Goal: Transaction & Acquisition: Purchase product/service

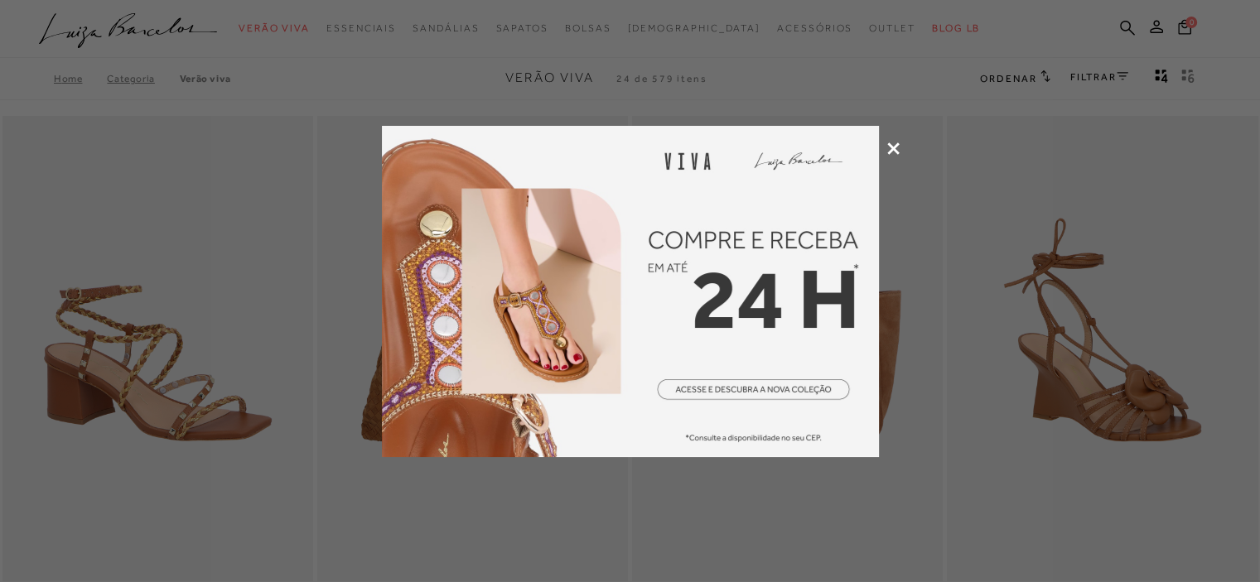
click at [890, 144] on icon at bounding box center [893, 148] width 12 height 12
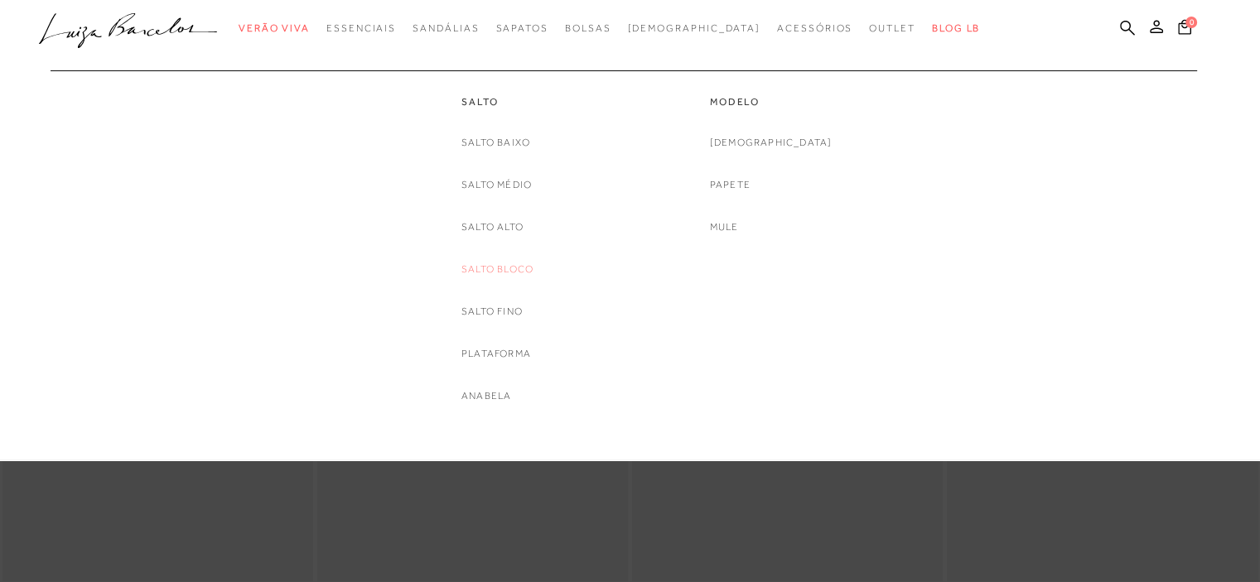
click at [517, 268] on link "Salto Bloco" at bounding box center [497, 269] width 72 height 17
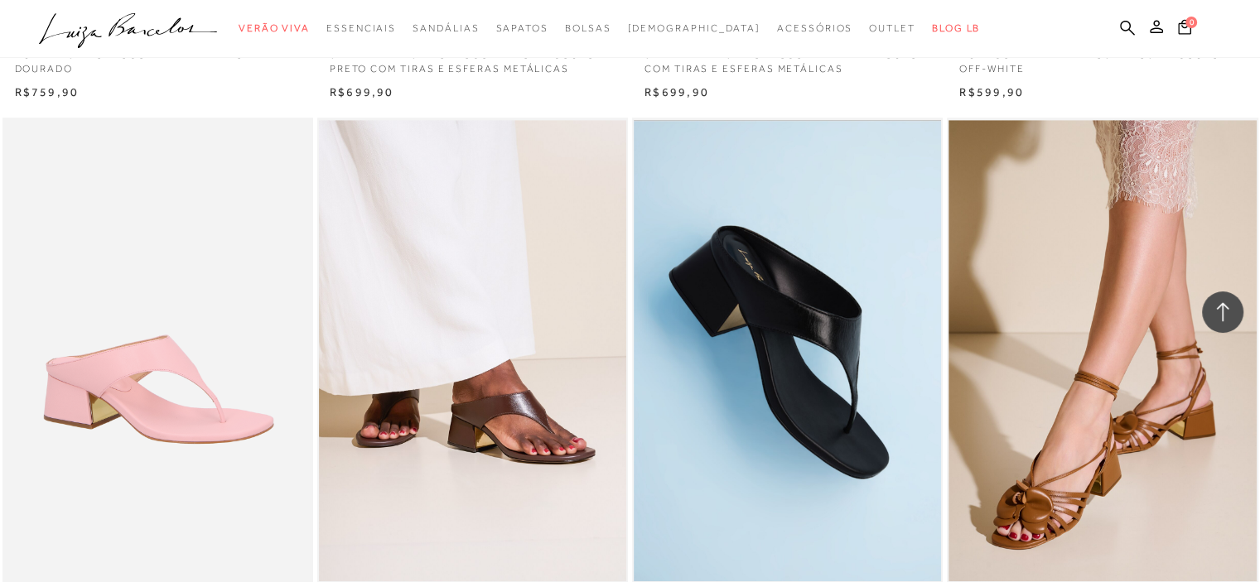
scroll to position [977, 0]
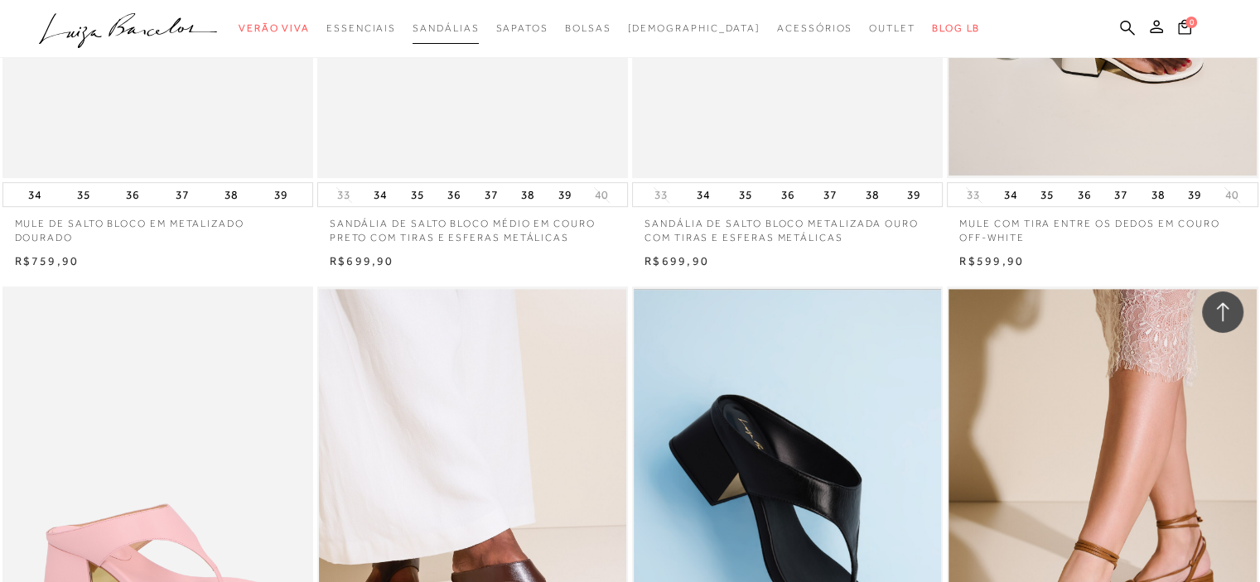
drag, startPoint x: 515, startPoint y: 182, endPoint x: 508, endPoint y: 41, distance: 141.0
click at [479, 41] on link "Sandálias" at bounding box center [445, 28] width 66 height 31
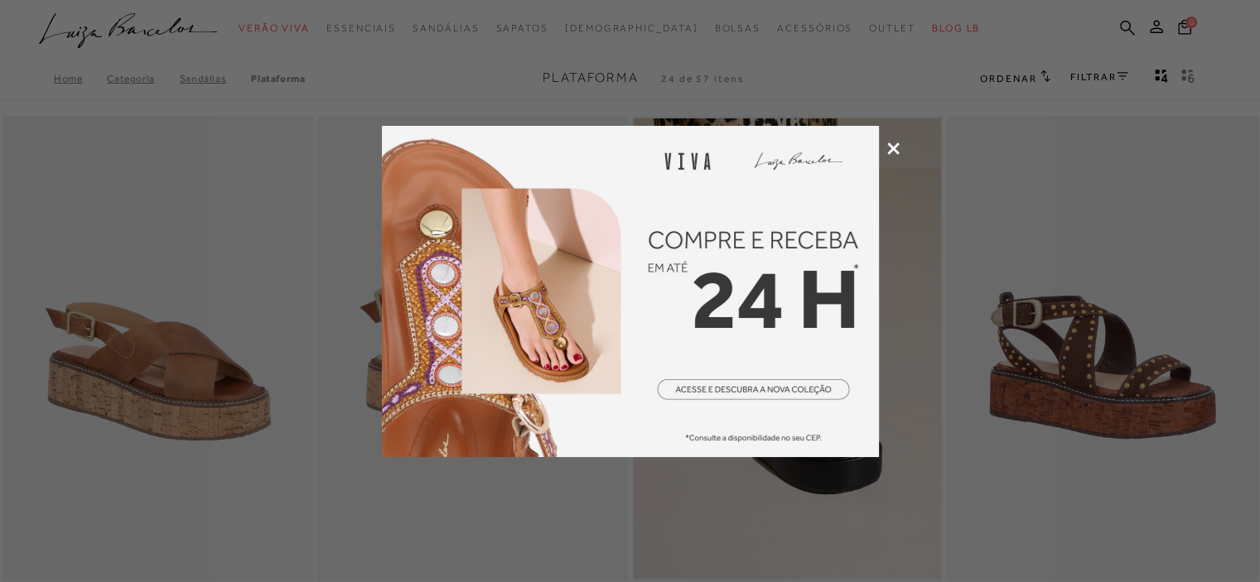
click at [889, 149] on icon at bounding box center [893, 148] width 12 height 12
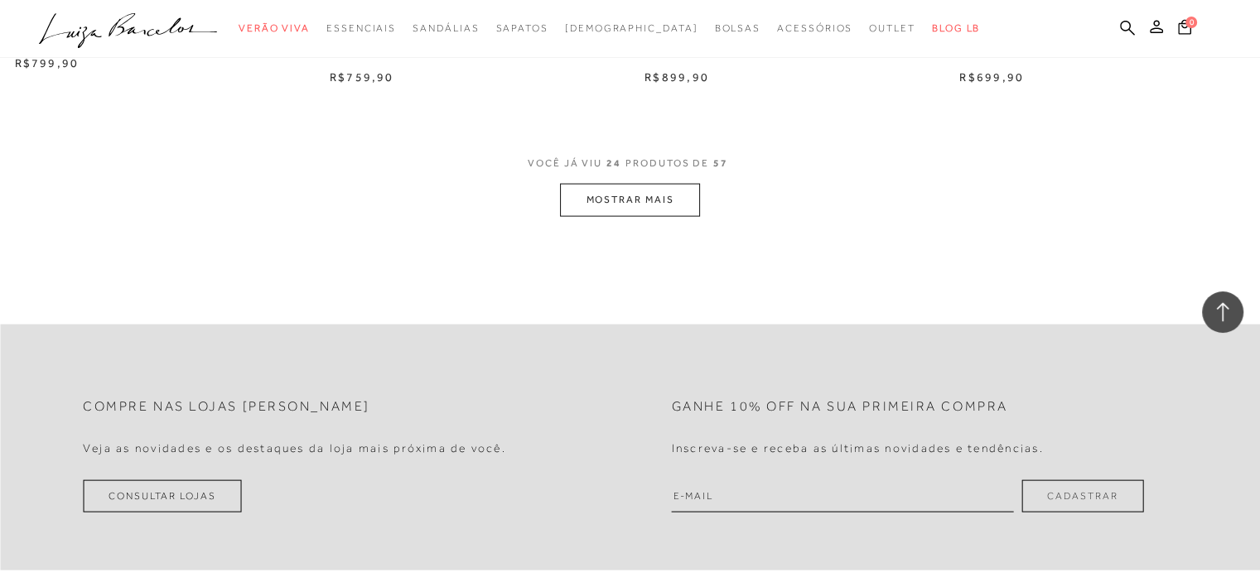
scroll to position [3488, 0]
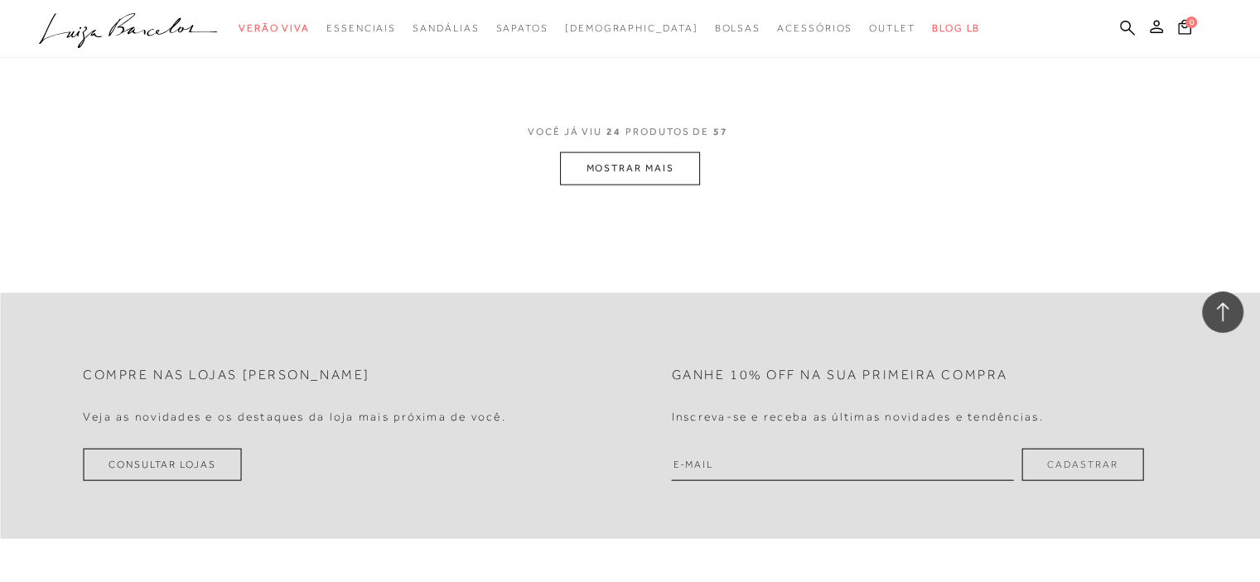
click at [662, 165] on button "MOSTRAR MAIS" at bounding box center [629, 168] width 139 height 32
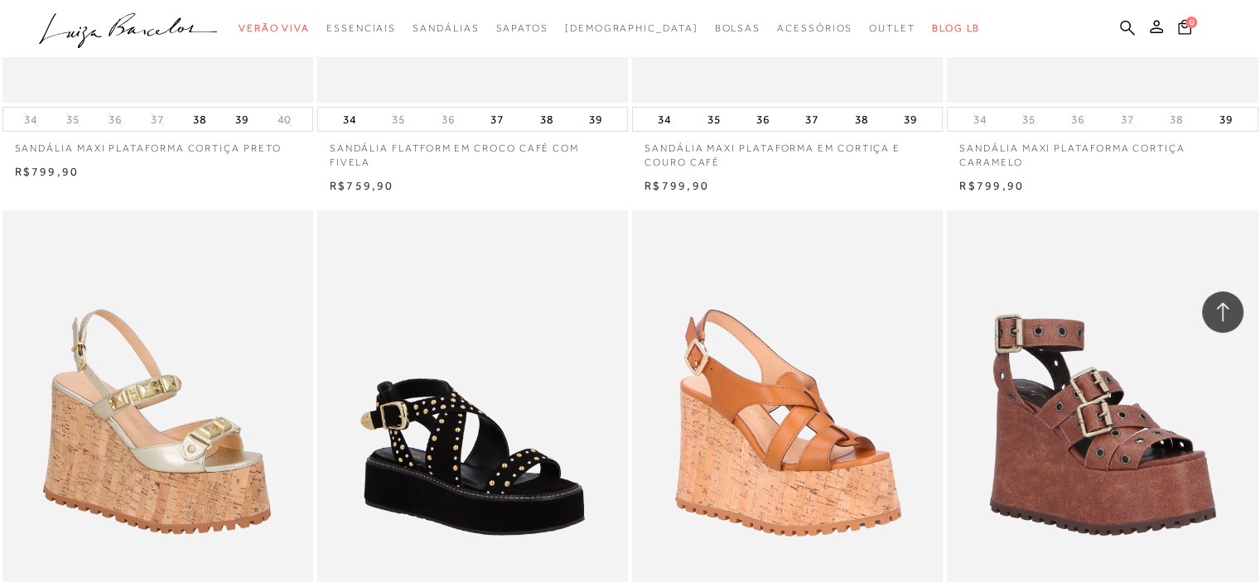
scroll to position [6221, 0]
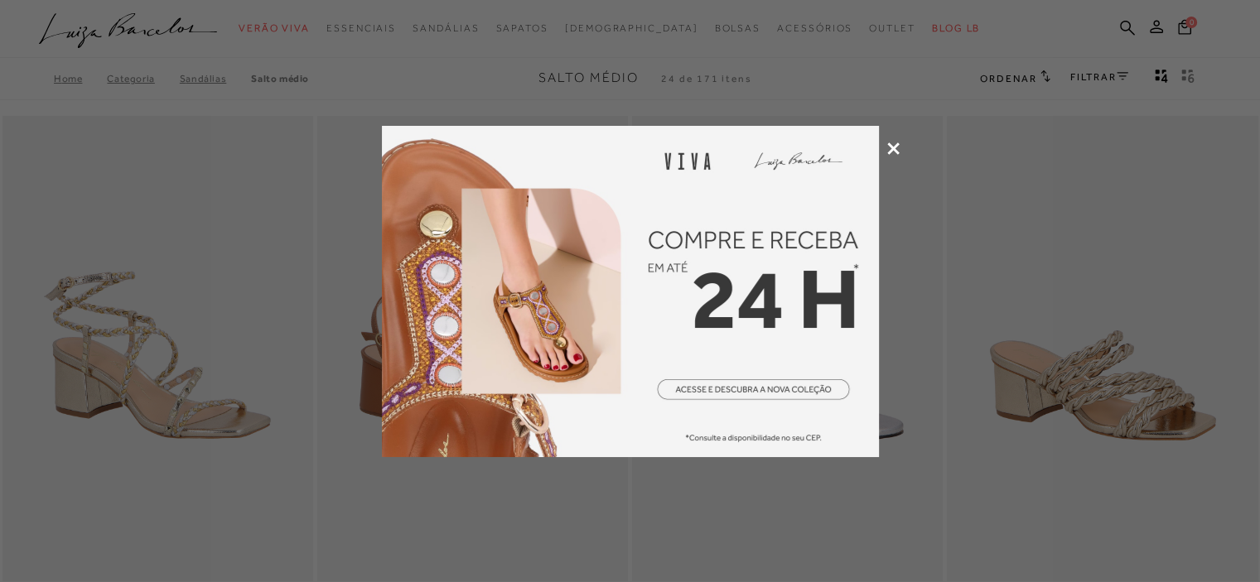
click at [894, 145] on icon at bounding box center [893, 148] width 12 height 12
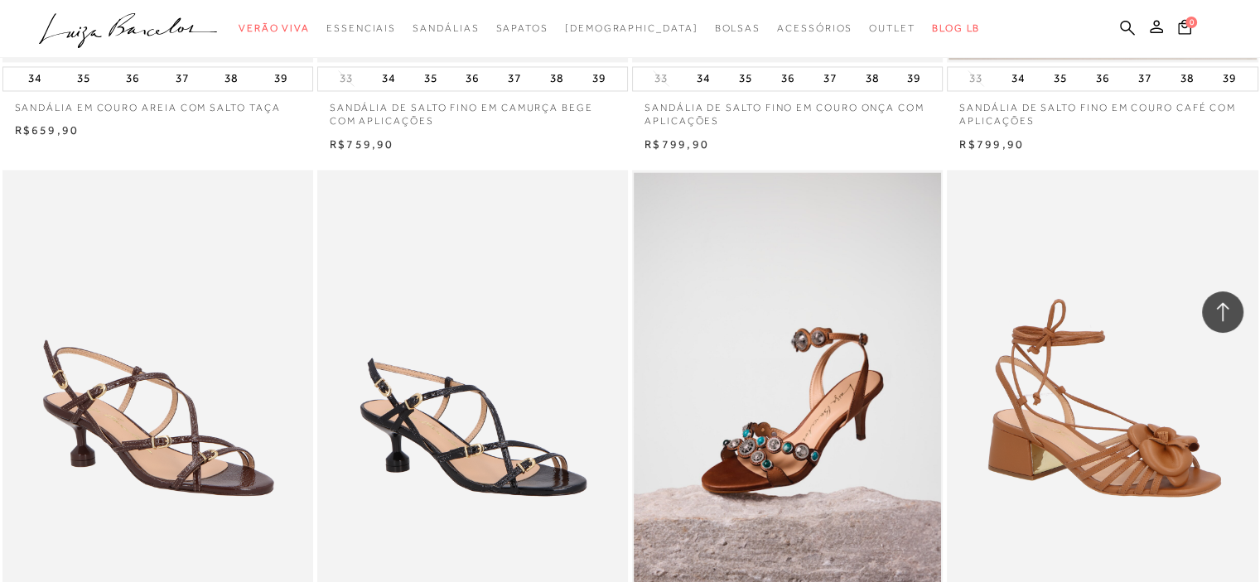
scroll to position [3313, 0]
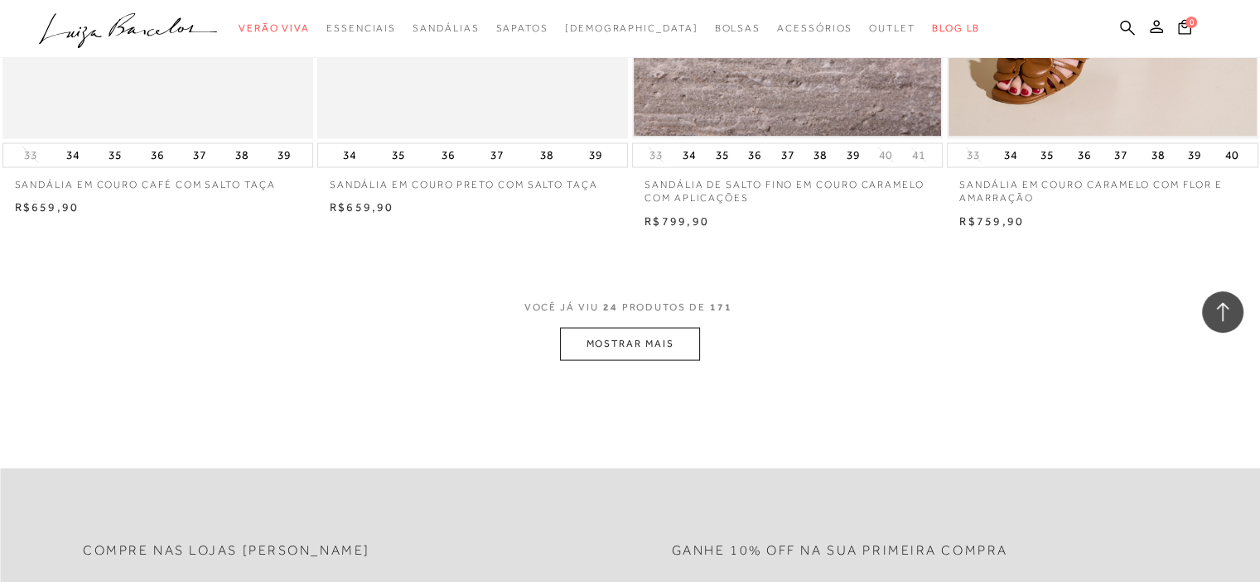
click at [642, 341] on button "MOSTRAR MAIS" at bounding box center [629, 344] width 139 height 32
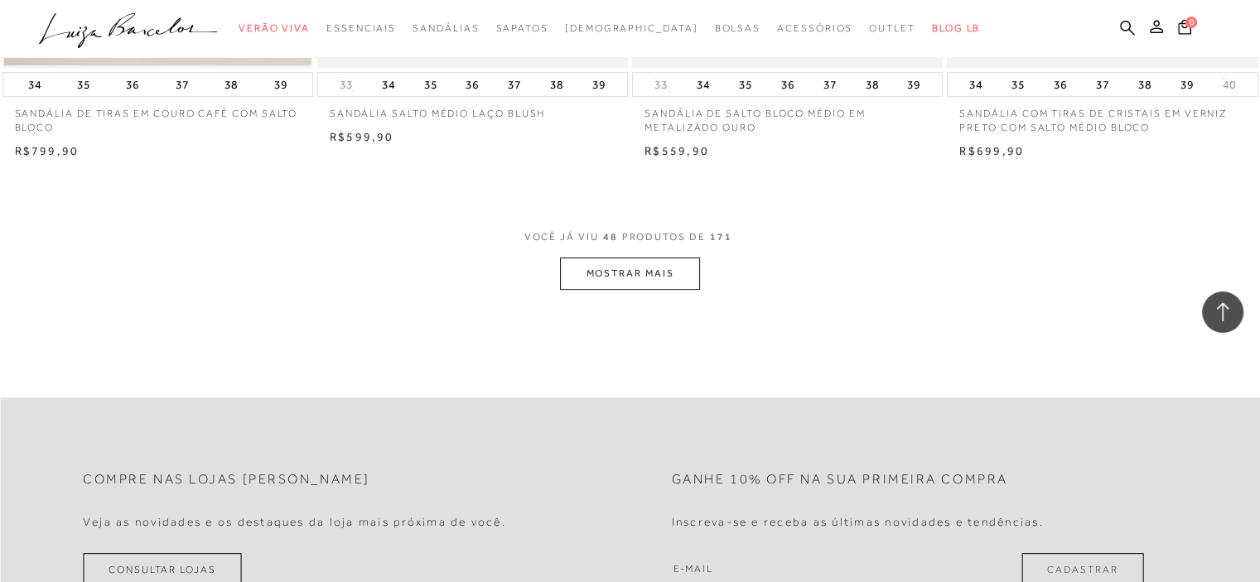
scroll to position [6957, 0]
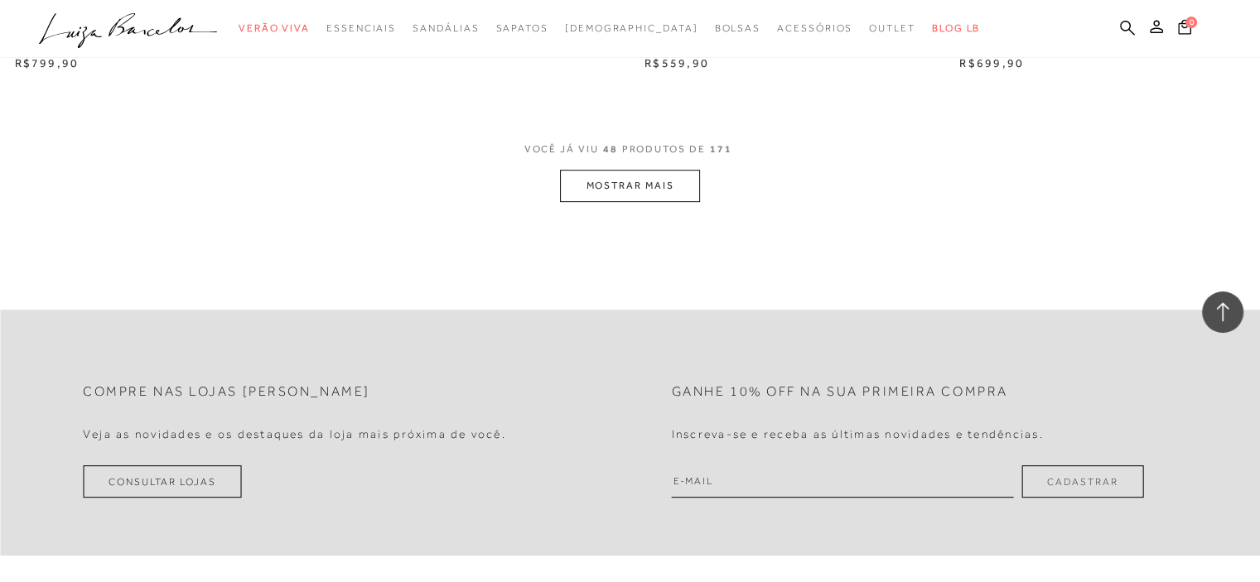
click at [679, 175] on button "MOSTRAR MAIS" at bounding box center [629, 186] width 139 height 32
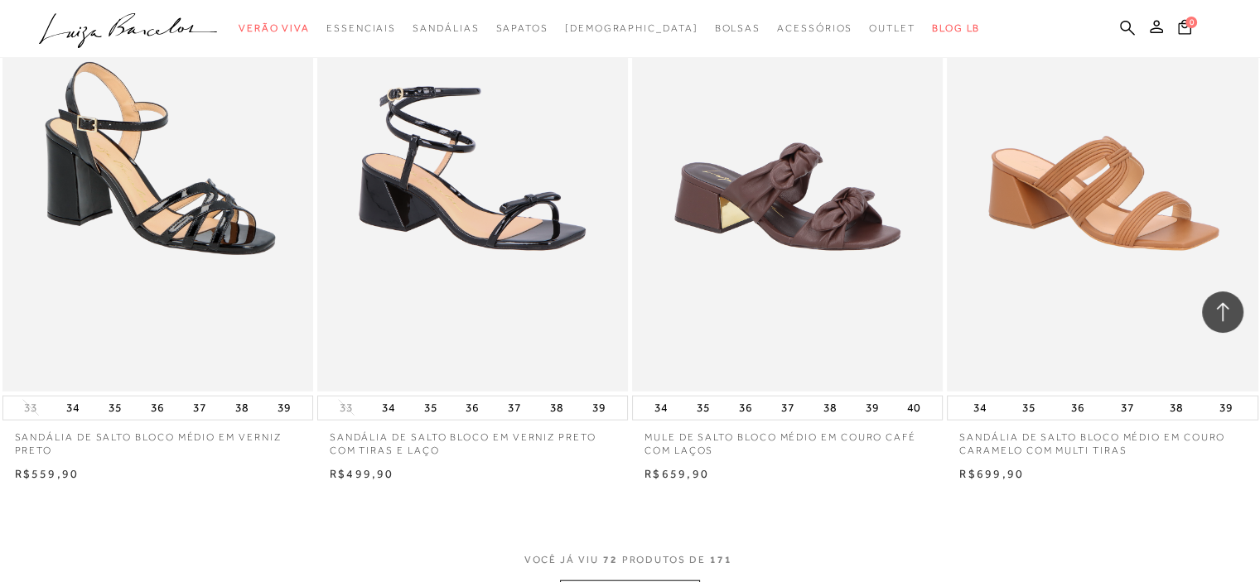
scroll to position [10435, 0]
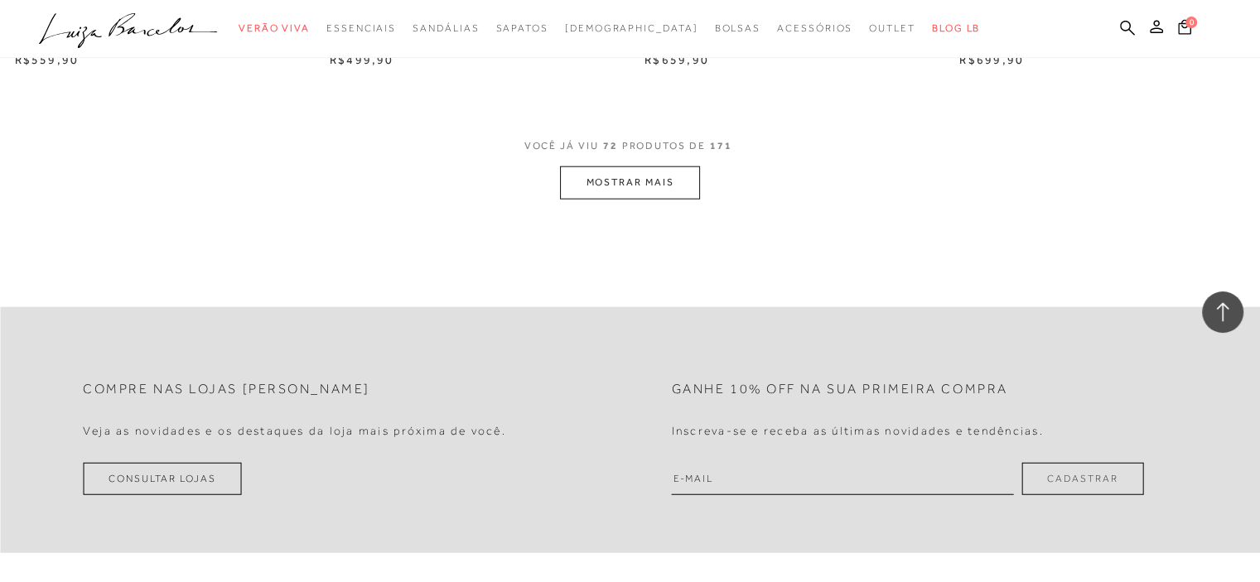
click at [672, 166] on button "MOSTRAR MAIS" at bounding box center [629, 182] width 139 height 32
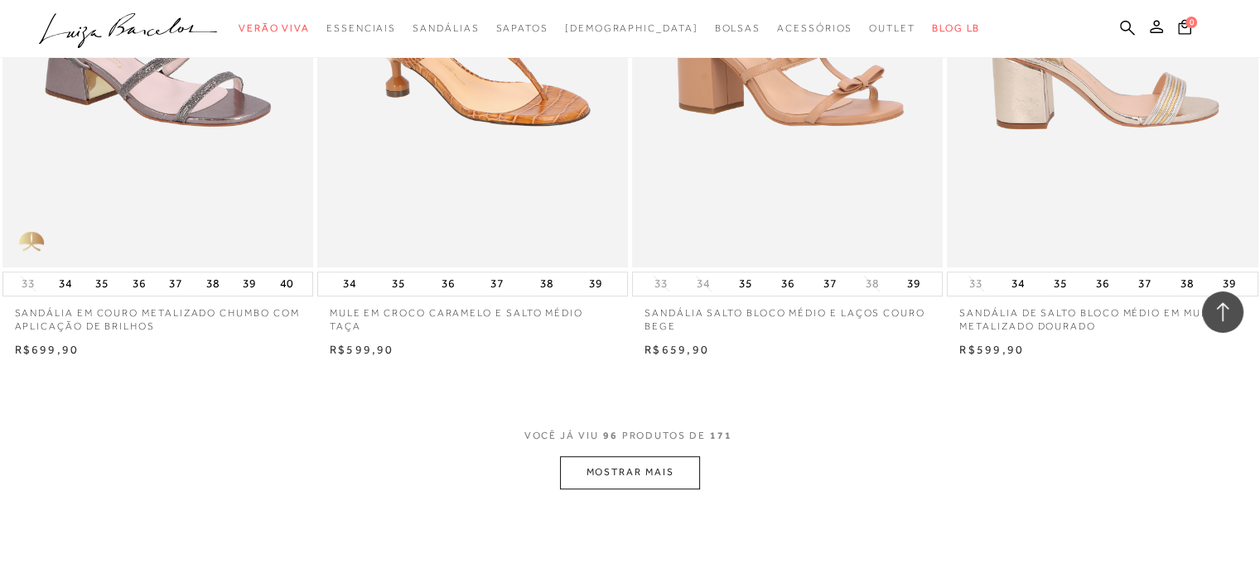
scroll to position [13748, 0]
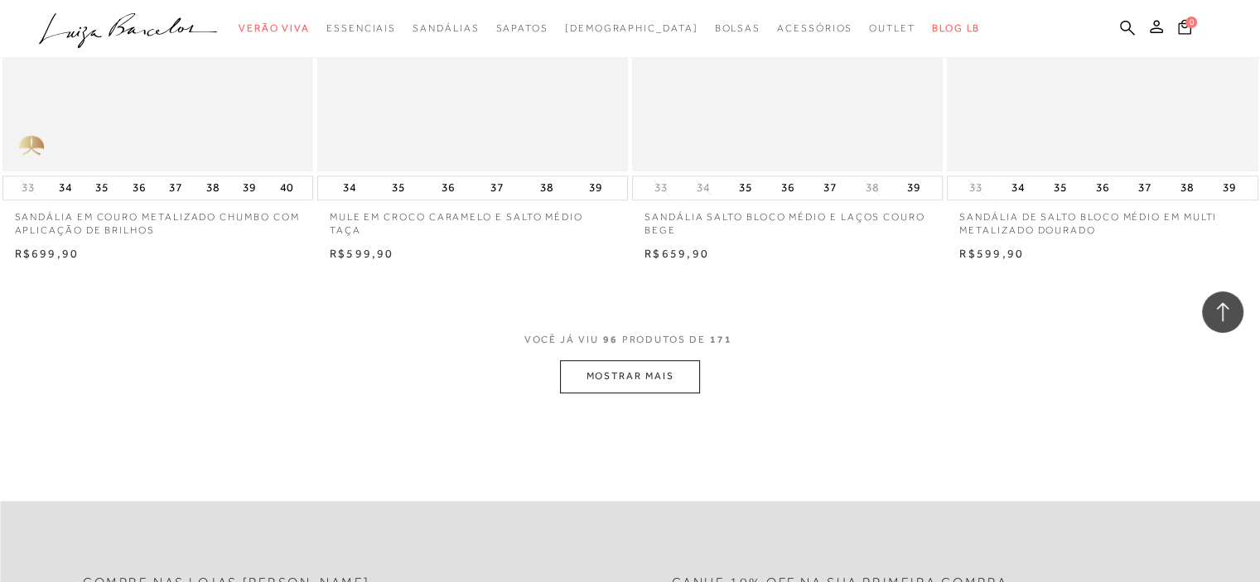
click at [635, 360] on button "MOSTRAR MAIS" at bounding box center [629, 376] width 139 height 32
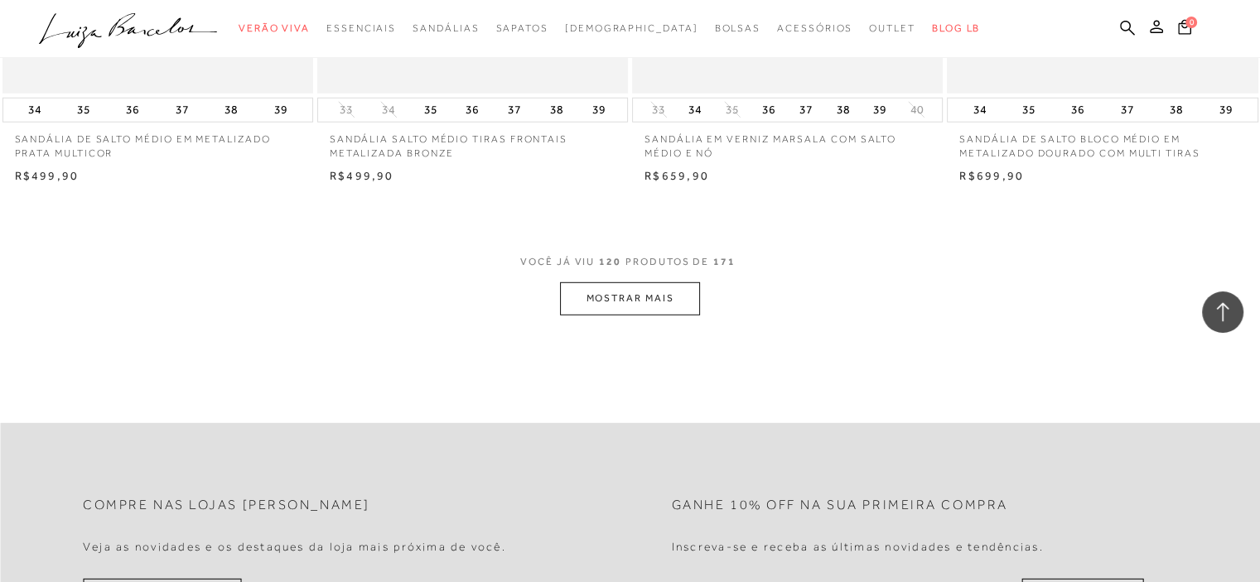
scroll to position [17309, 0]
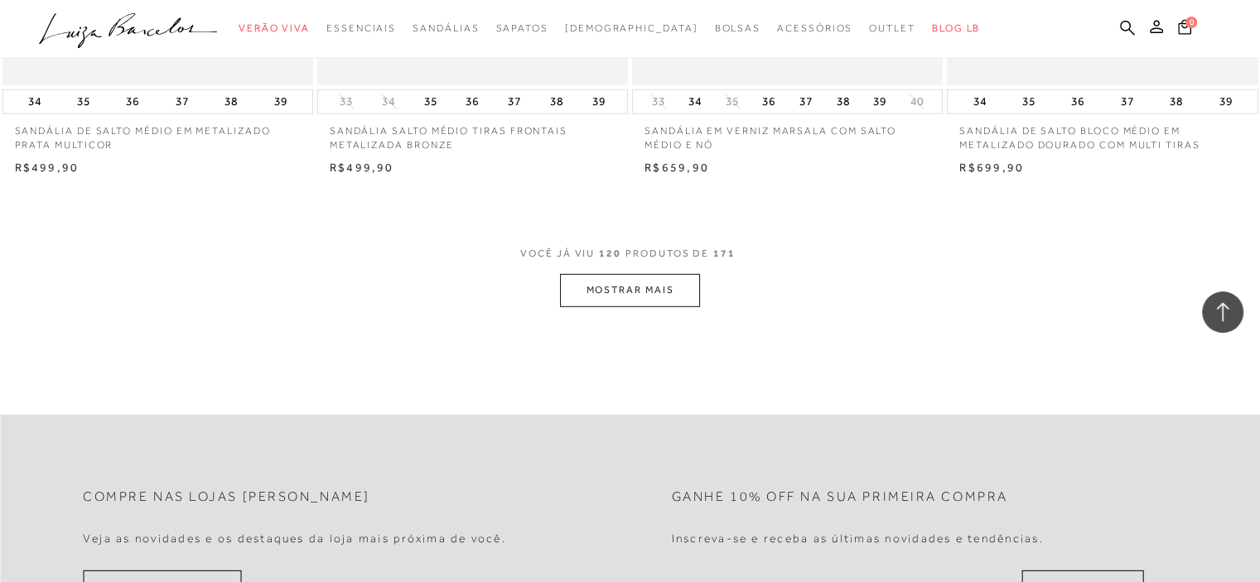
click button "MOSTRAR MAIS"
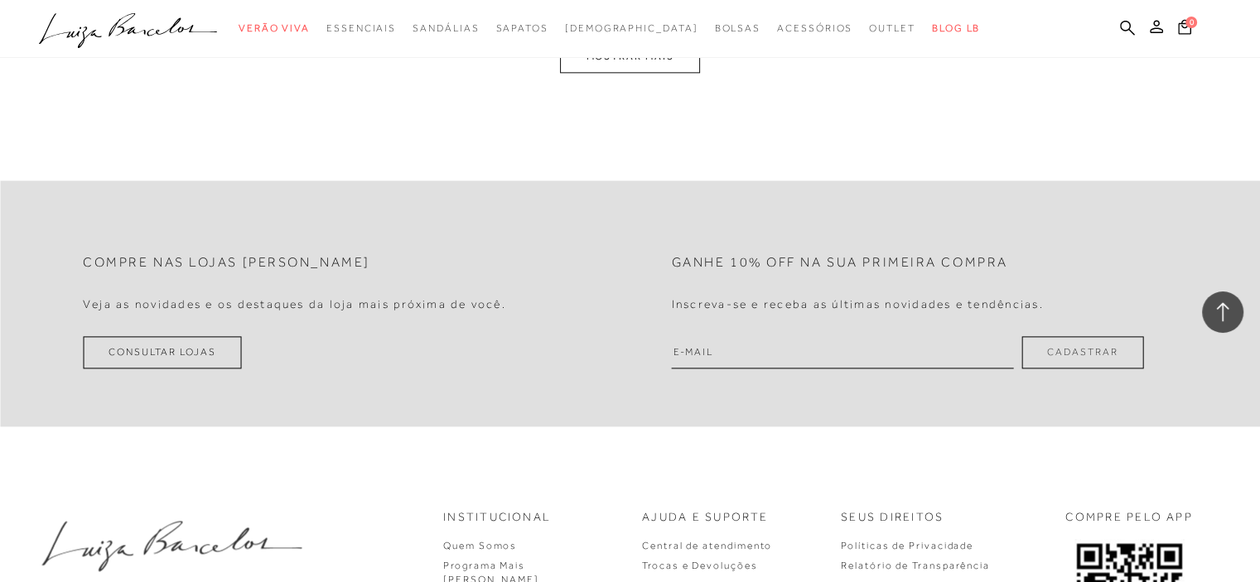
scroll to position [20787, 0]
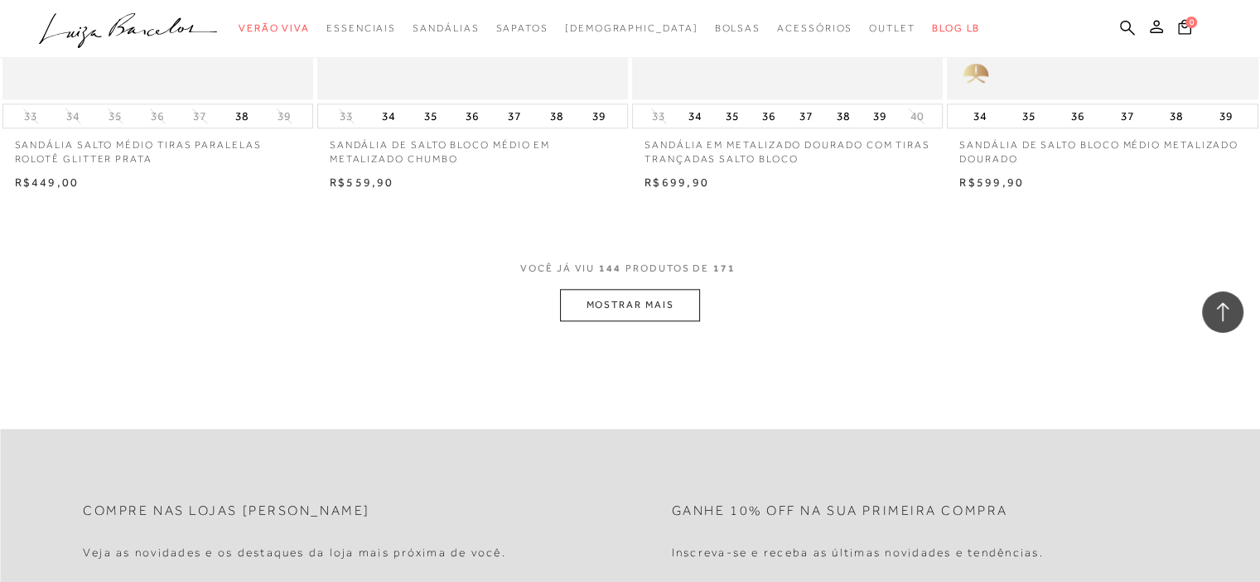
click button "MOSTRAR MAIS"
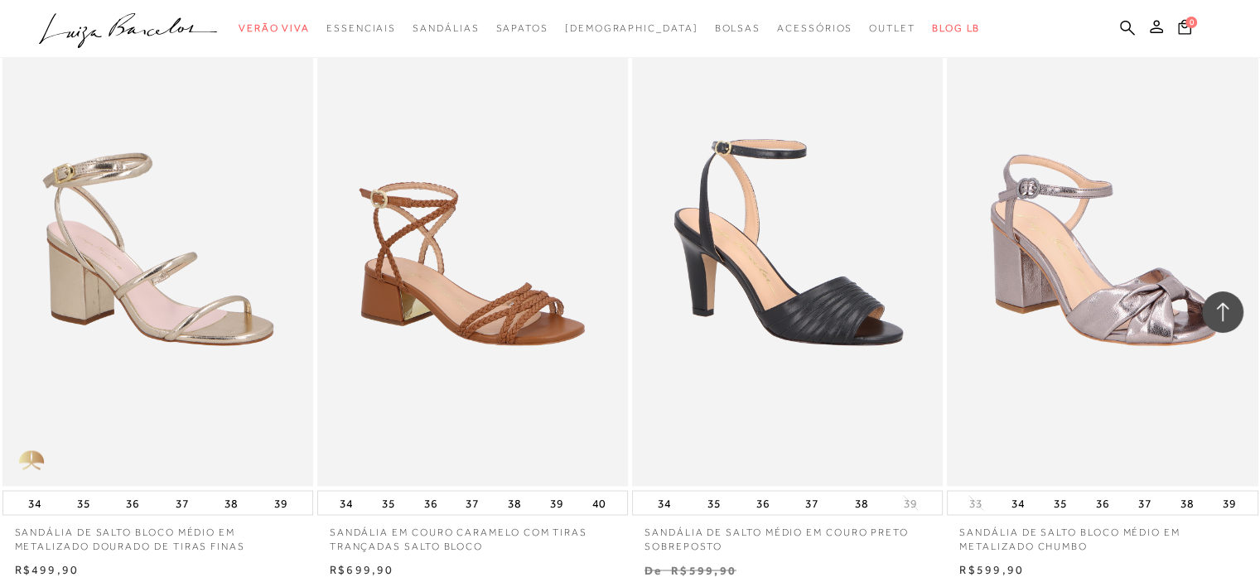
scroll to position [21864, 0]
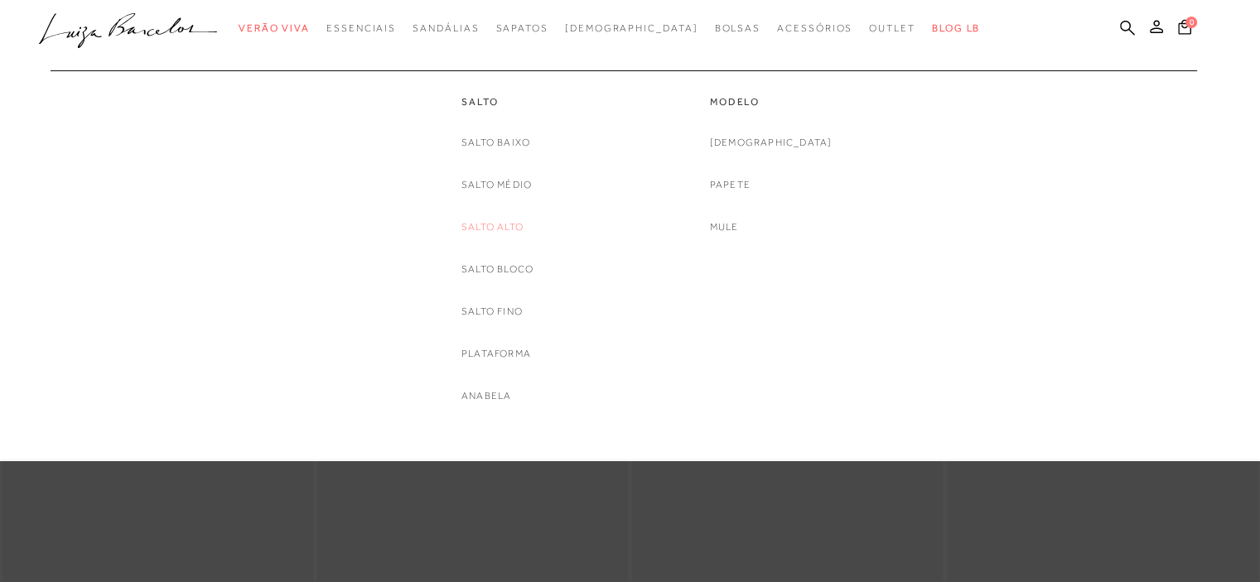
click at [504, 224] on link "Salto Alto" at bounding box center [492, 227] width 62 height 17
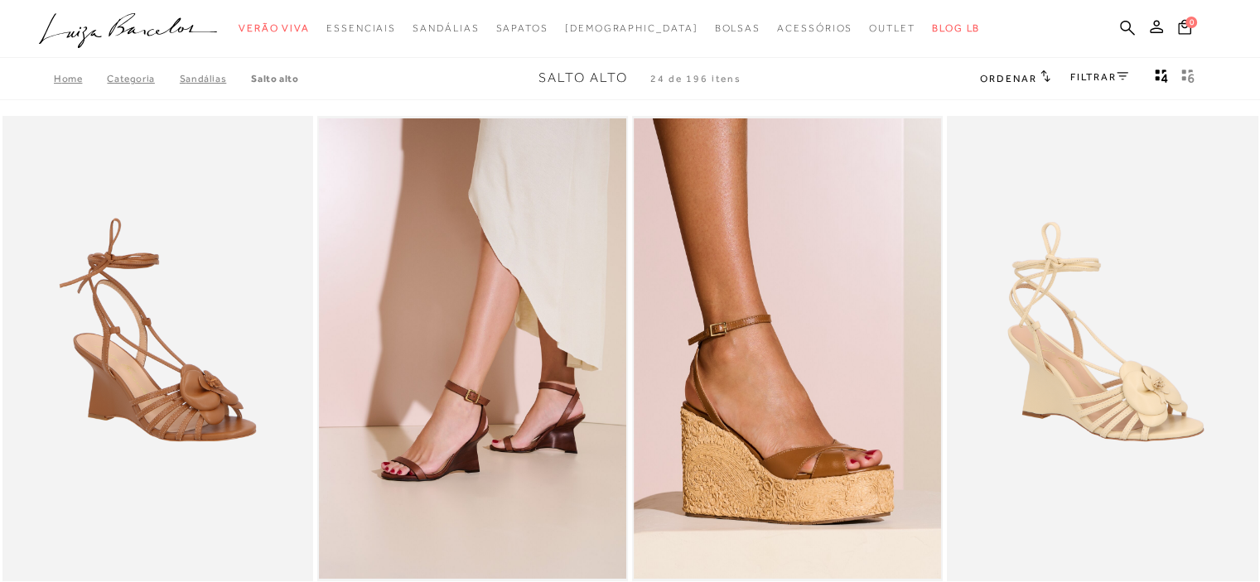
click at [1089, 81] on link "FILTRAR" at bounding box center [1099, 77] width 58 height 12
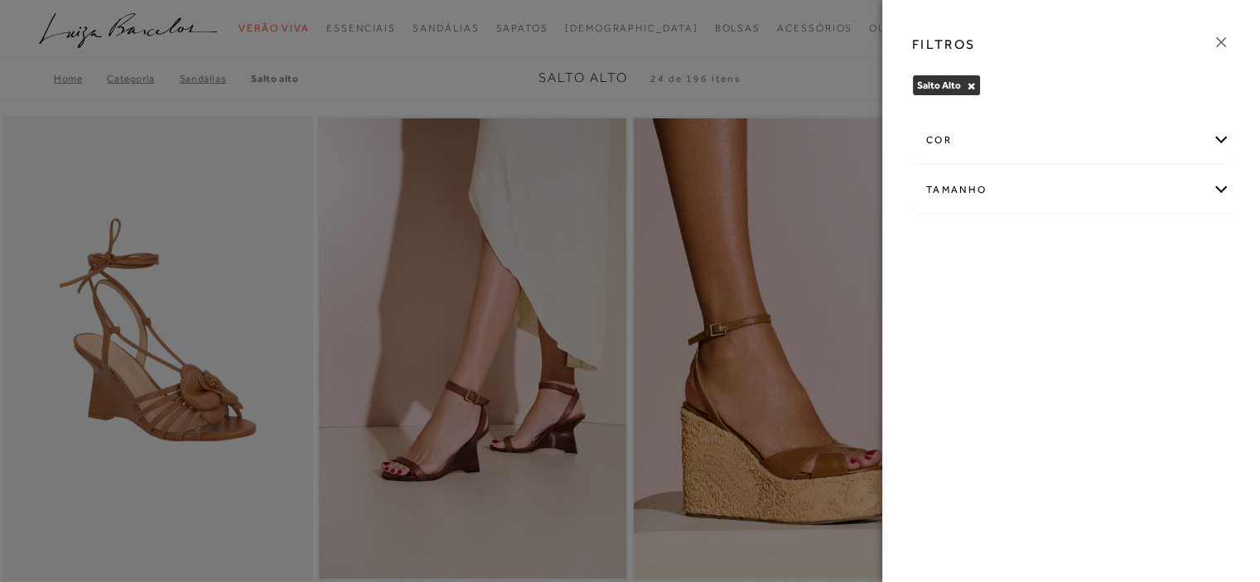
click at [1008, 137] on div "cor" at bounding box center [1071, 140] width 316 height 44
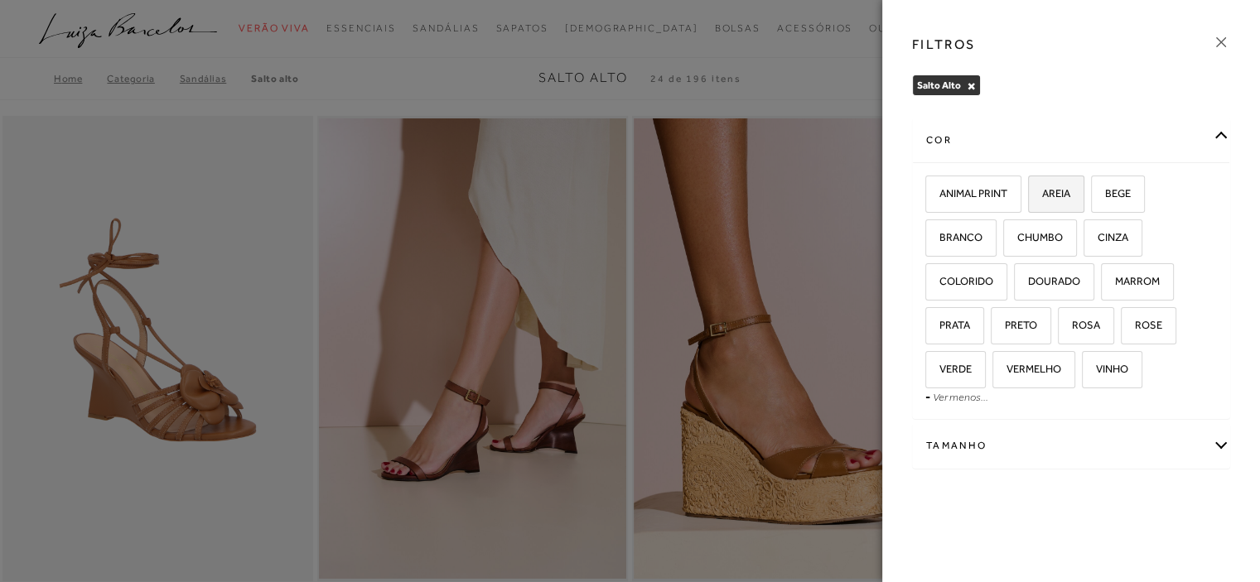
click at [1068, 193] on span "AREIA" at bounding box center [1049, 193] width 41 height 12
click at [1042, 193] on input "AREIA" at bounding box center [1033, 196] width 17 height 17
checkbox input "true"
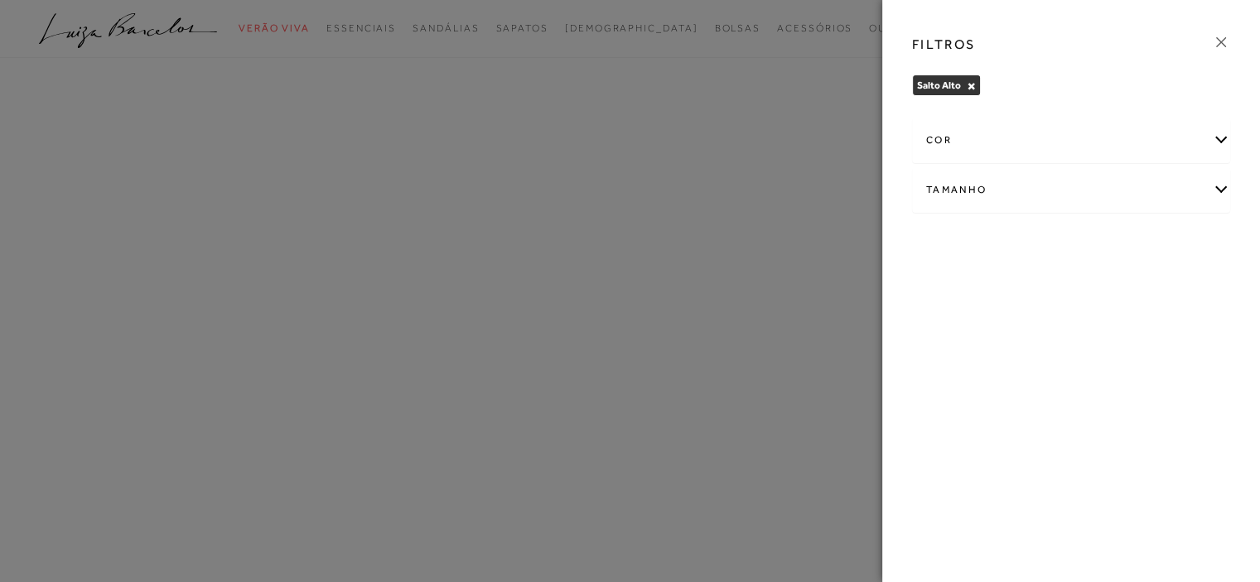
click at [1124, 193] on div "Tamanho" at bounding box center [1071, 190] width 316 height 44
click at [1116, 146] on div "cor" at bounding box center [1071, 140] width 316 height 44
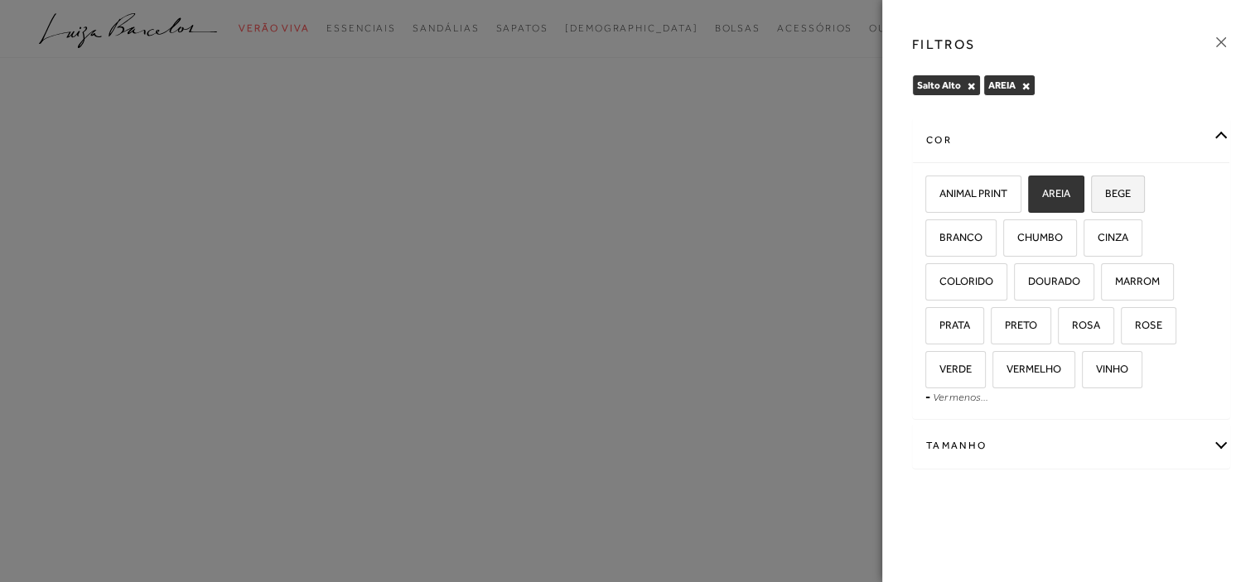
click at [1120, 191] on span "BEGE" at bounding box center [1111, 193] width 38 height 12
click at [1105, 191] on input "BEGE" at bounding box center [1096, 196] width 17 height 17
checkbox input "true"
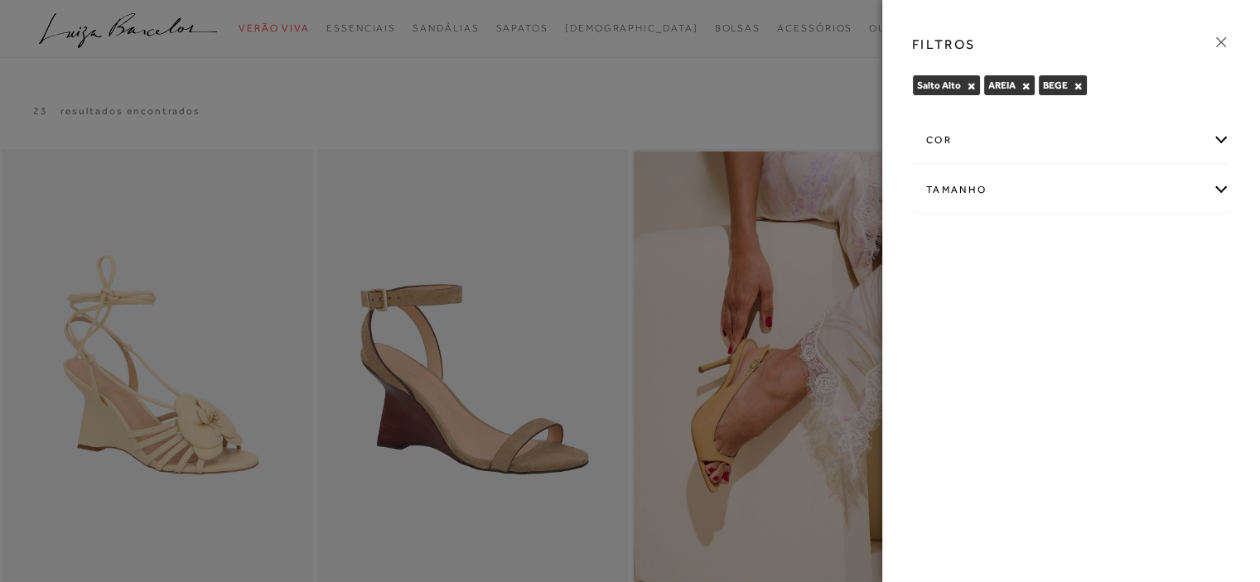
click at [964, 142] on div "cor" at bounding box center [1071, 140] width 316 height 44
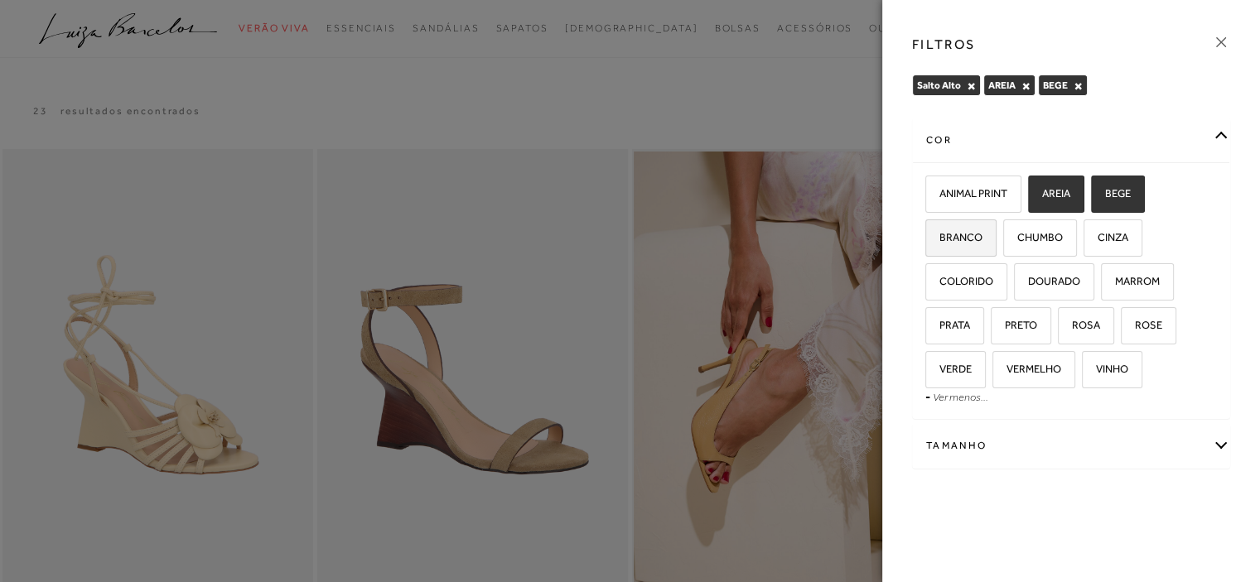
click at [978, 231] on span "BRANCO" at bounding box center [954, 237] width 55 height 12
click at [939, 232] on input "BRANCO" at bounding box center [931, 240] width 17 height 17
checkbox input "true"
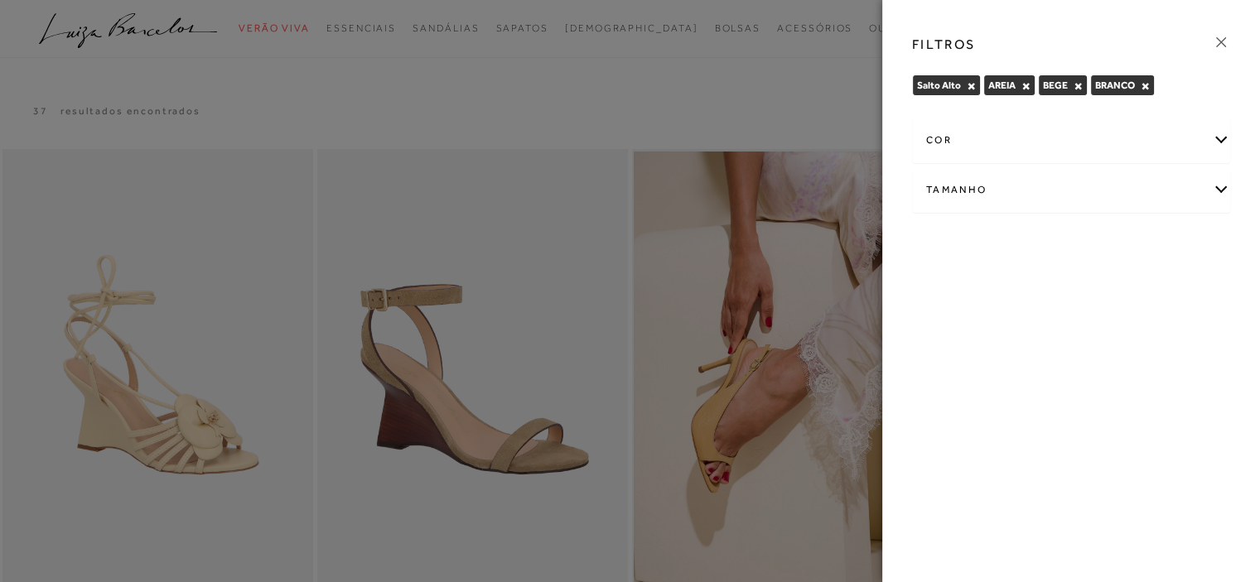
click at [979, 140] on div "cor" at bounding box center [1071, 140] width 316 height 44
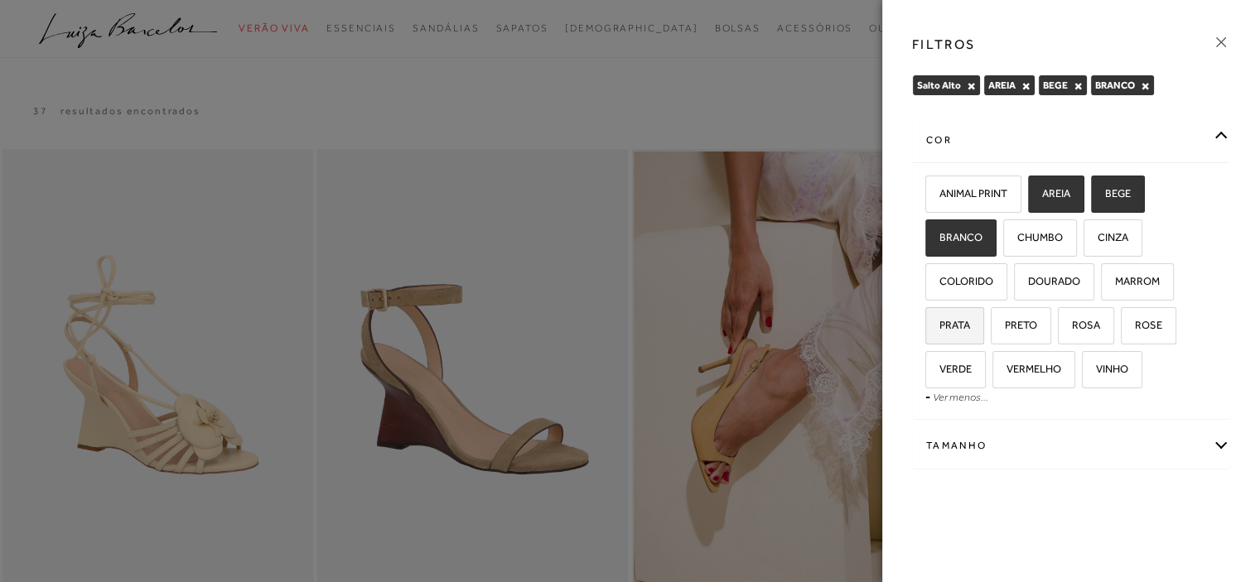
click at [971, 320] on label "PRATA" at bounding box center [954, 326] width 57 height 36
click at [939, 320] on input "PRATA" at bounding box center [931, 328] width 17 height 17
checkbox input "true"
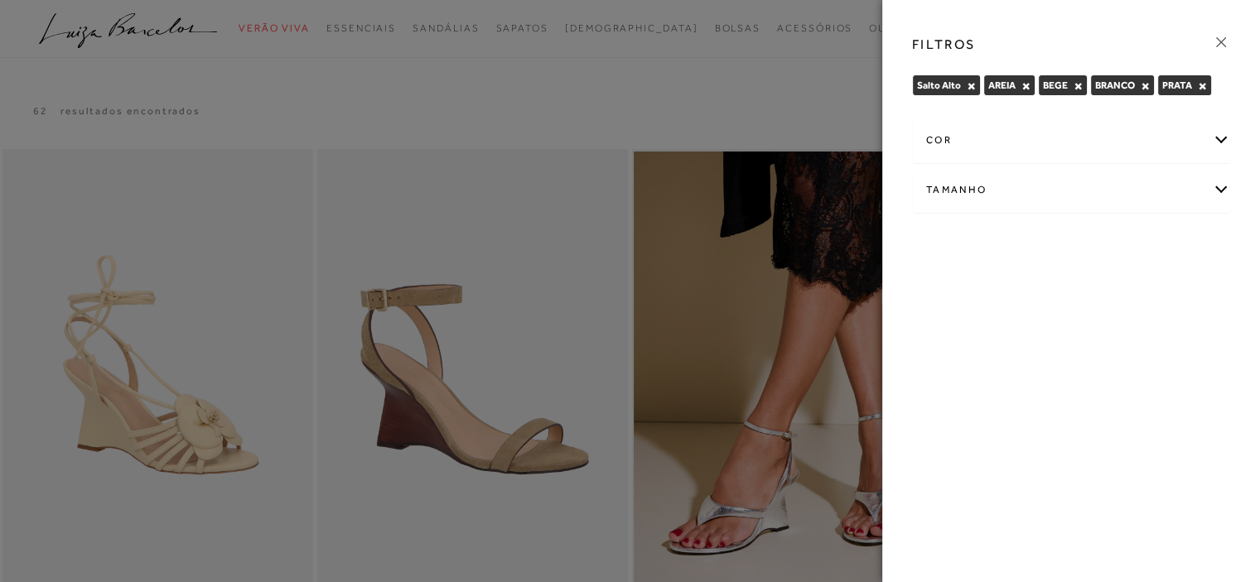
click at [1000, 128] on div "cor" at bounding box center [1071, 140] width 316 height 44
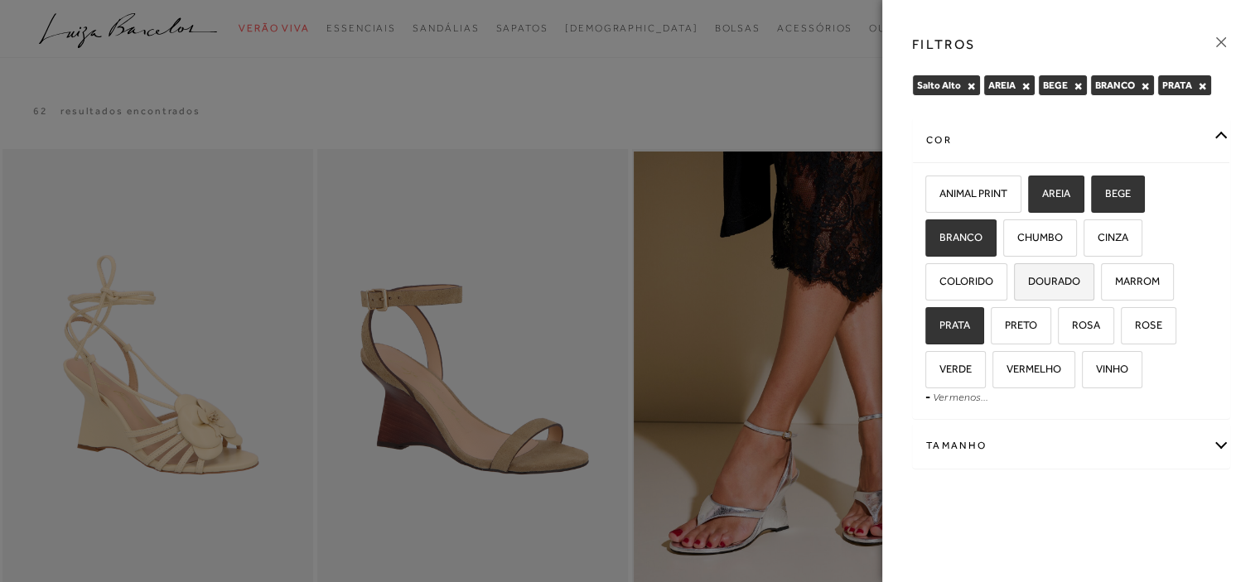
click at [1067, 277] on span "DOURADO" at bounding box center [1047, 281] width 65 height 12
click at [1028, 277] on input "DOURADO" at bounding box center [1019, 284] width 17 height 17
checkbox input "true"
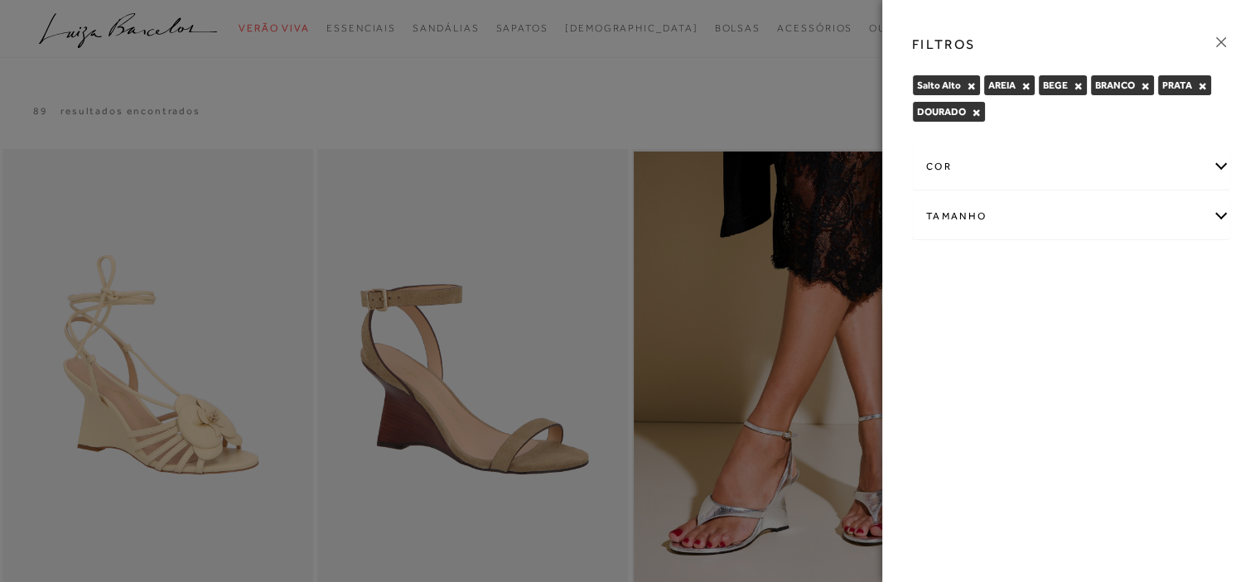
click at [1222, 40] on icon at bounding box center [1221, 42] width 10 height 10
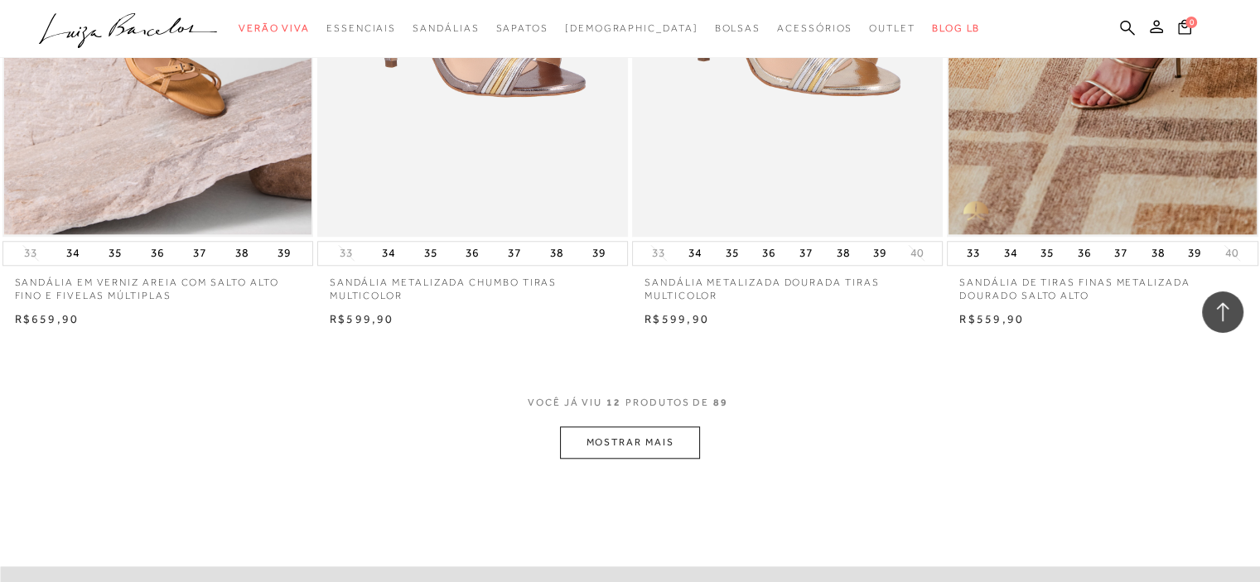
scroll to position [1739, 0]
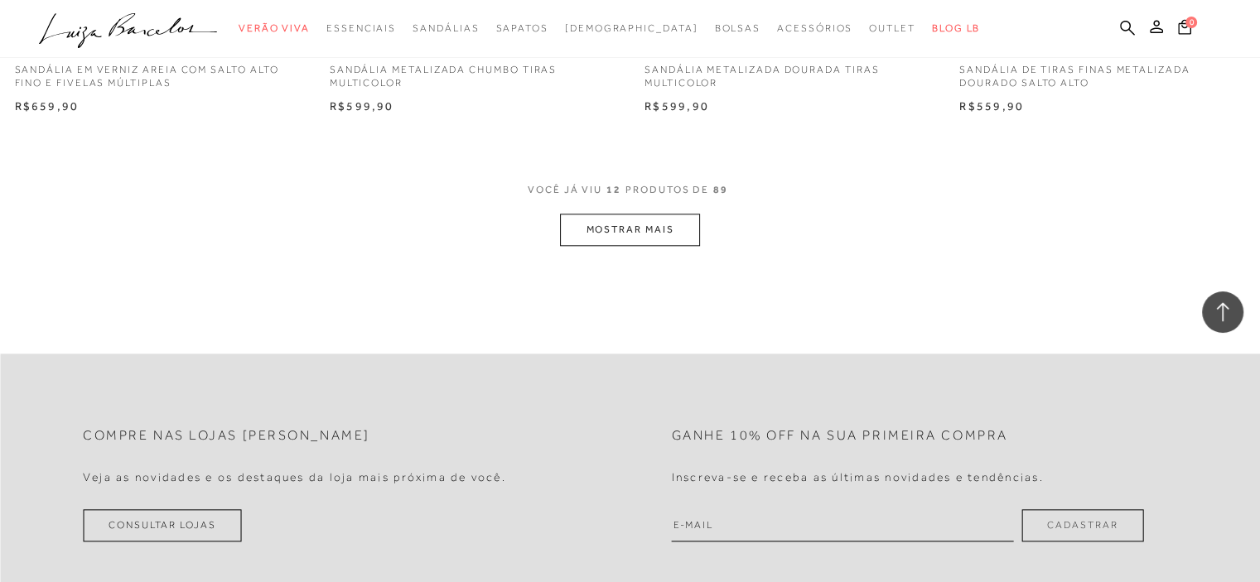
click at [702, 234] on div "VOCê JÁ VIU 12 PRODUTOS DE 89 MOSTRAR MAIS" at bounding box center [630, 214] width 1260 height 63
click at [688, 230] on button "MOSTRAR MAIS" at bounding box center [629, 230] width 139 height 32
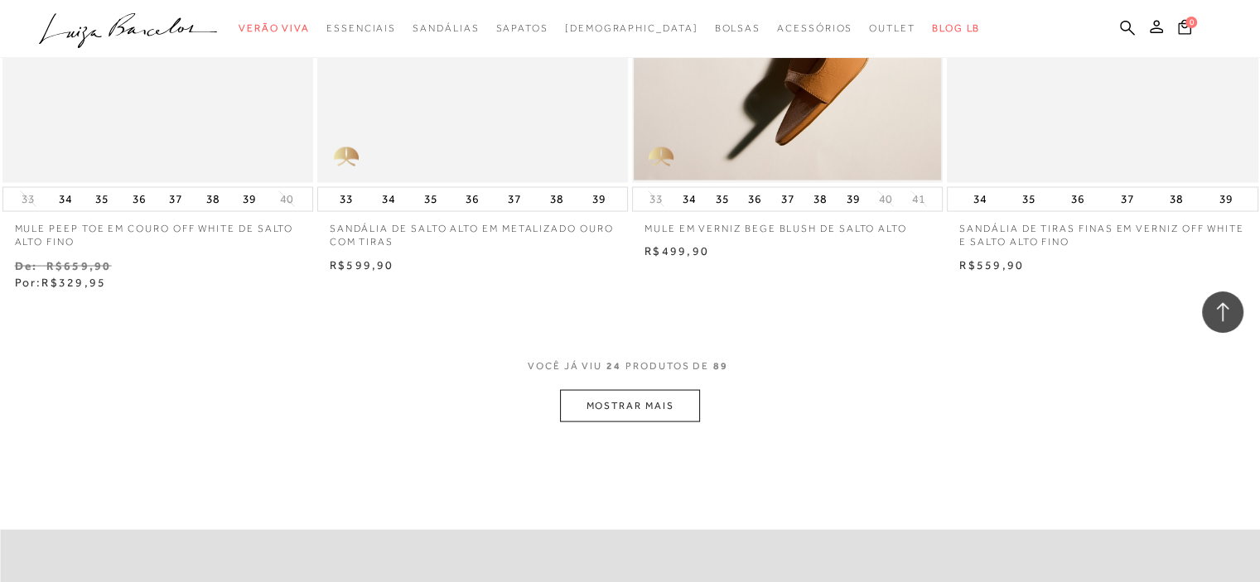
scroll to position [3396, 0]
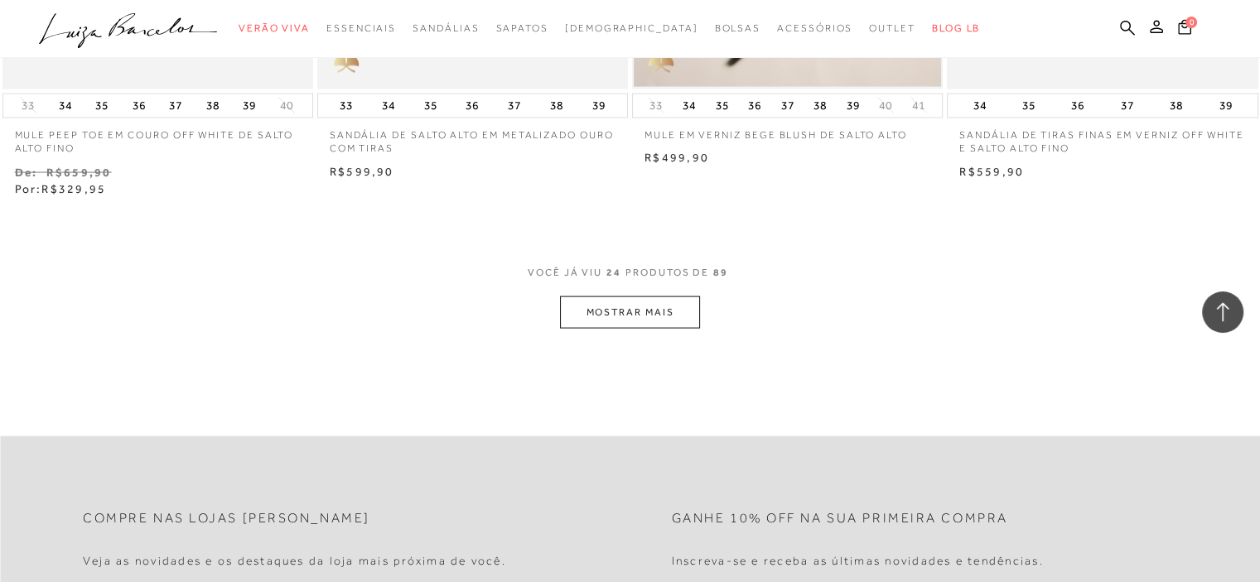
click at [686, 307] on button "MOSTRAR MAIS" at bounding box center [629, 312] width 139 height 32
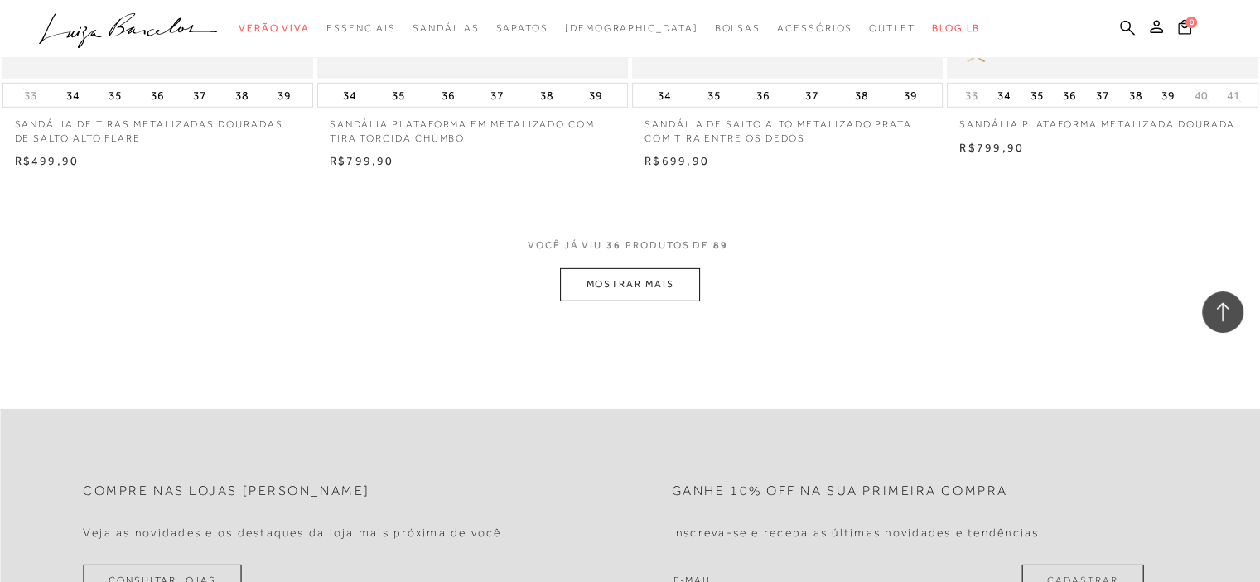
scroll to position [5300, 0]
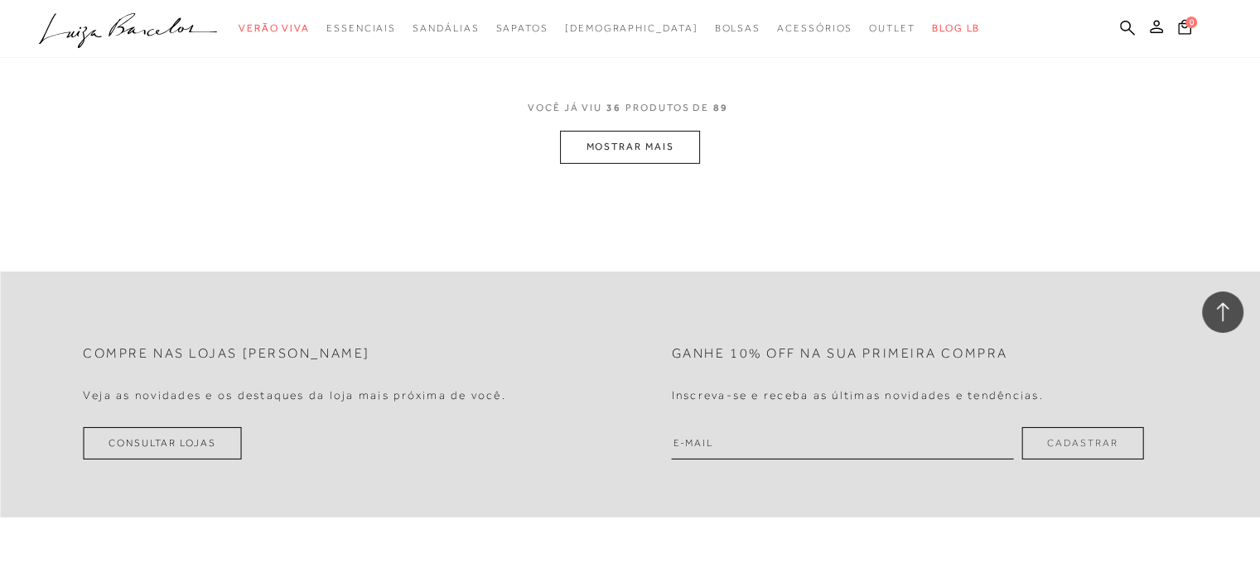
click at [637, 157] on button "MOSTRAR MAIS" at bounding box center [629, 147] width 139 height 32
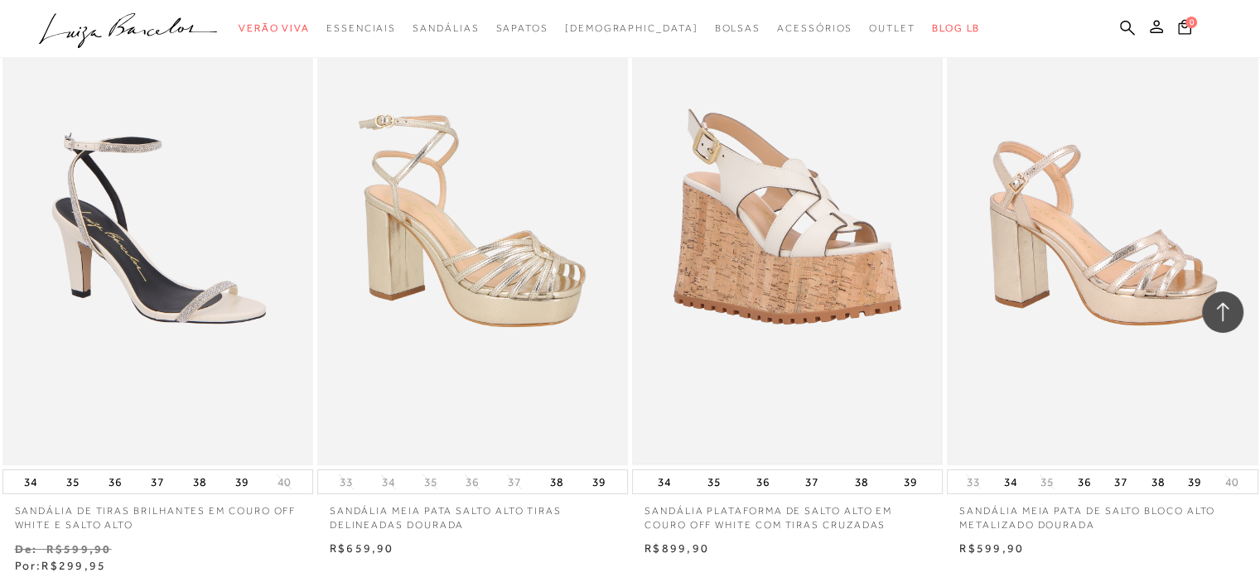
scroll to position [5963, 0]
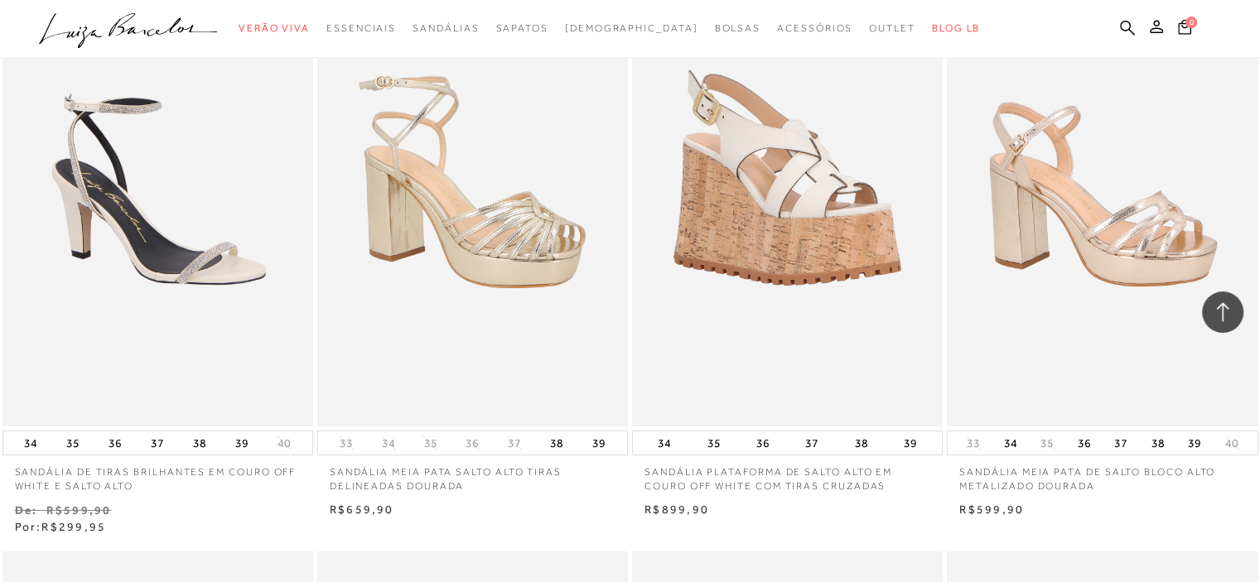
click at [445, 218] on img at bounding box center [472, 193] width 307 height 461
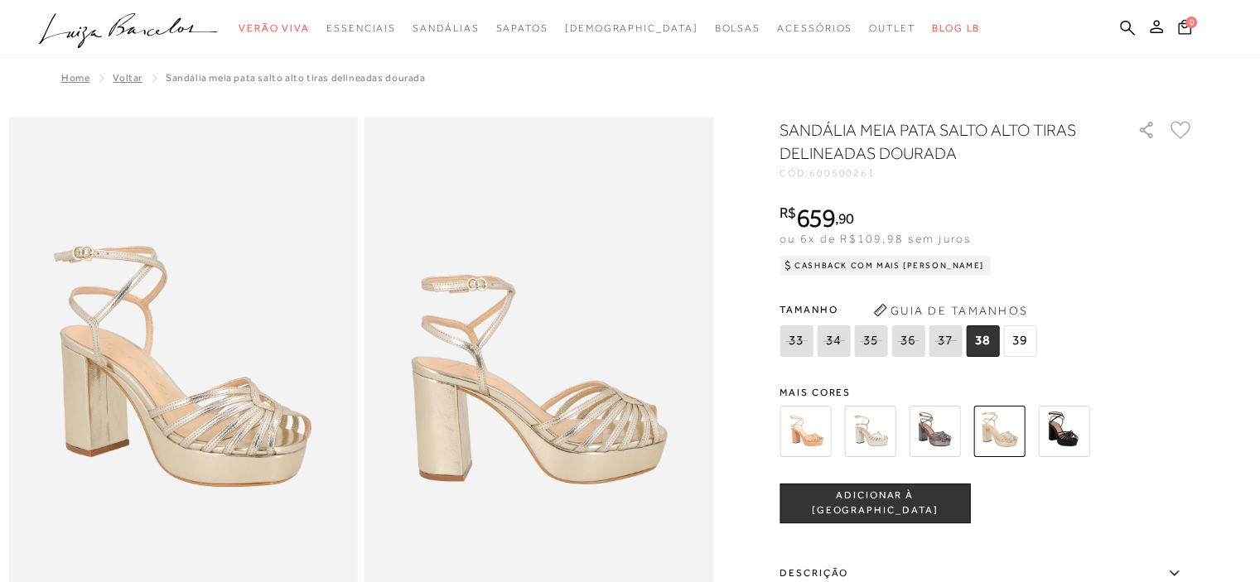
click at [891, 430] on img at bounding box center [869, 431] width 51 height 51
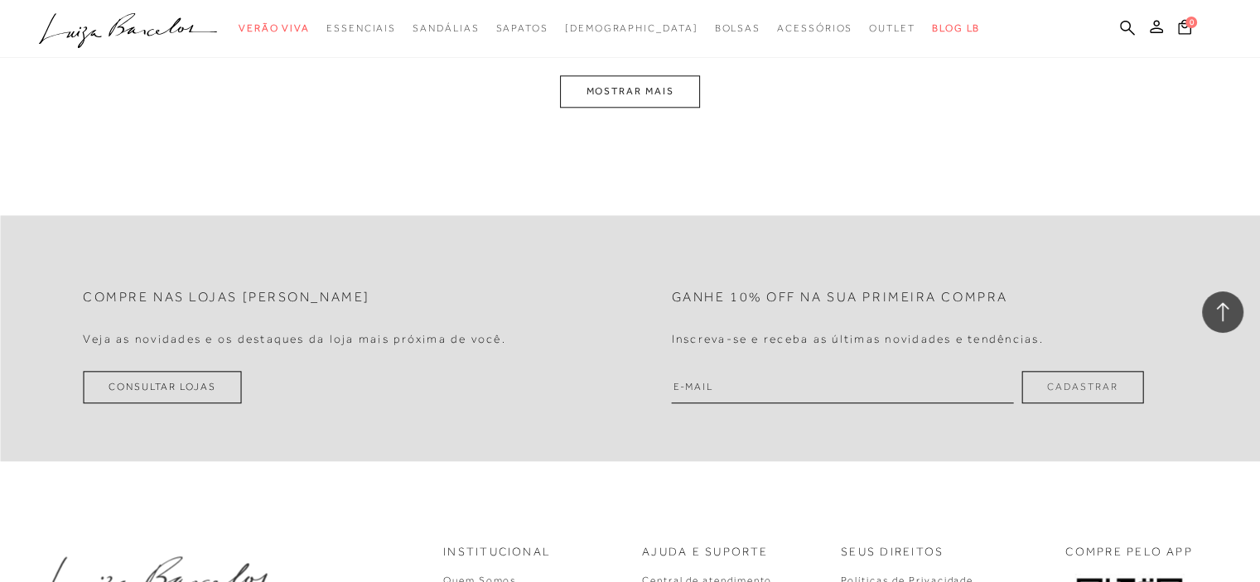
scroll to position [1862, 0]
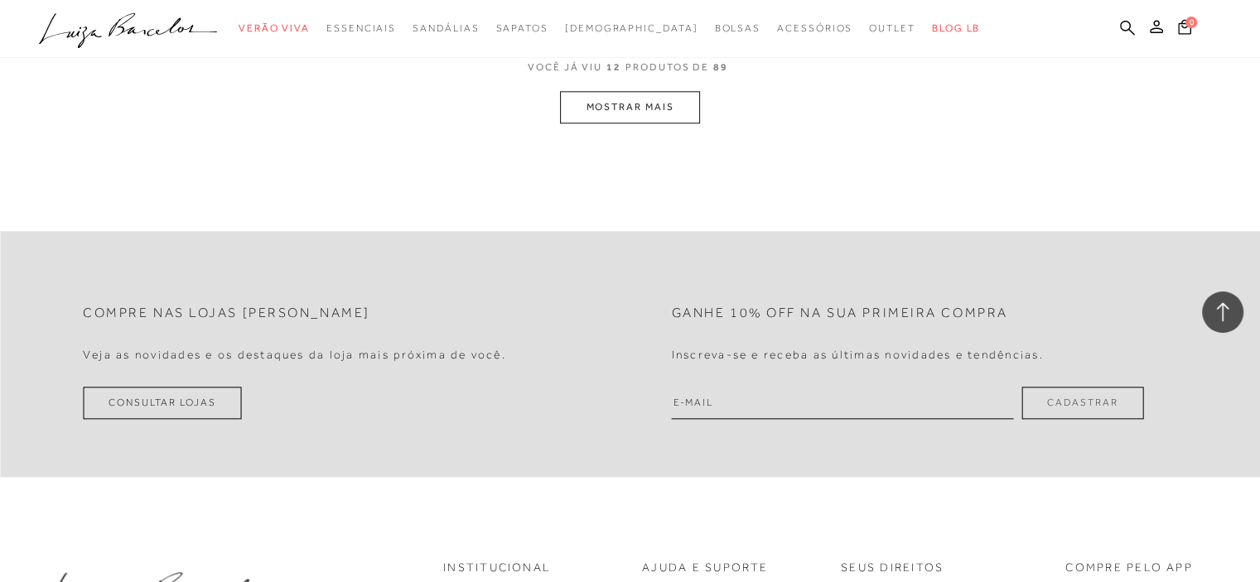
click at [667, 103] on button "MOSTRAR MAIS" at bounding box center [629, 107] width 139 height 32
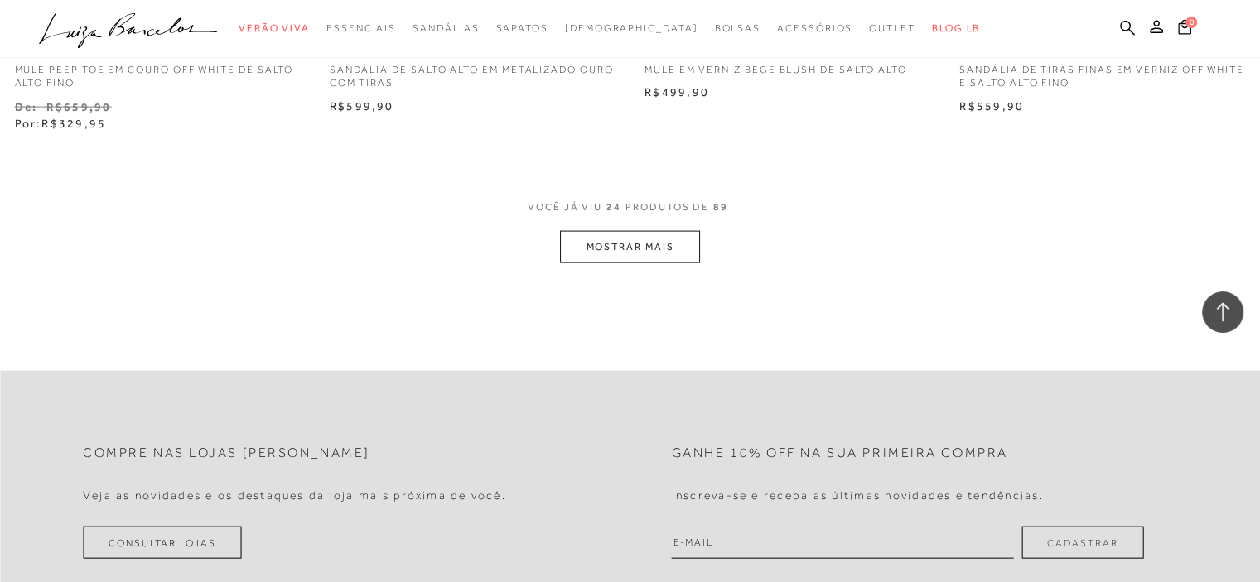
scroll to position [3451, 0]
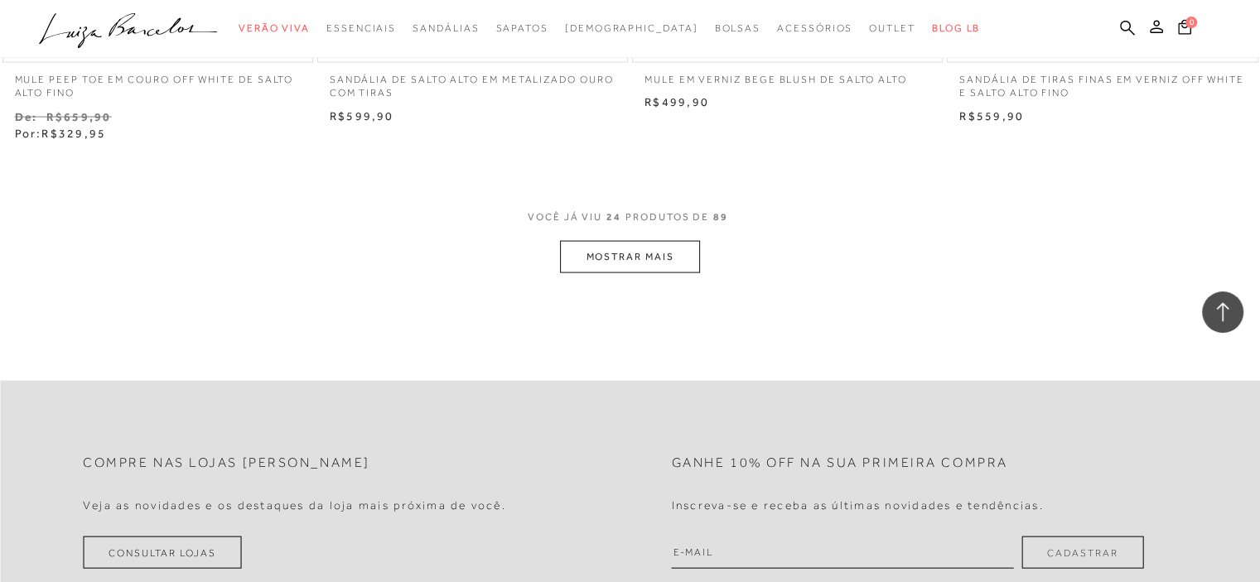
click at [659, 248] on button "MOSTRAR MAIS" at bounding box center [629, 257] width 139 height 32
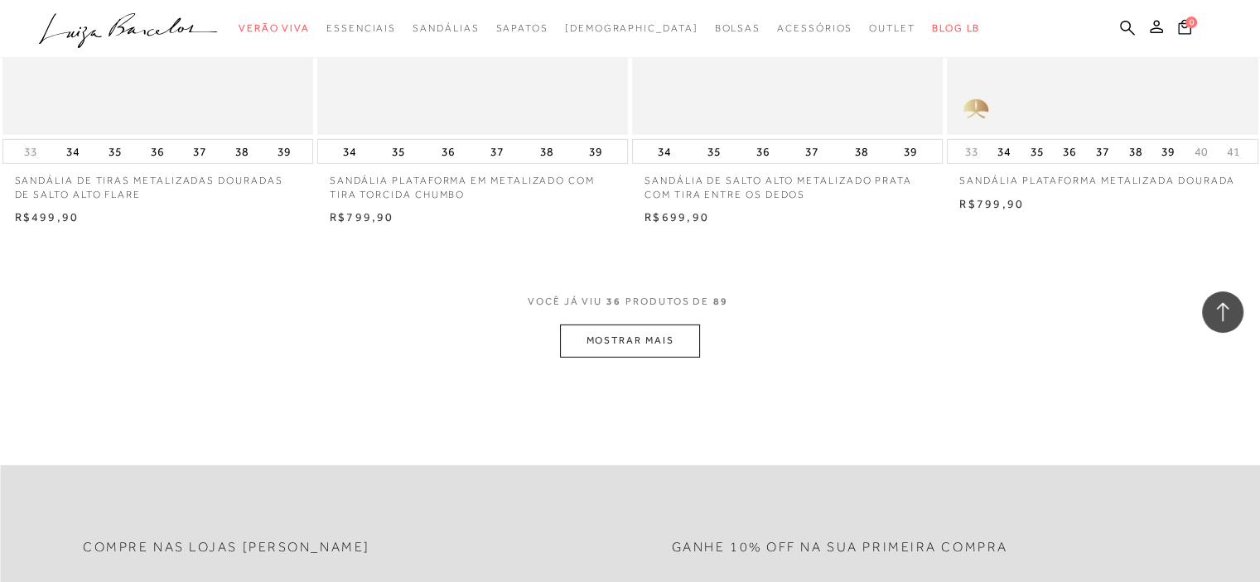
scroll to position [5107, 0]
click at [680, 330] on button "MOSTRAR MAIS" at bounding box center [629, 340] width 139 height 32
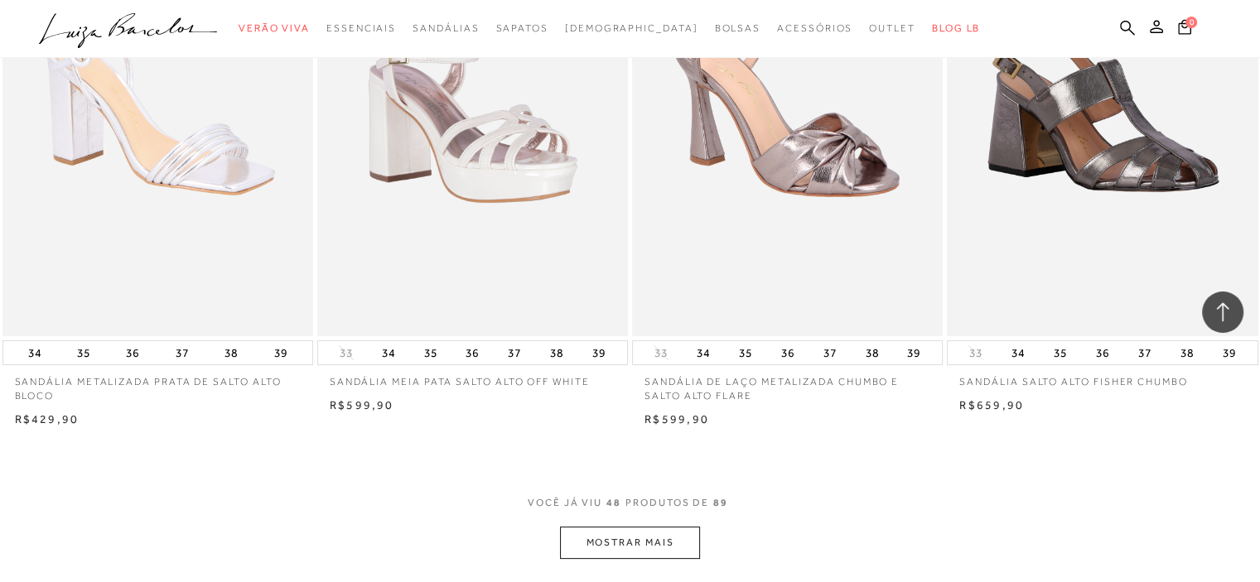
scroll to position [6681, 0]
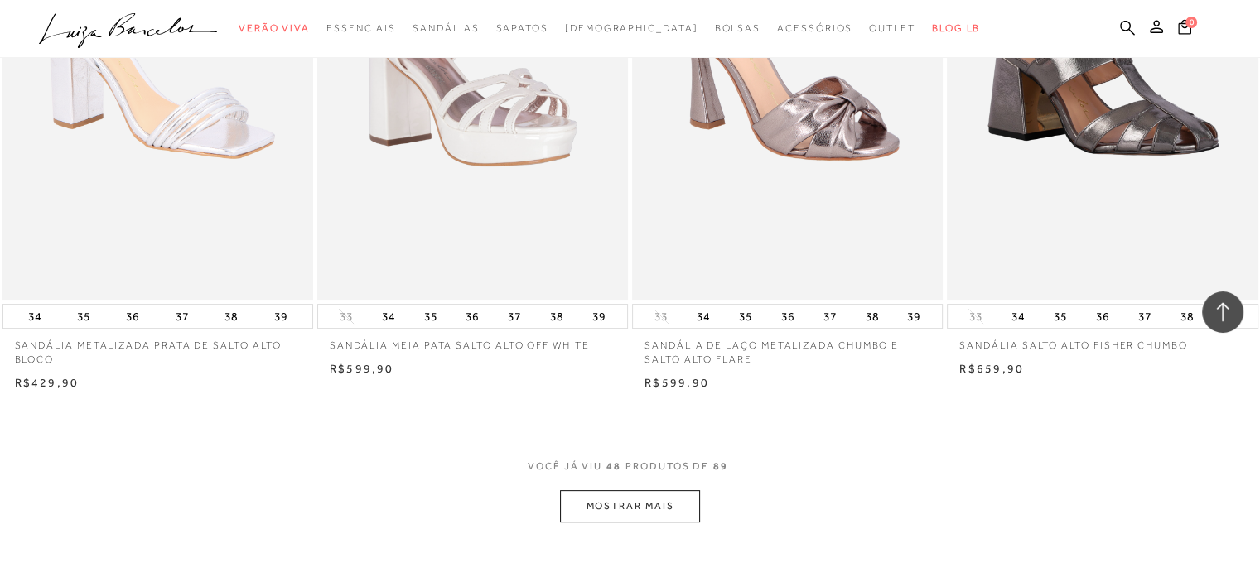
click at [669, 508] on button "MOSTRAR MAIS" at bounding box center [629, 506] width 139 height 32
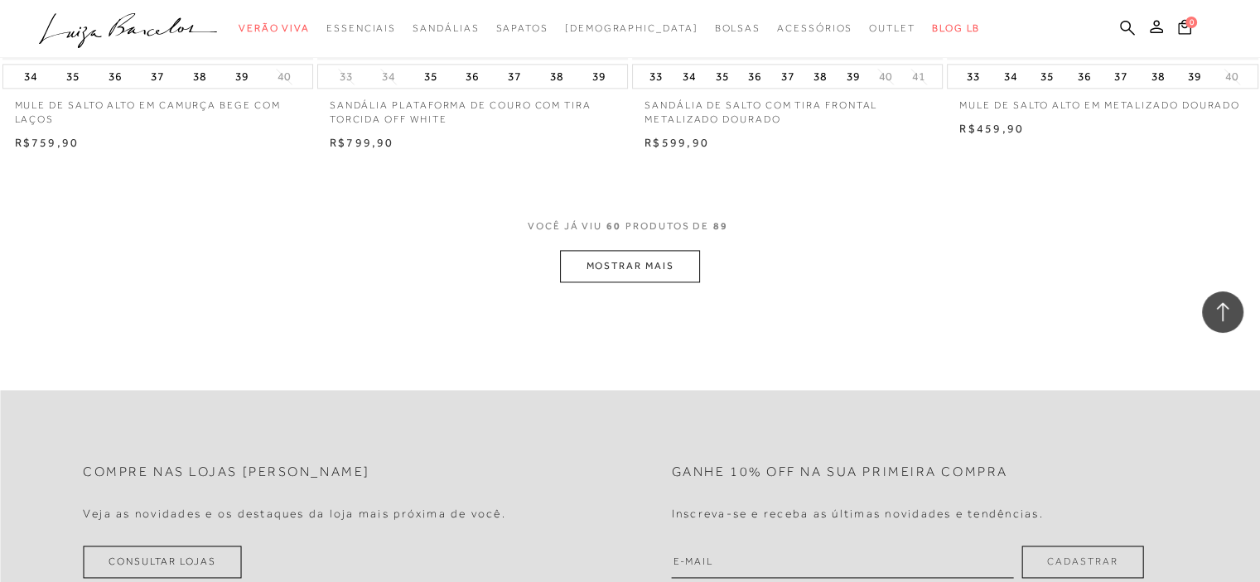
scroll to position [8751, 0]
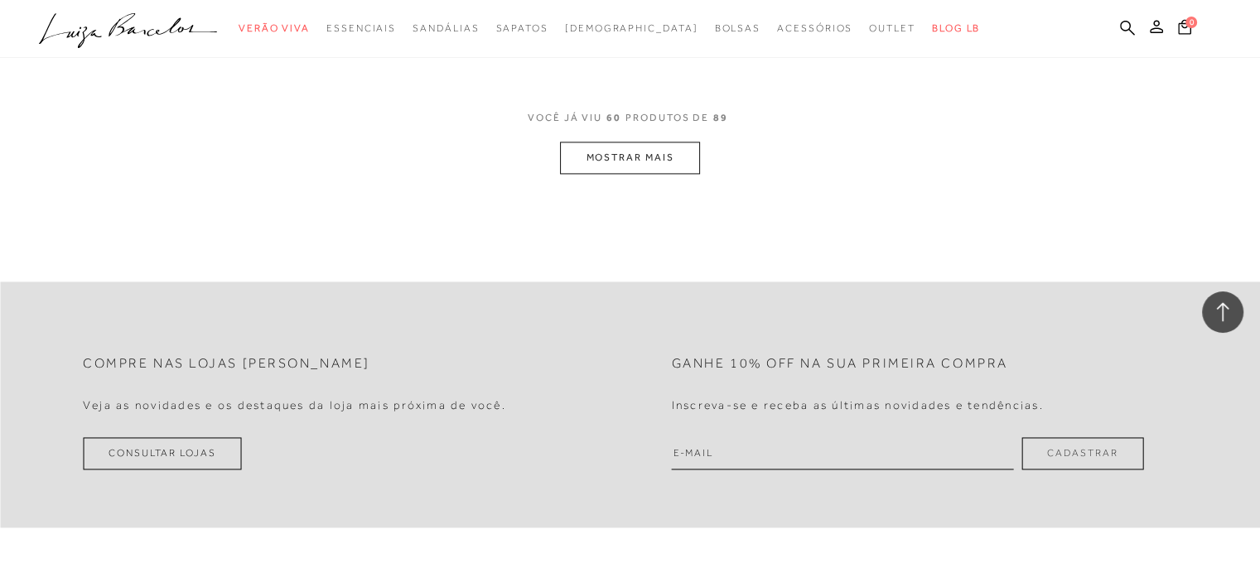
click at [634, 159] on button "MOSTRAR MAIS" at bounding box center [629, 158] width 139 height 32
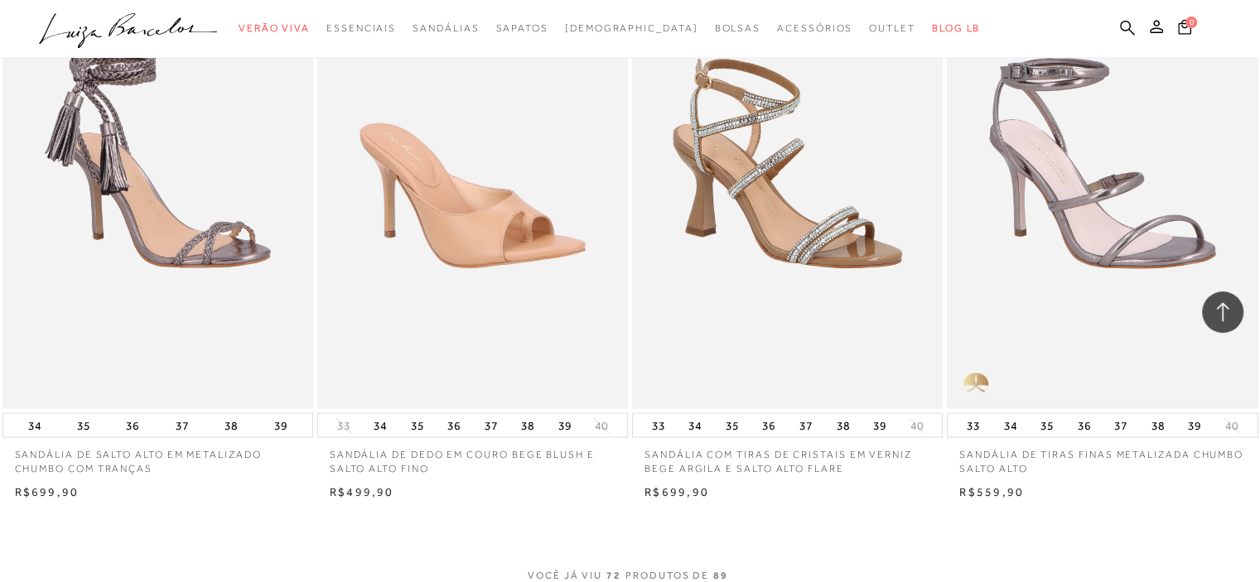
scroll to position [10159, 0]
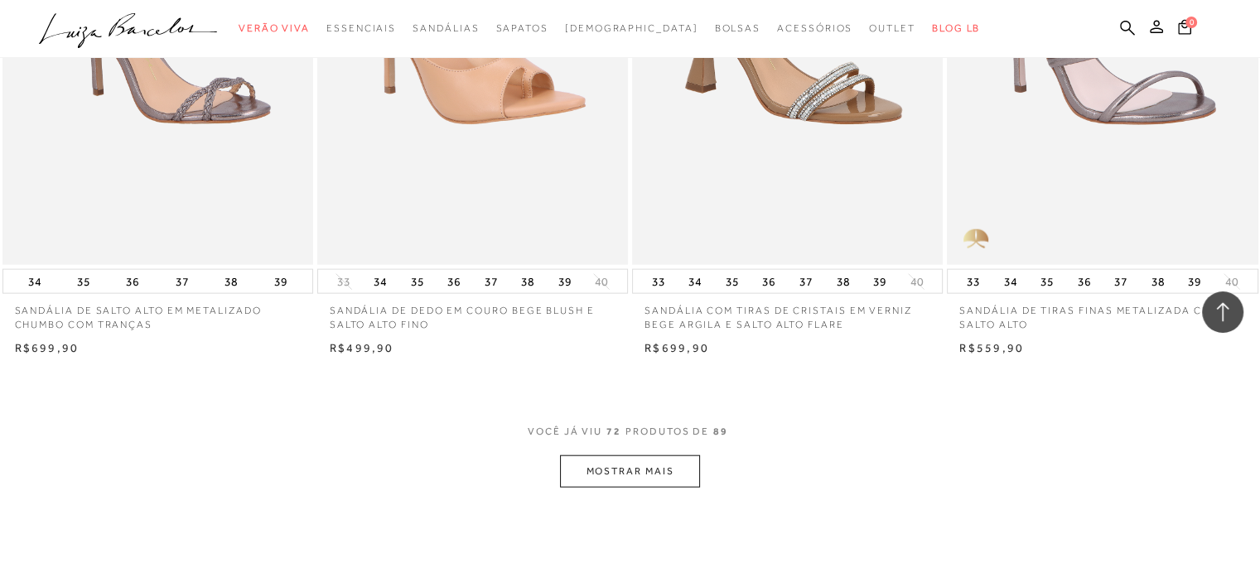
click at [658, 467] on button "MOSTRAR MAIS" at bounding box center [629, 471] width 139 height 32
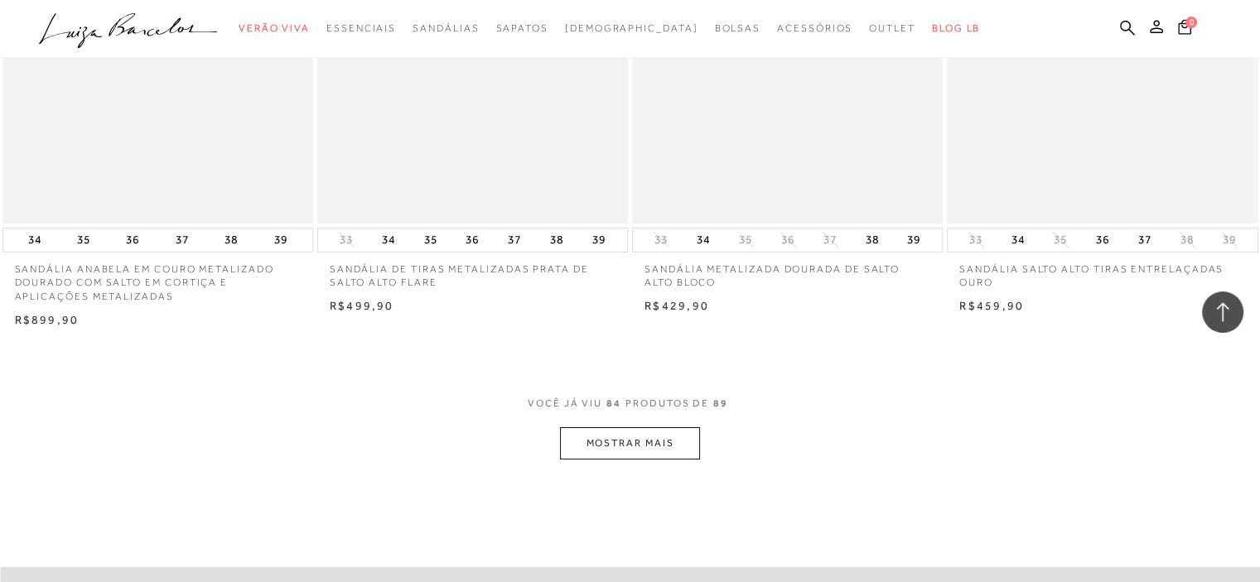
scroll to position [12147, 0]
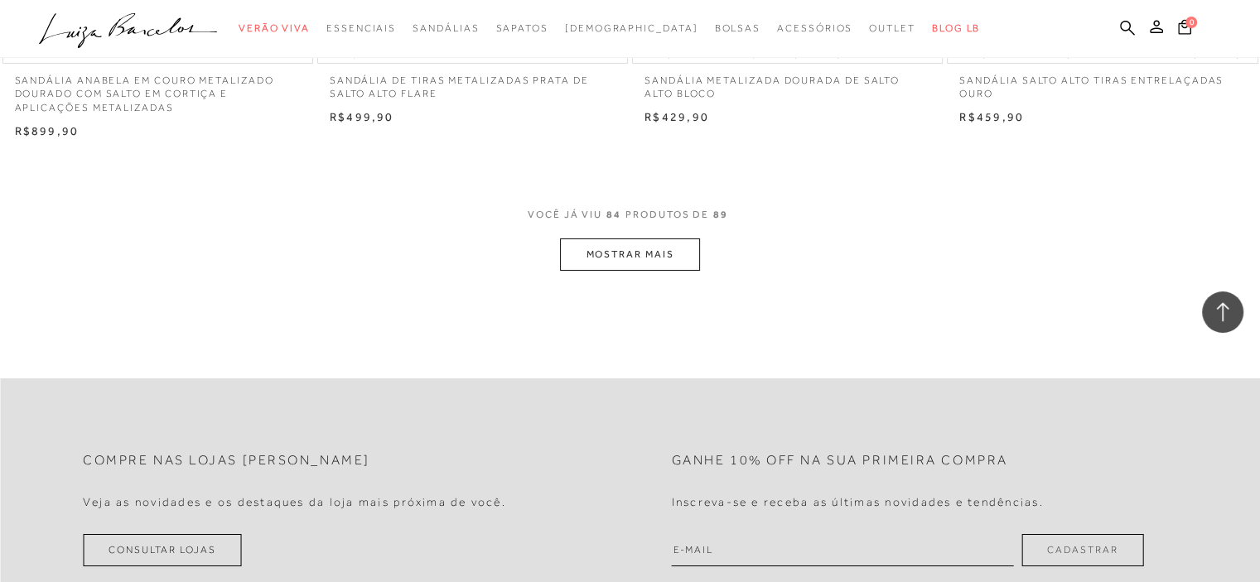
click at [677, 263] on button "MOSTRAR MAIS" at bounding box center [629, 255] width 139 height 32
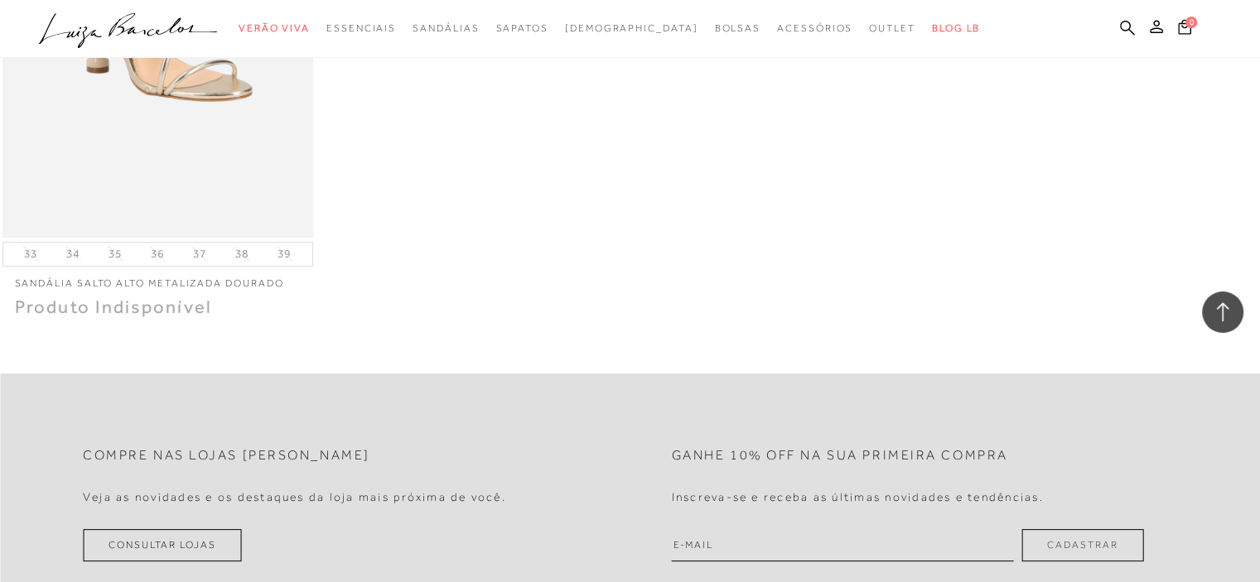
scroll to position [13141, 0]
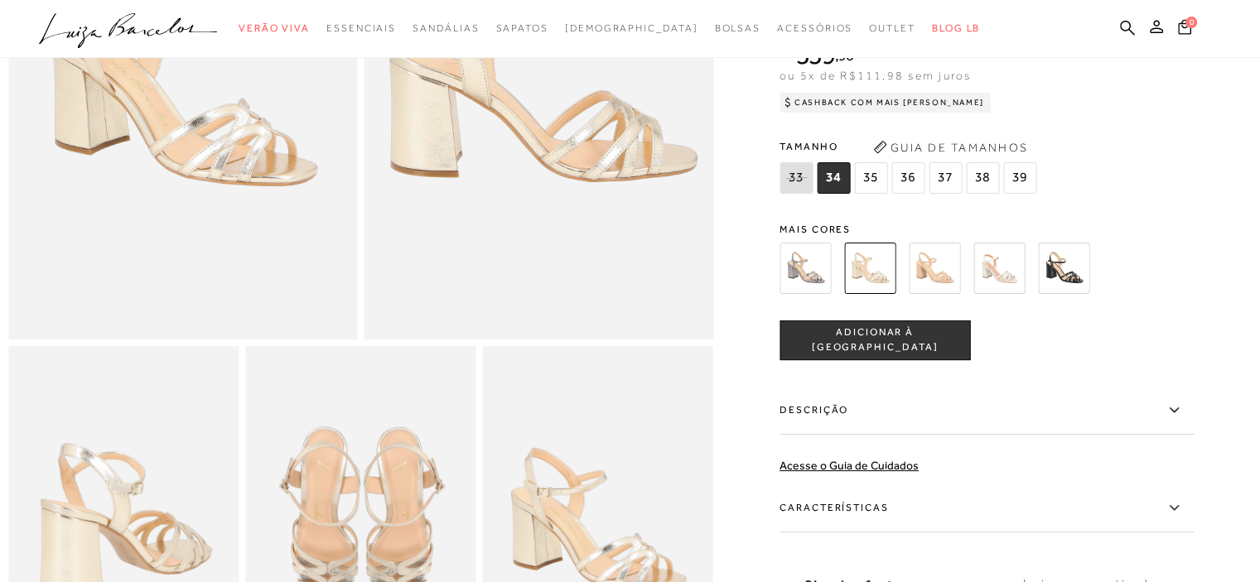
scroll to position [331, 0]
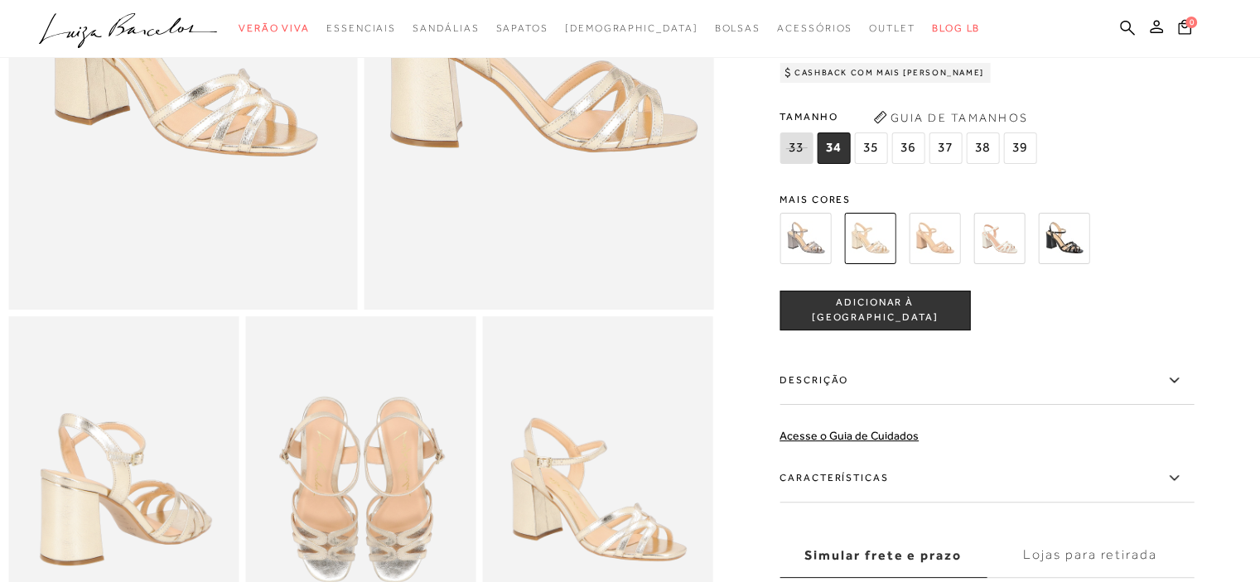
click at [834, 398] on label "Descrição" at bounding box center [986, 381] width 414 height 48
click at [0, 0] on input "Descrição" at bounding box center [0, 0] width 0 height 0
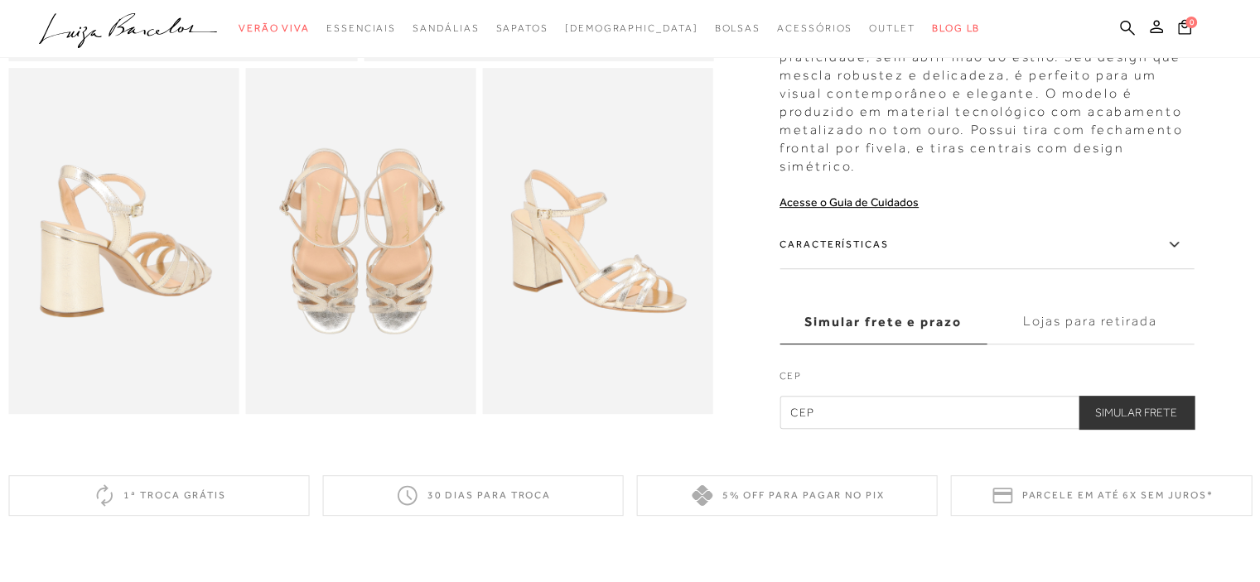
scroll to position [580, 0]
click at [893, 239] on label "Características" at bounding box center [986, 245] width 414 height 48
click at [0, 0] on input "Características" at bounding box center [0, 0] width 0 height 0
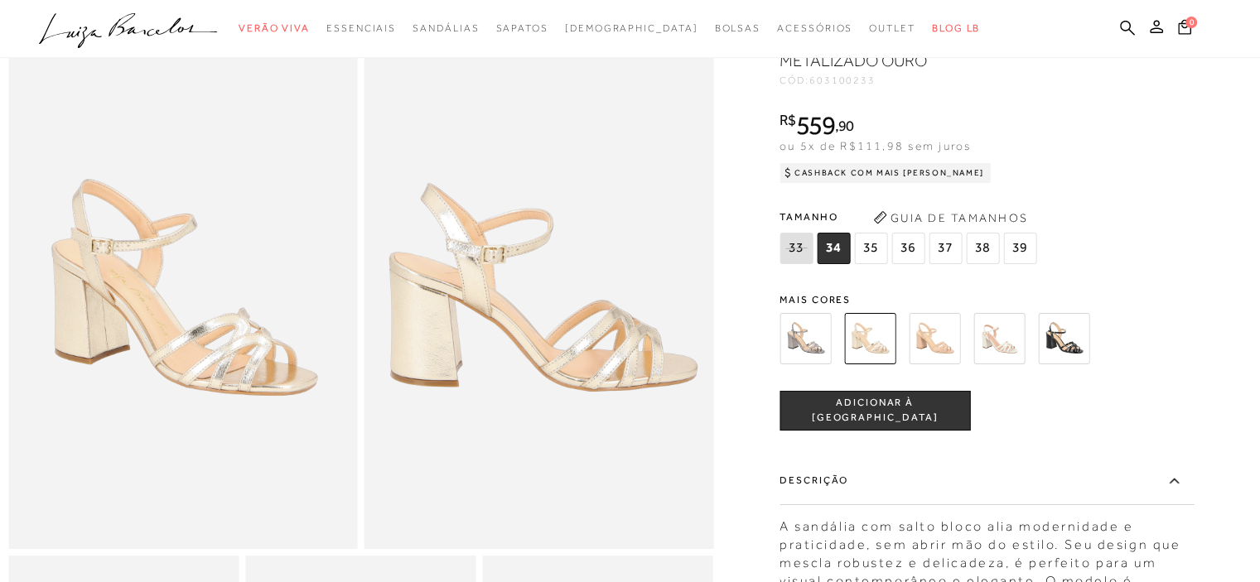
scroll to position [83, 0]
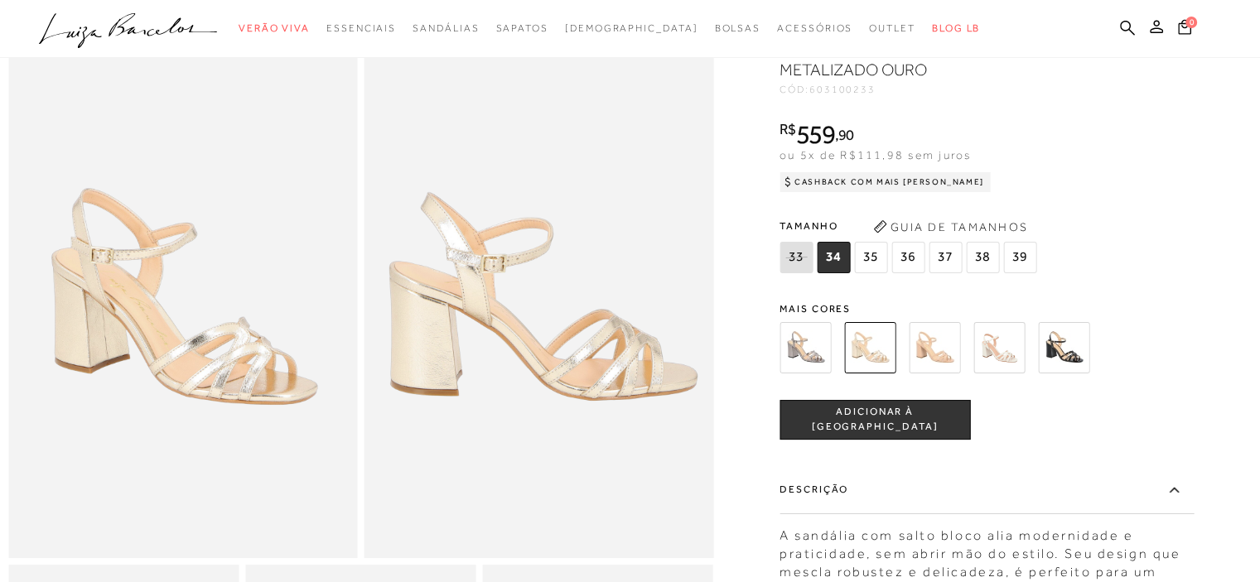
click at [1010, 347] on img at bounding box center [998, 347] width 51 height 51
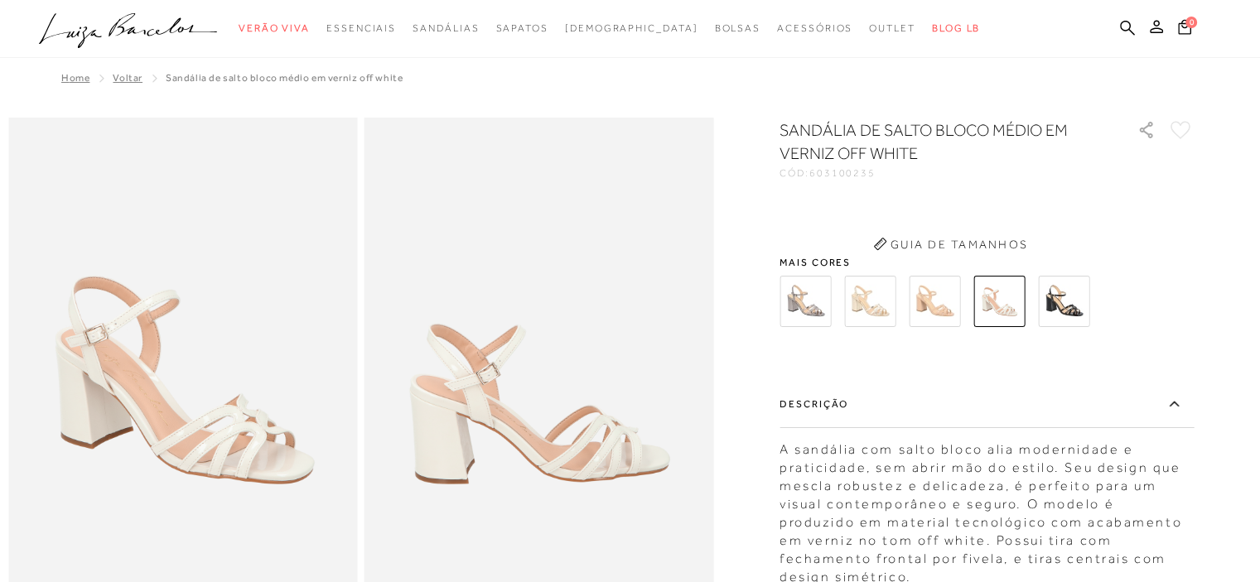
click at [823, 311] on div "SANDÁLIA DE SALTO BLOCO MÉDIO EM VERNIZ OFF WHITE CÓD: 603100235 × É necessário…" at bounding box center [986, 528] width 414 height 821
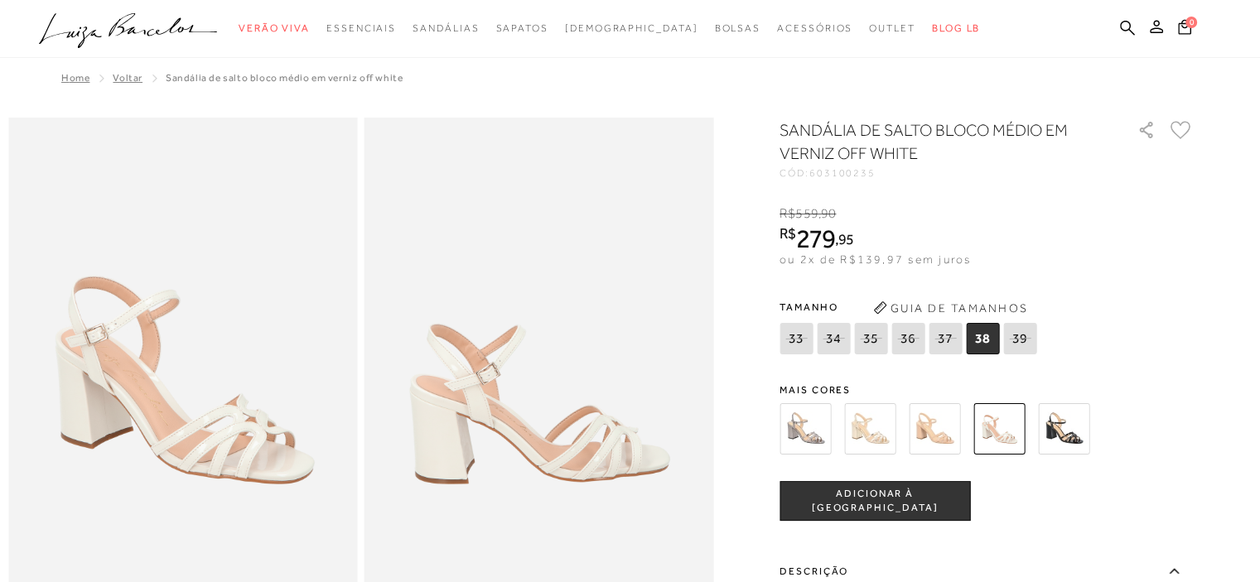
click at [817, 410] on img at bounding box center [804, 428] width 51 height 51
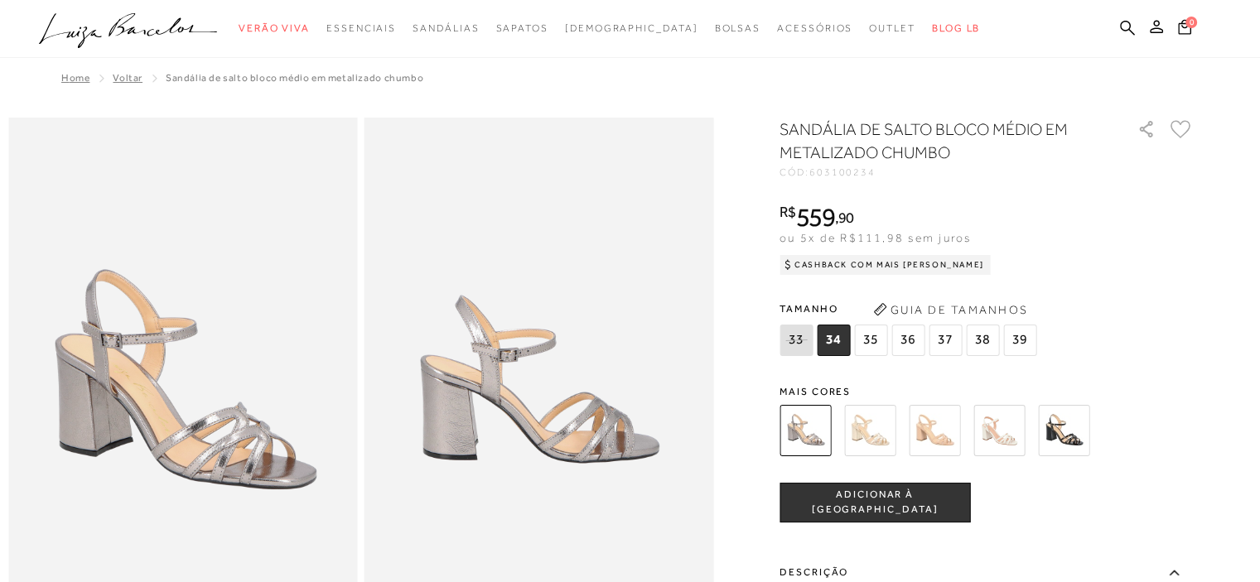
click at [876, 430] on img at bounding box center [869, 430] width 51 height 51
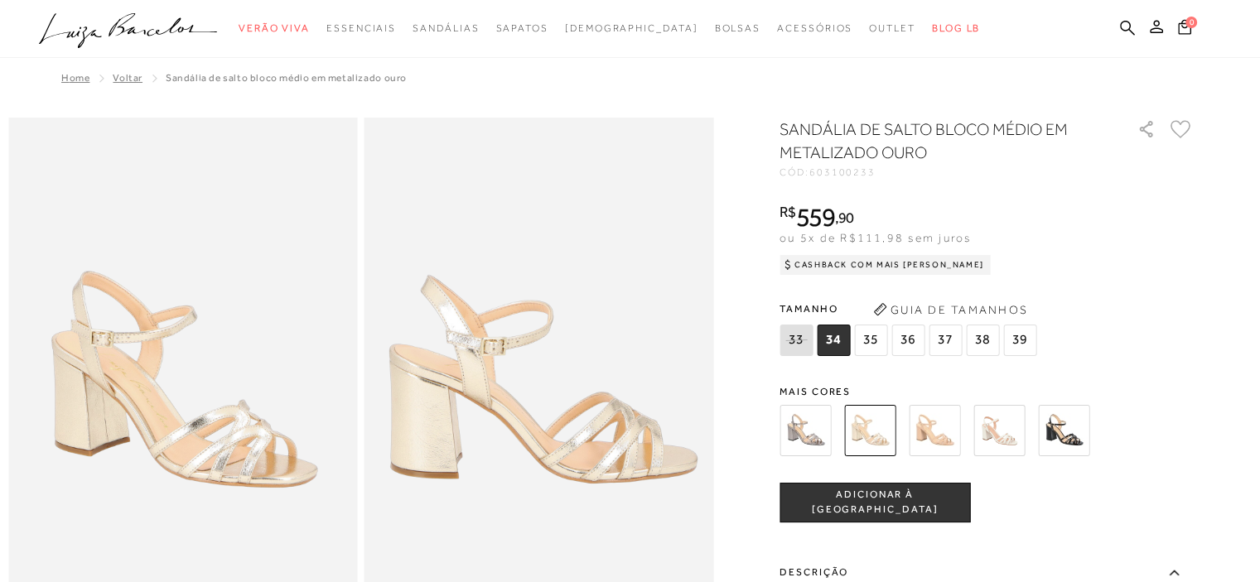
click at [951, 436] on img at bounding box center [934, 430] width 51 height 51
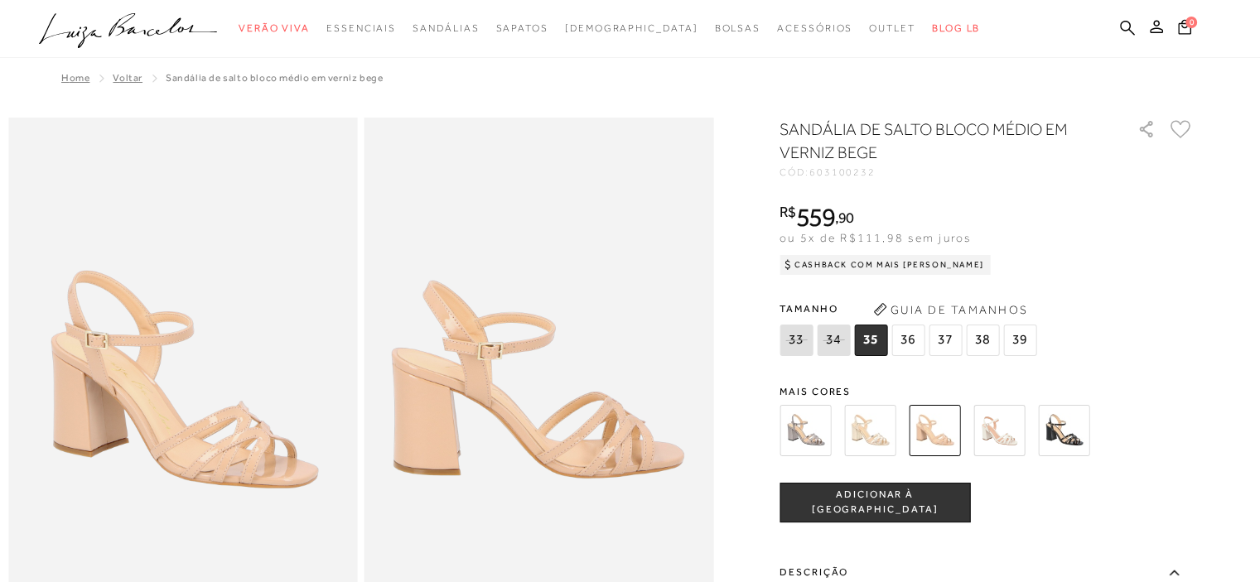
click at [1005, 429] on img at bounding box center [998, 430] width 51 height 51
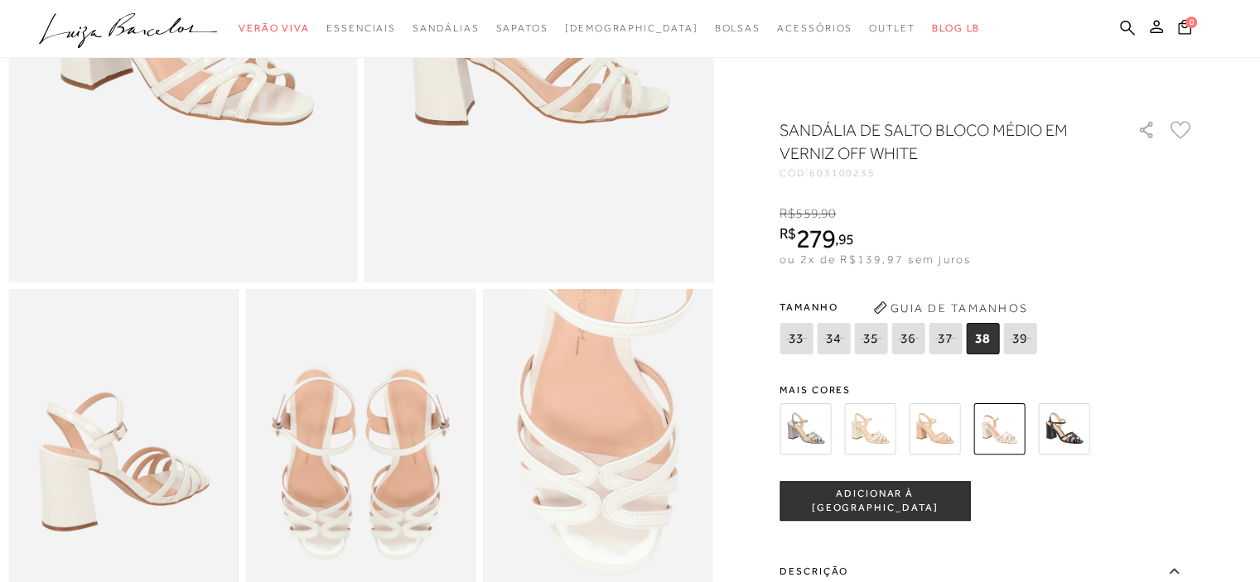
scroll to position [497, 0]
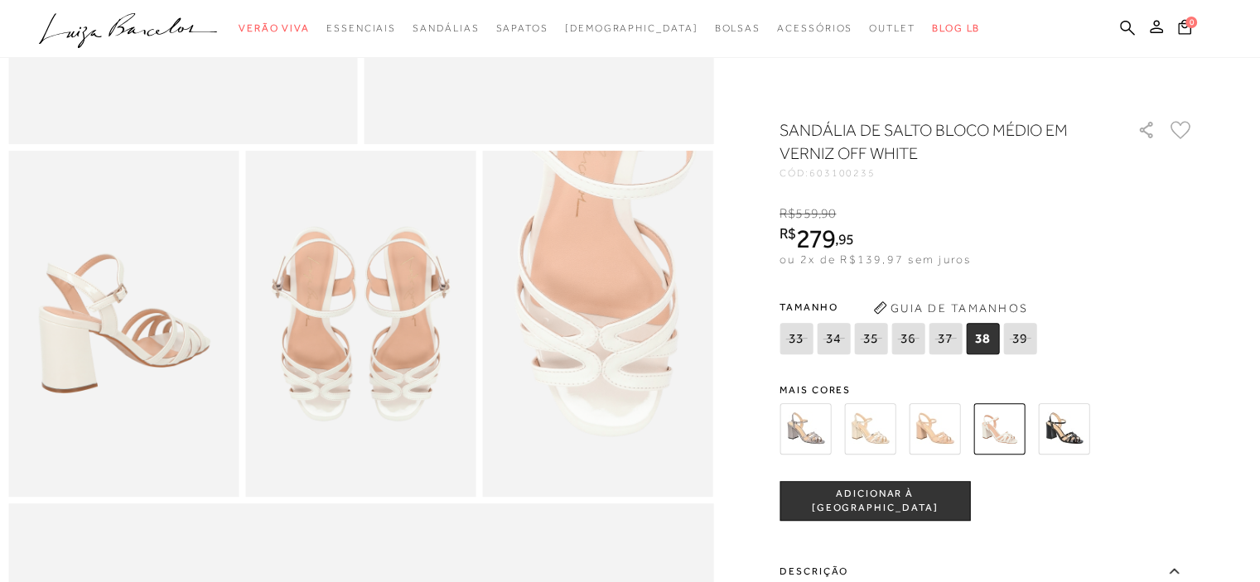
click at [878, 427] on img at bounding box center [869, 428] width 51 height 51
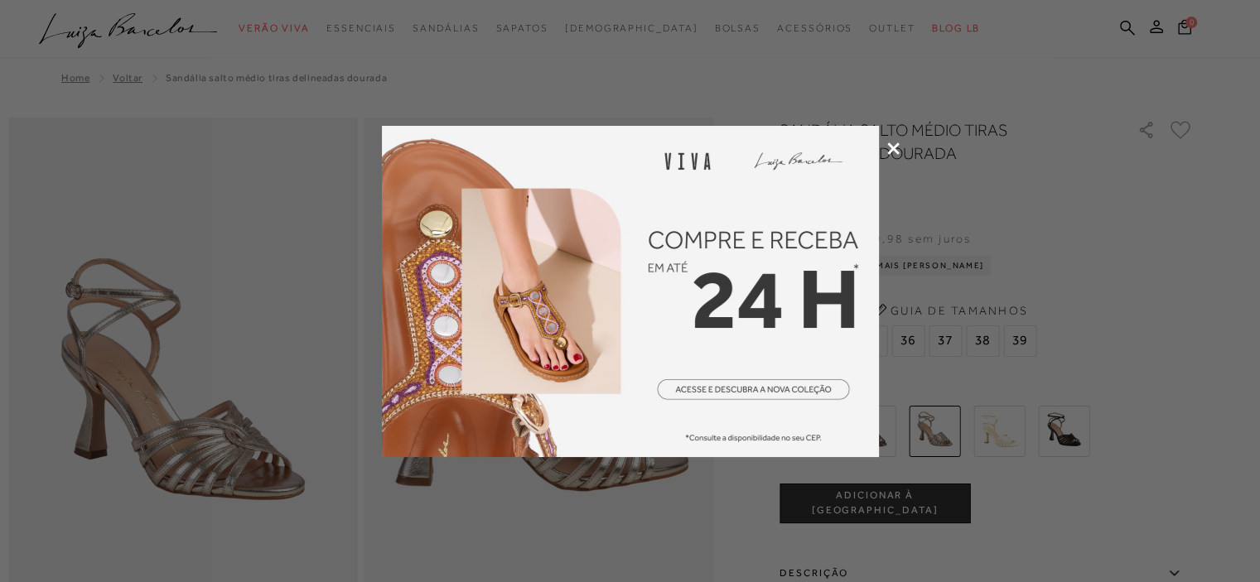
click at [889, 147] on icon at bounding box center [893, 148] width 12 height 12
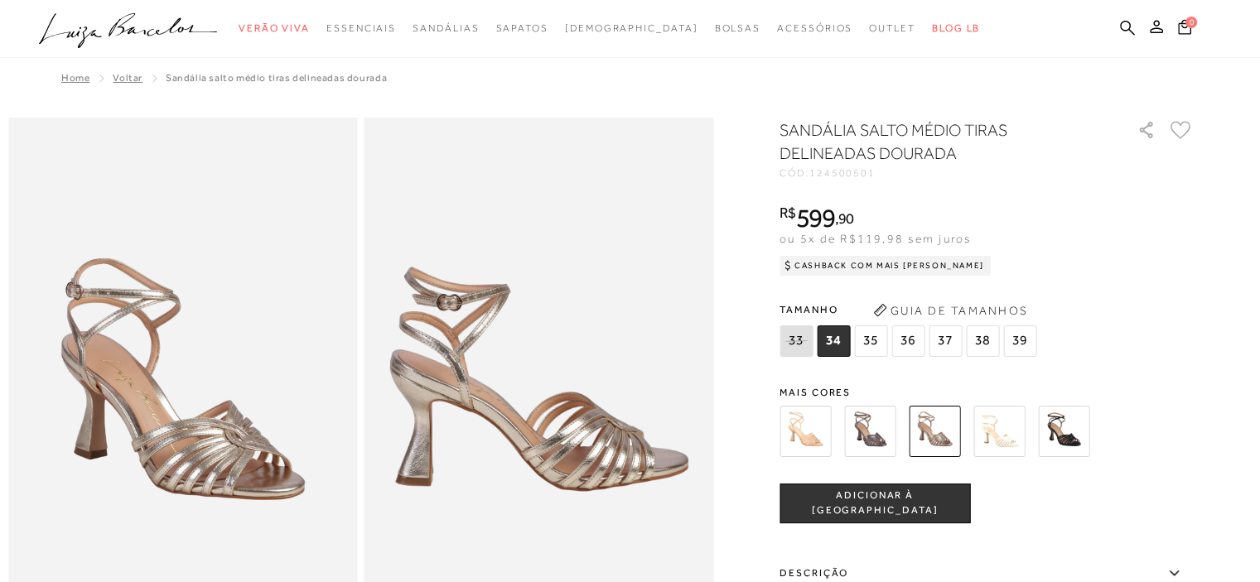
click at [1006, 430] on img at bounding box center [998, 431] width 51 height 51
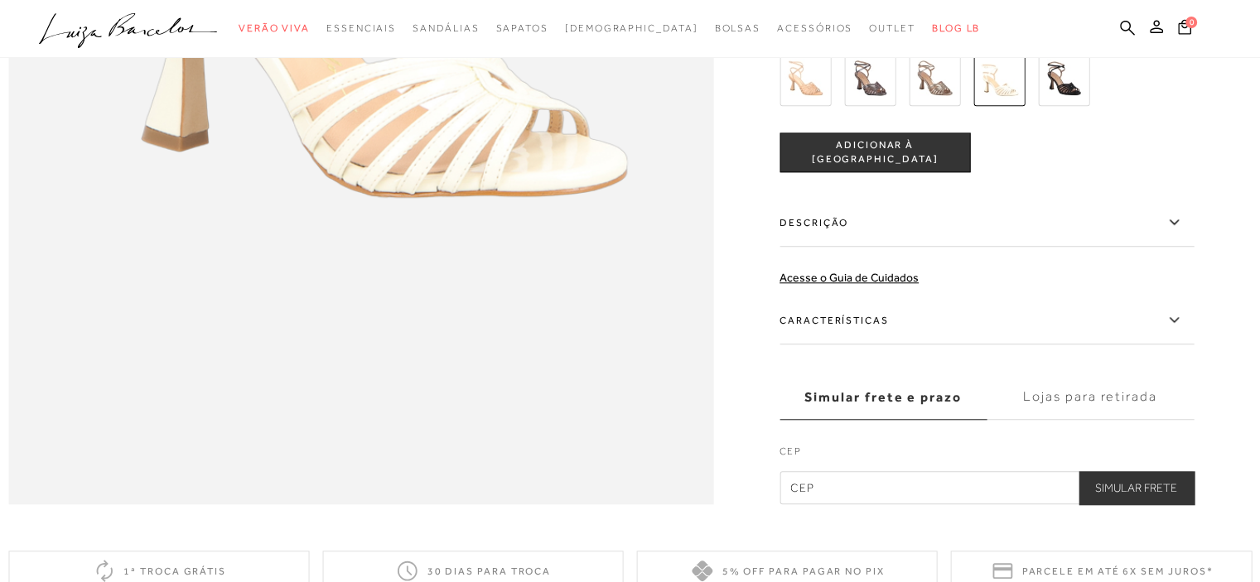
scroll to position [1607, 0]
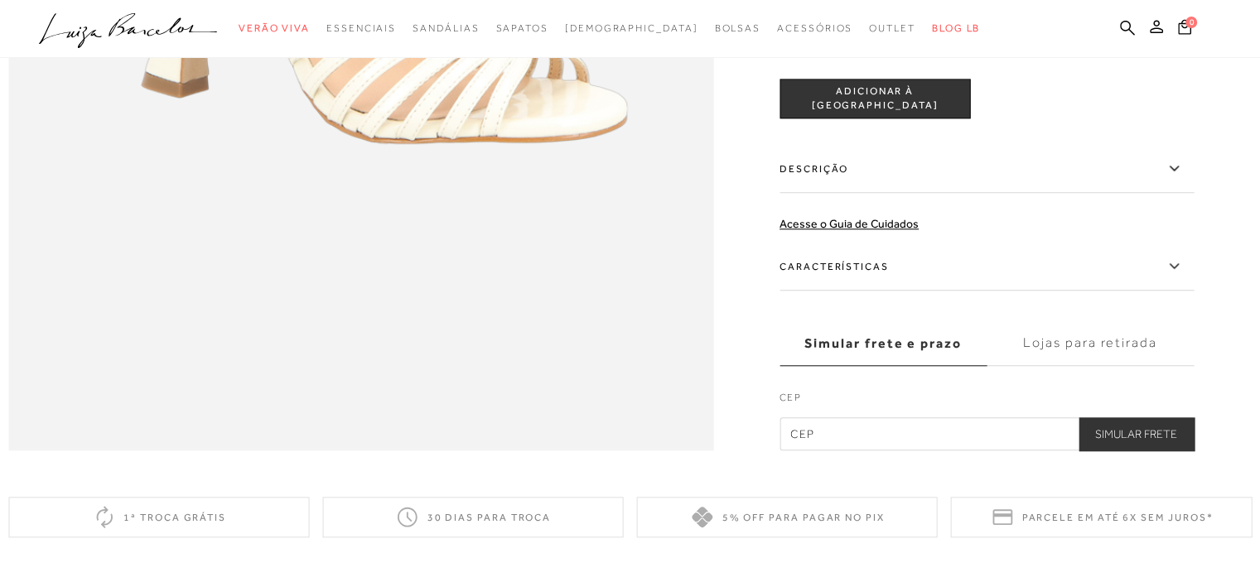
click at [971, 291] on label "Características" at bounding box center [986, 267] width 414 height 48
click at [0, 0] on input "Características" at bounding box center [0, 0] width 0 height 0
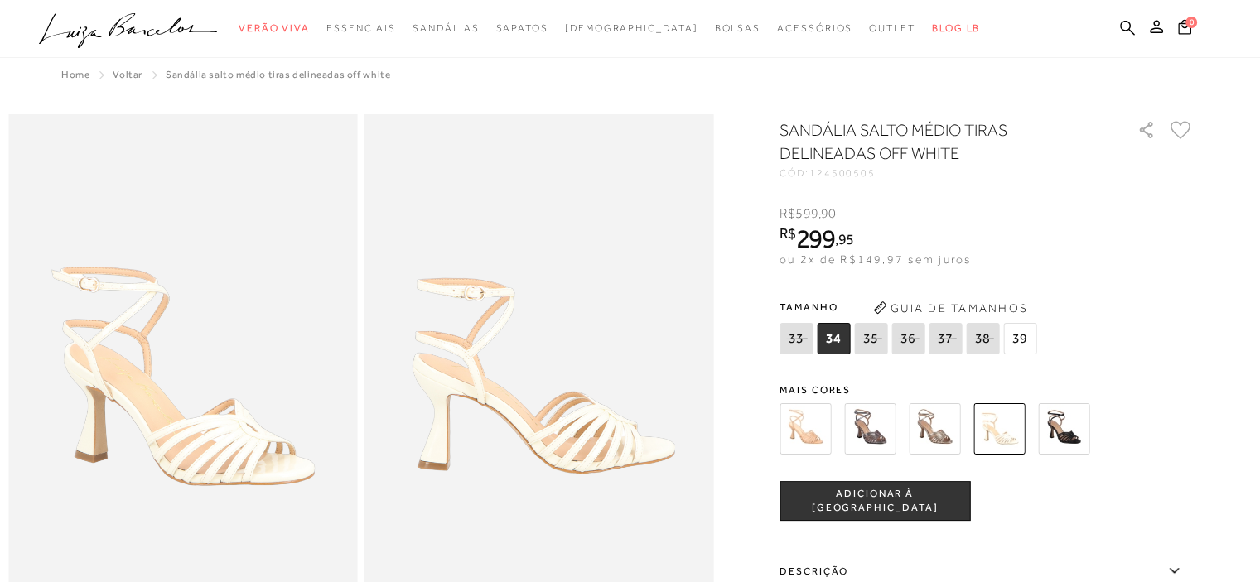
scroll to position [0, 0]
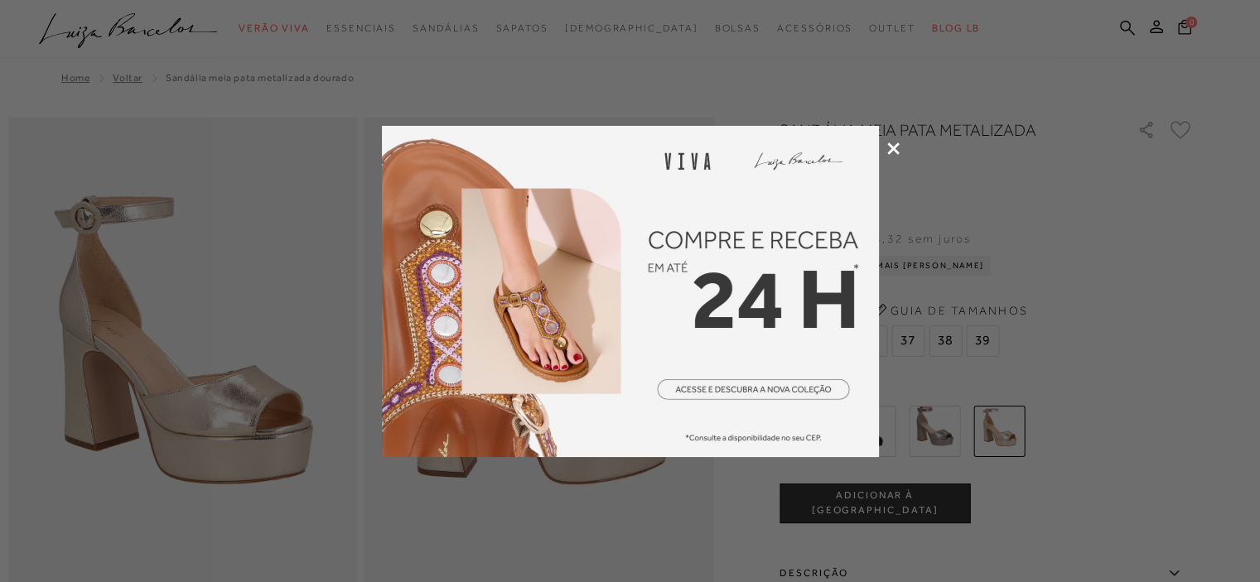
click at [885, 147] on div at bounding box center [630, 291] width 1260 height 582
click at [894, 153] on icon at bounding box center [893, 148] width 12 height 12
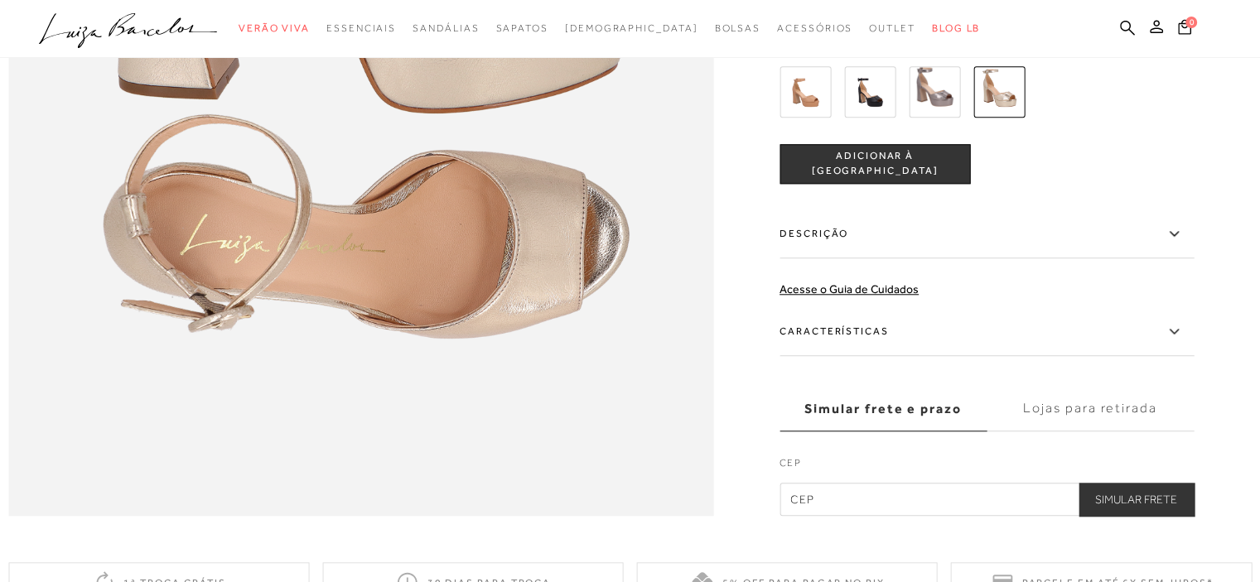
scroll to position [1511, 0]
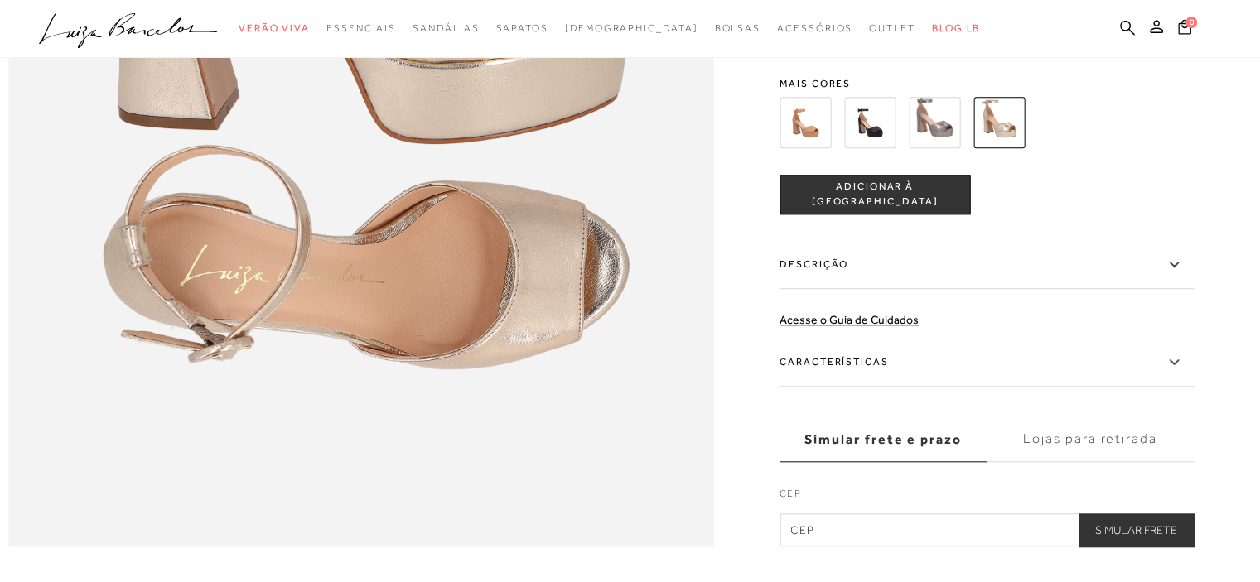
click at [861, 387] on label "Características" at bounding box center [986, 363] width 414 height 48
click at [0, 0] on input "Características" at bounding box center [0, 0] width 0 height 0
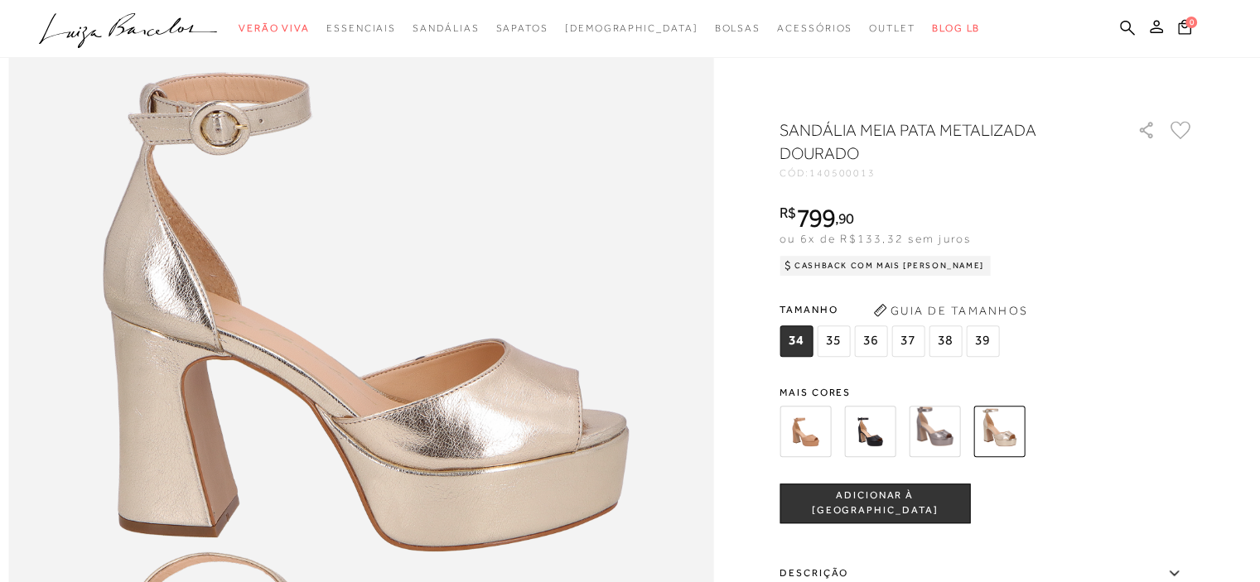
scroll to position [1097, 0]
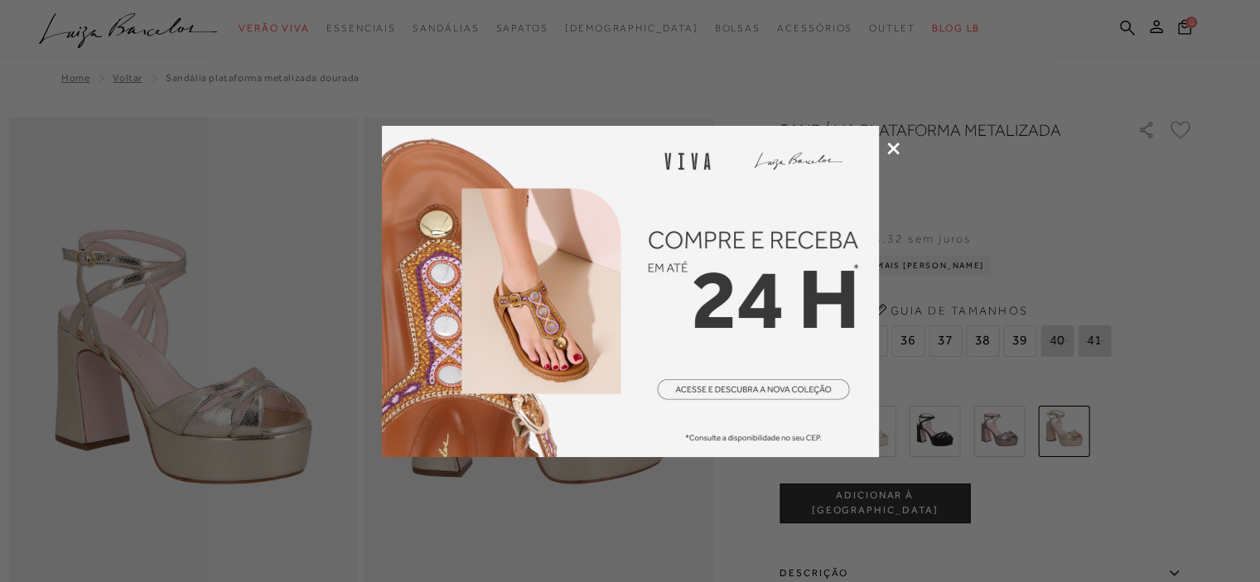
click at [888, 147] on icon at bounding box center [893, 148] width 12 height 12
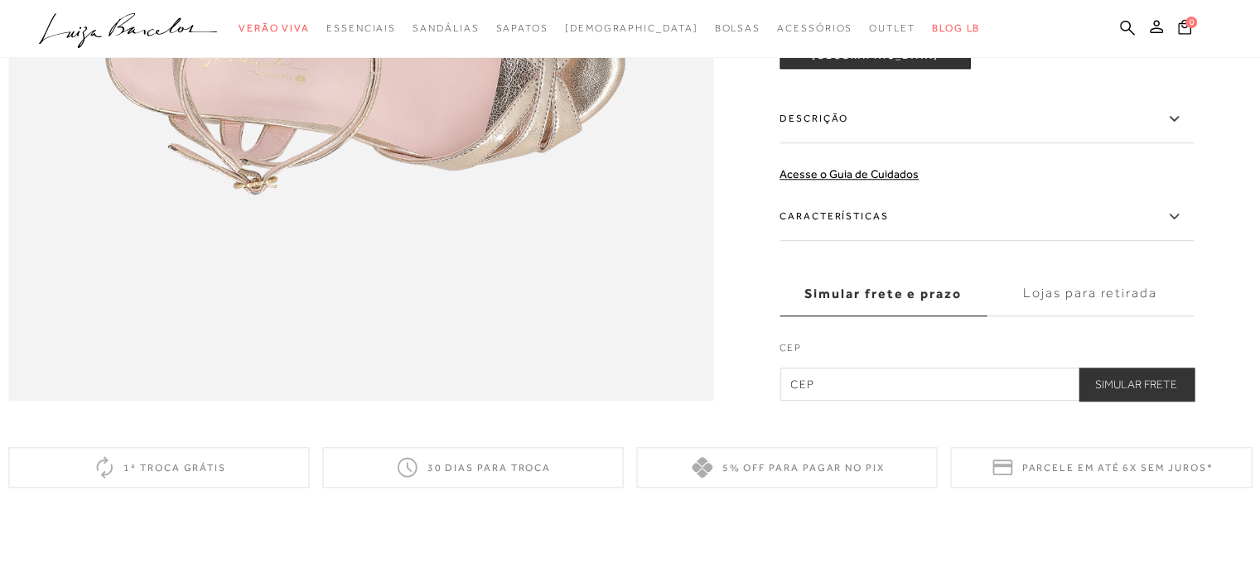
scroll to position [1683, 0]
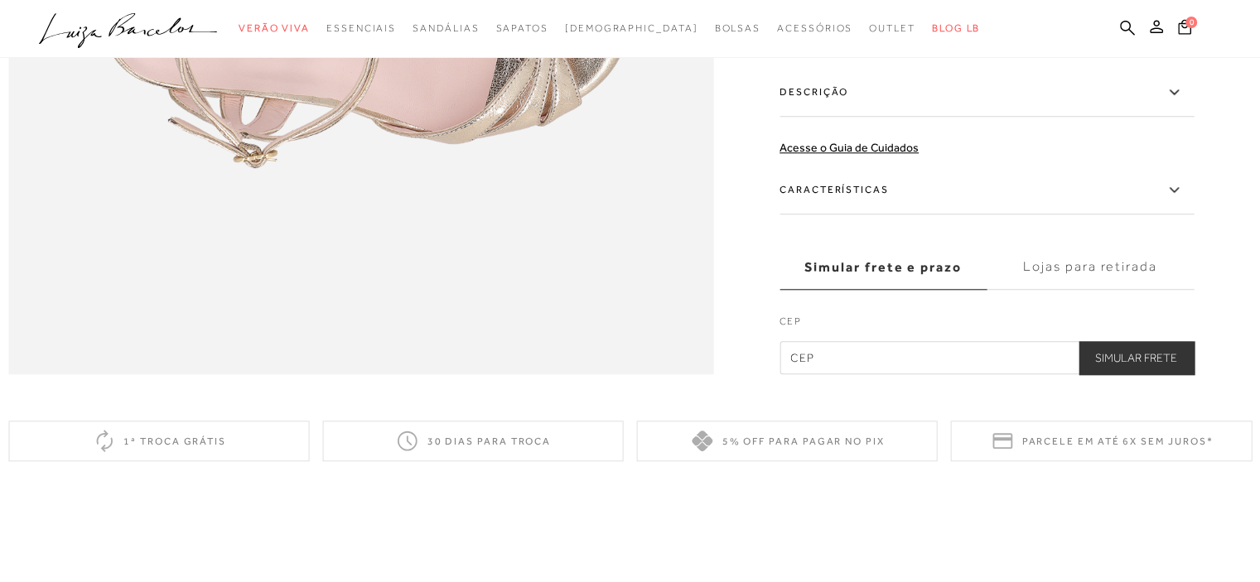
click at [900, 214] on label "Características" at bounding box center [986, 190] width 414 height 48
click at [0, 0] on input "Características" at bounding box center [0, 0] width 0 height 0
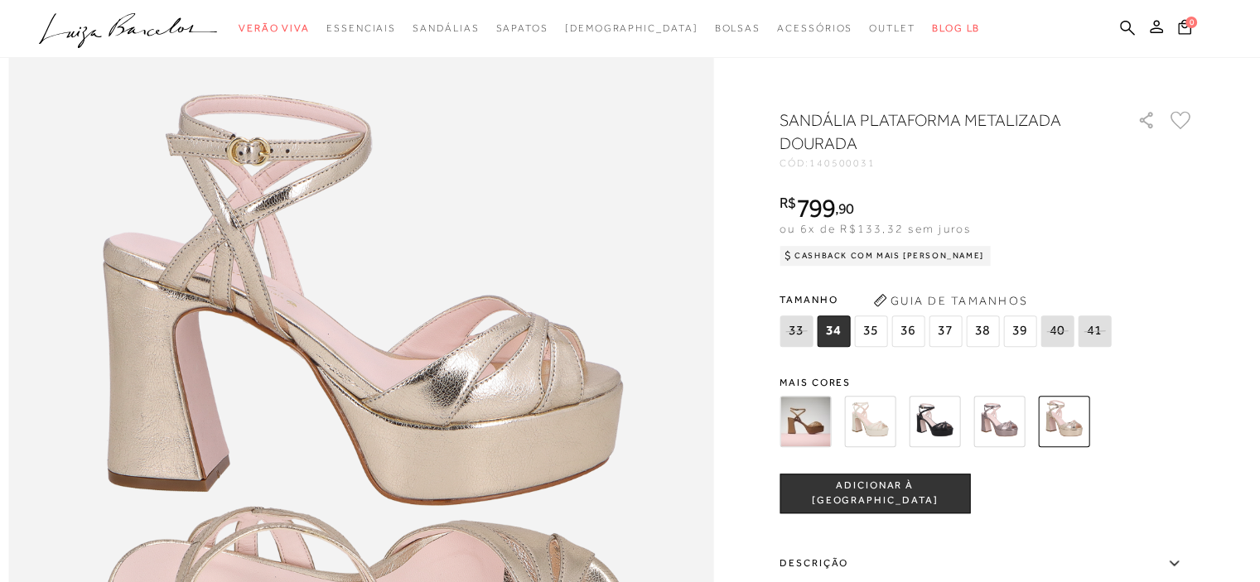
scroll to position [1186, 0]
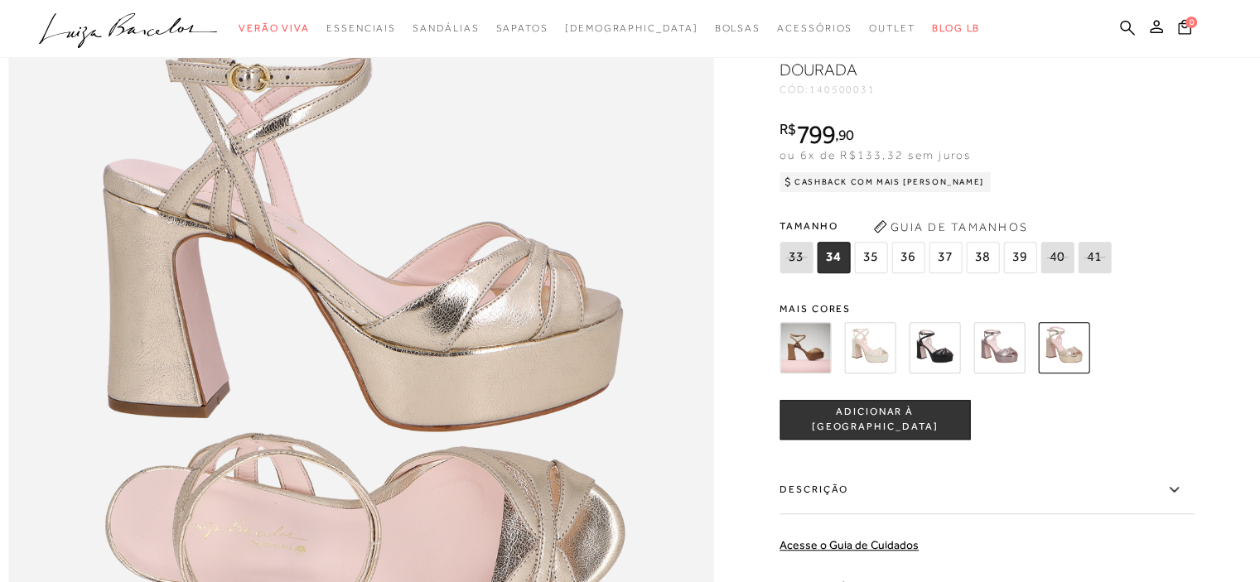
click at [891, 374] on img at bounding box center [869, 347] width 51 height 51
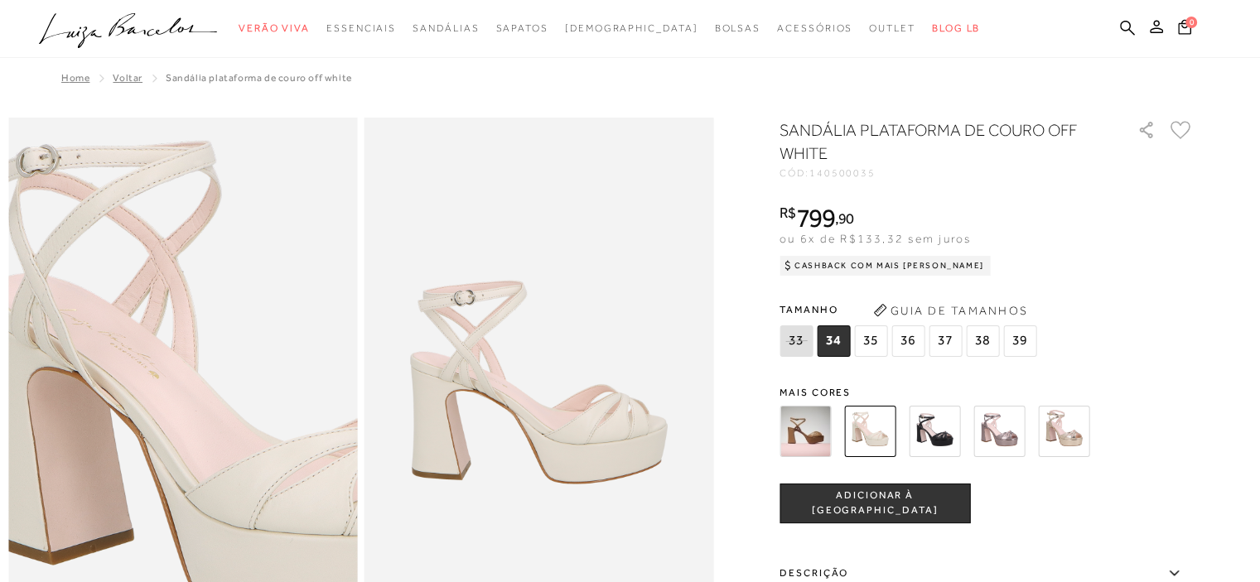
click at [118, 347] on img at bounding box center [243, 416] width 698 height 1048
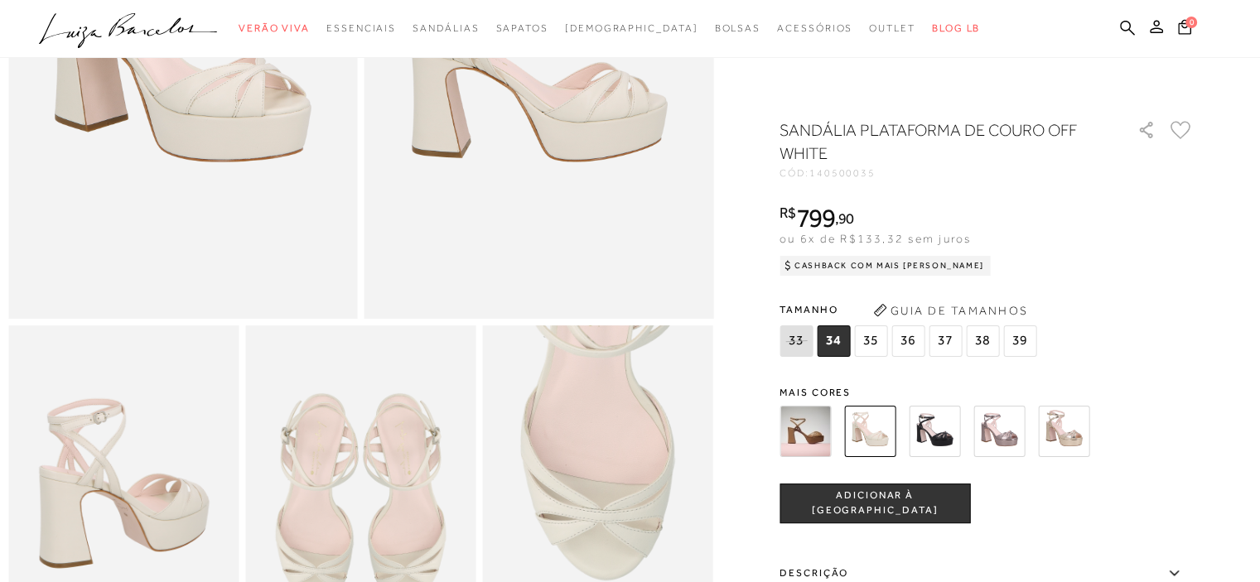
scroll to position [248, 0]
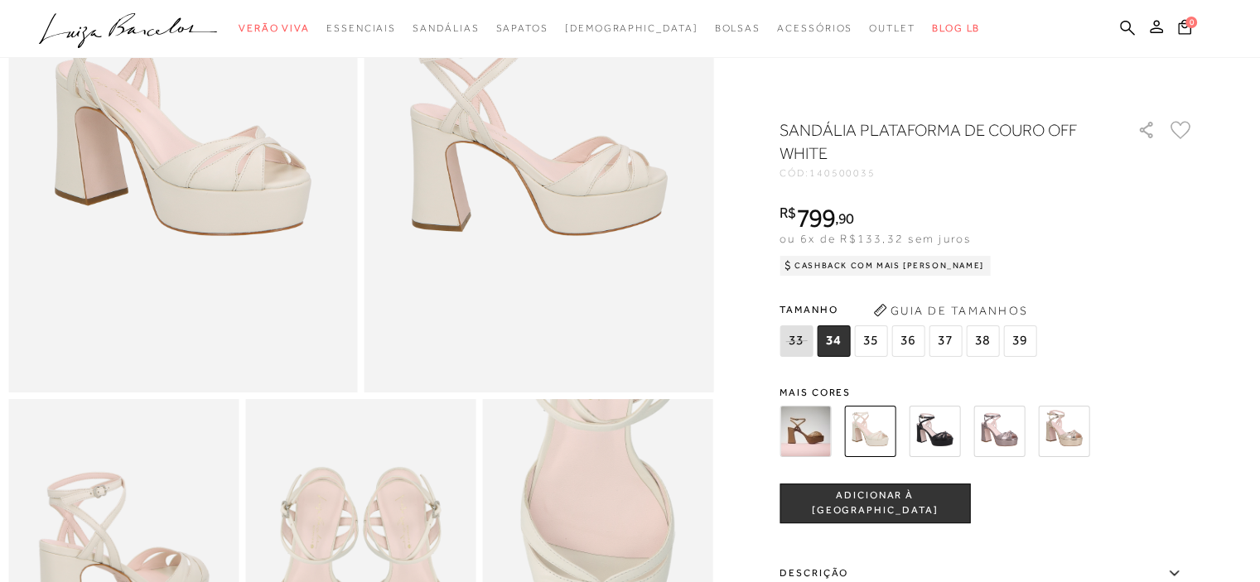
click at [934, 435] on img at bounding box center [934, 431] width 51 height 51
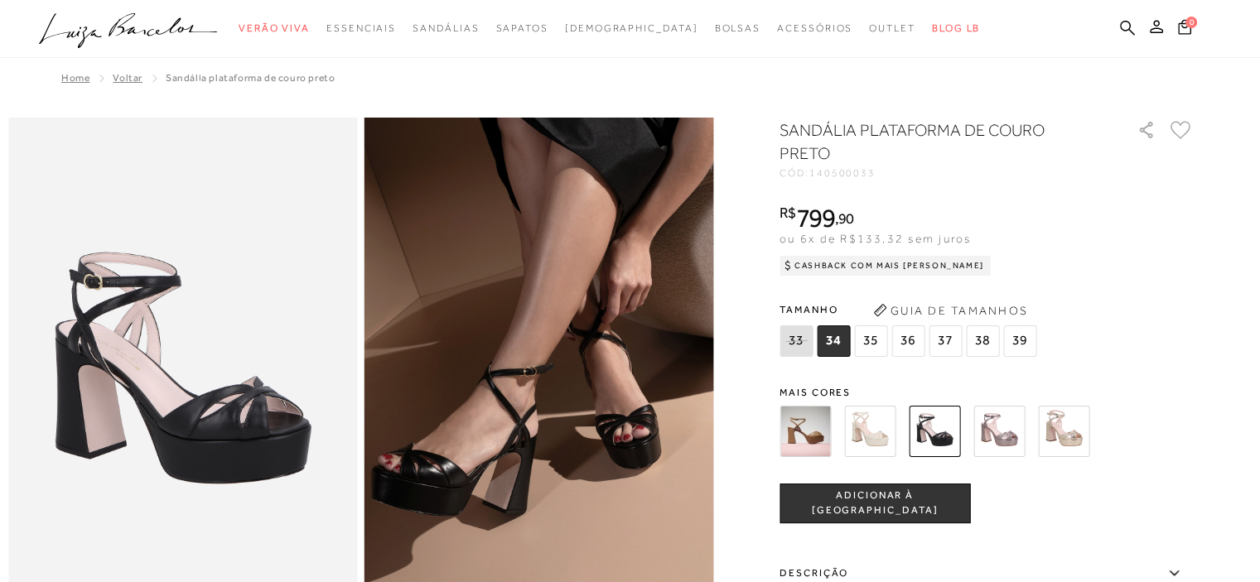
scroll to position [83, 0]
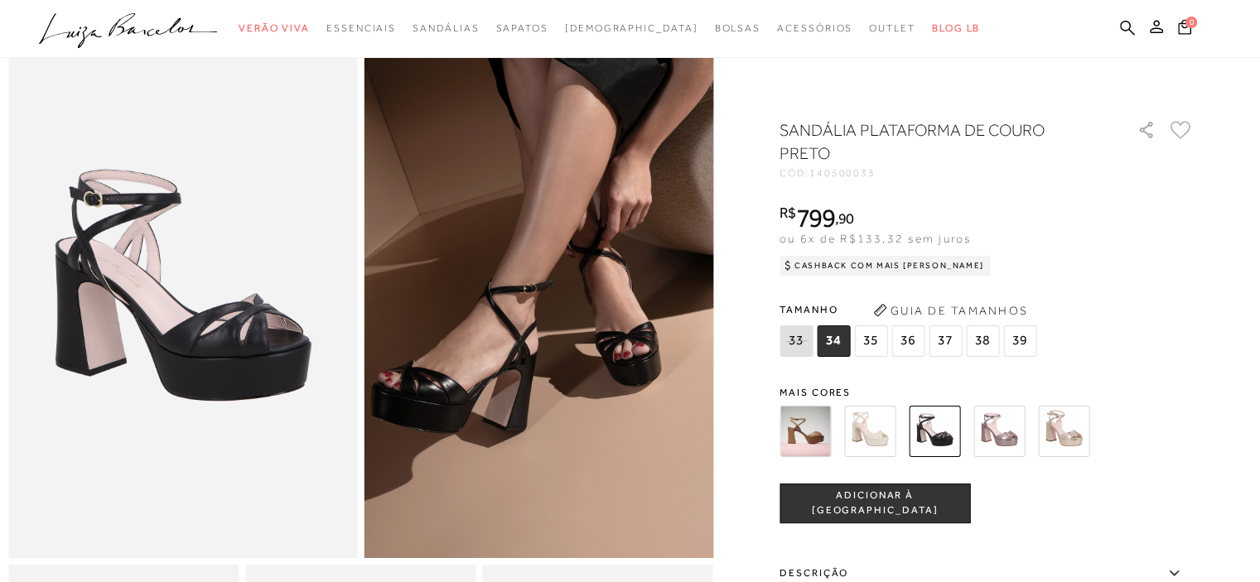
click at [1001, 430] on img at bounding box center [998, 431] width 51 height 51
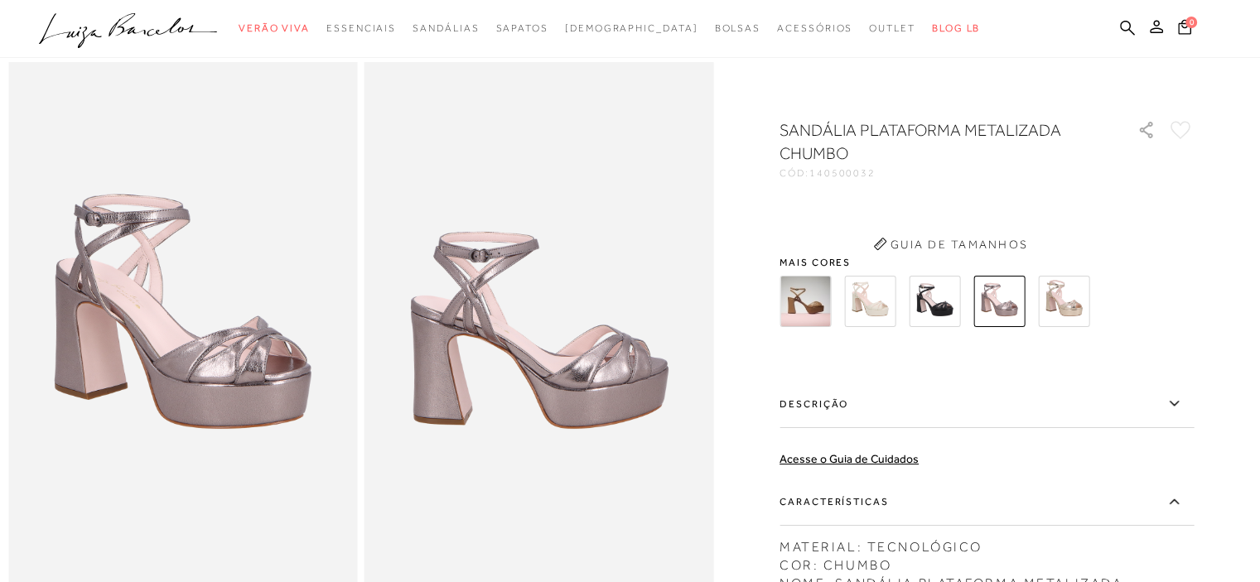
scroll to position [23, 0]
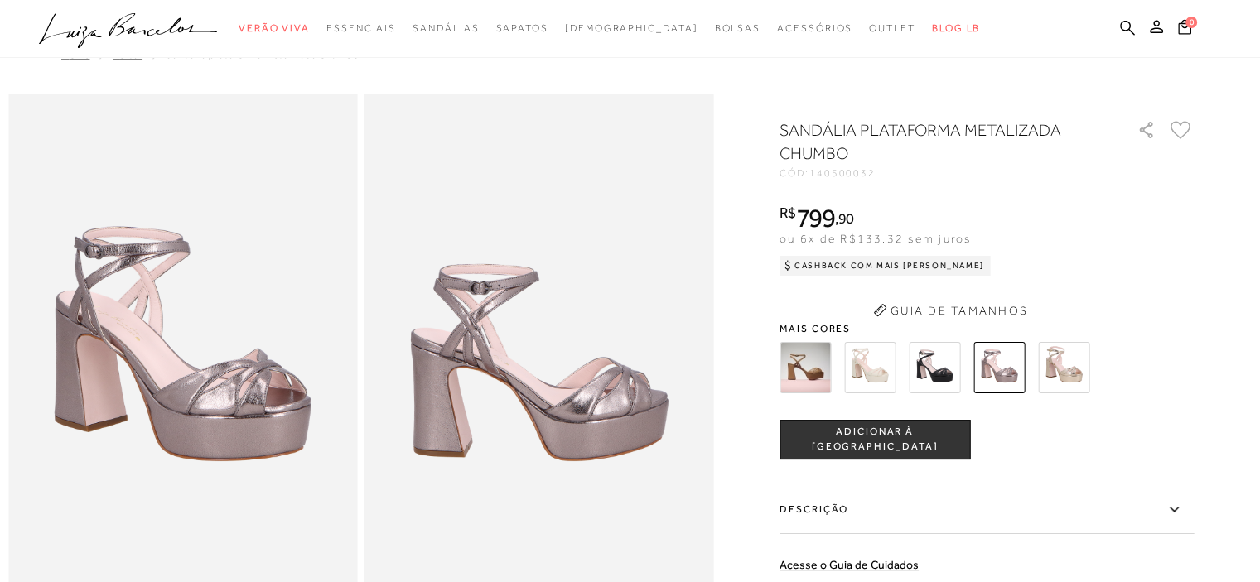
click at [1077, 296] on div "SANDÁLIA PLATAFORMA METALIZADA CHUMBO CÓD: 140500032 × É necessário selecionar …" at bounding box center [986, 504] width 414 height 773
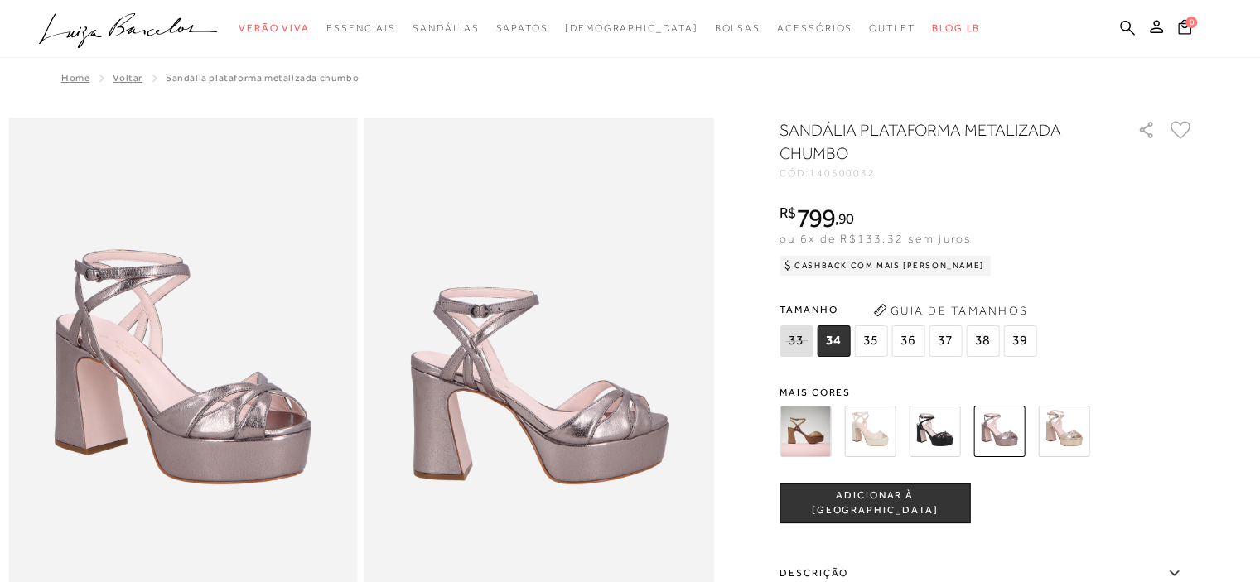
click at [1073, 417] on img at bounding box center [1063, 431] width 51 height 51
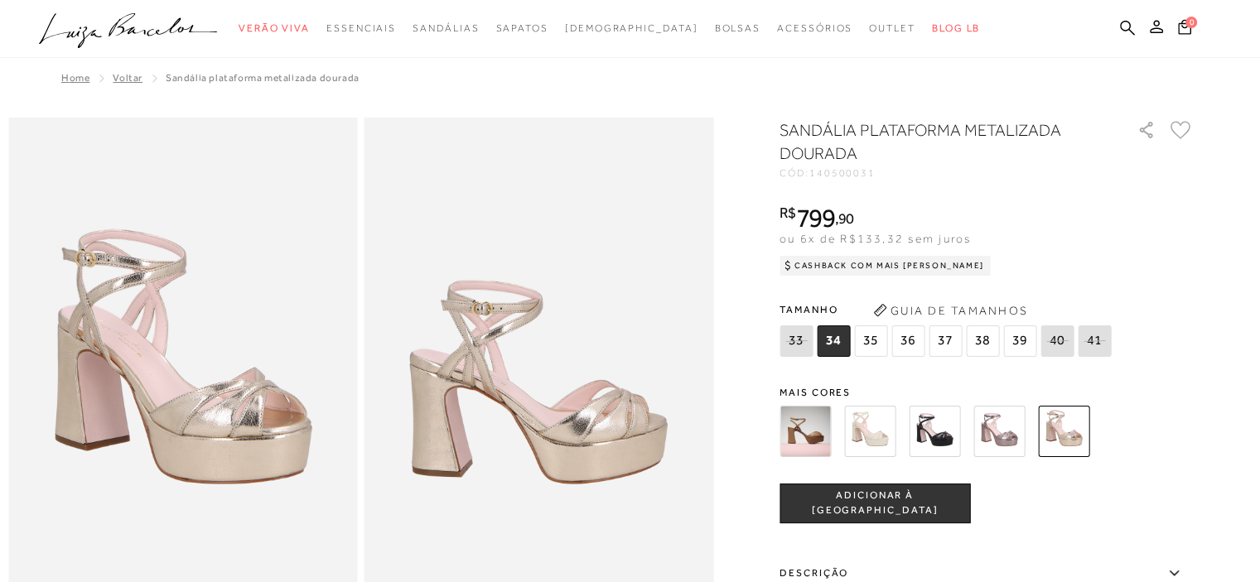
click at [117, 363] on img at bounding box center [182, 379] width 349 height 523
click at [82, 390] on img at bounding box center [182, 379] width 349 height 523
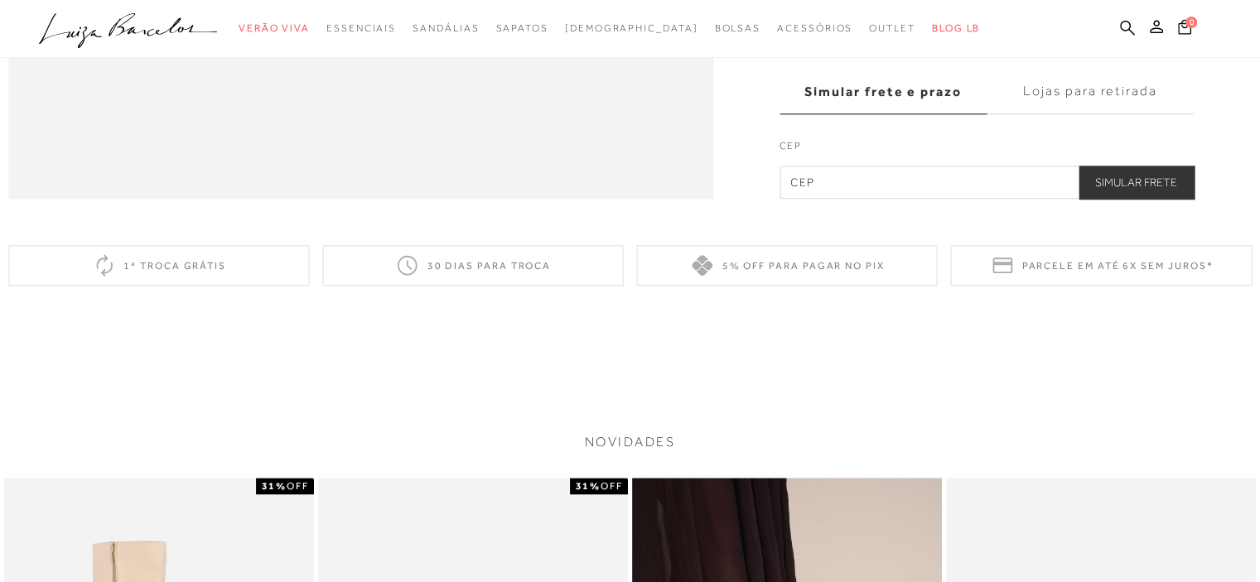
scroll to position [1822, 0]
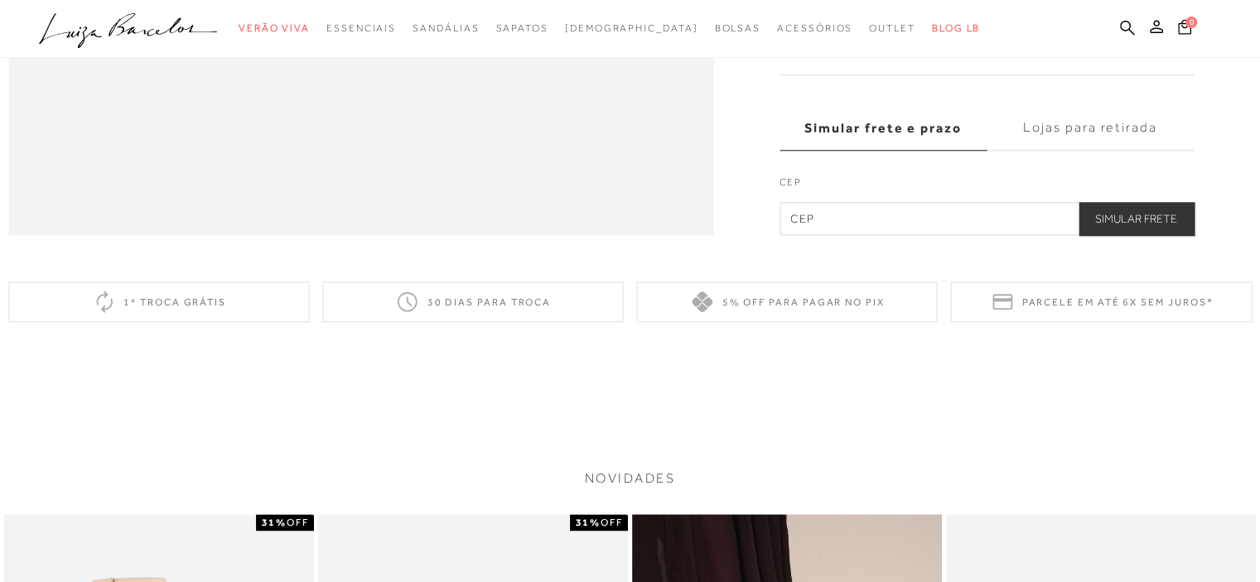
click at [918, 75] on label "Características" at bounding box center [986, 51] width 414 height 48
click at [0, 0] on input "Características" at bounding box center [0, 0] width 0 height 0
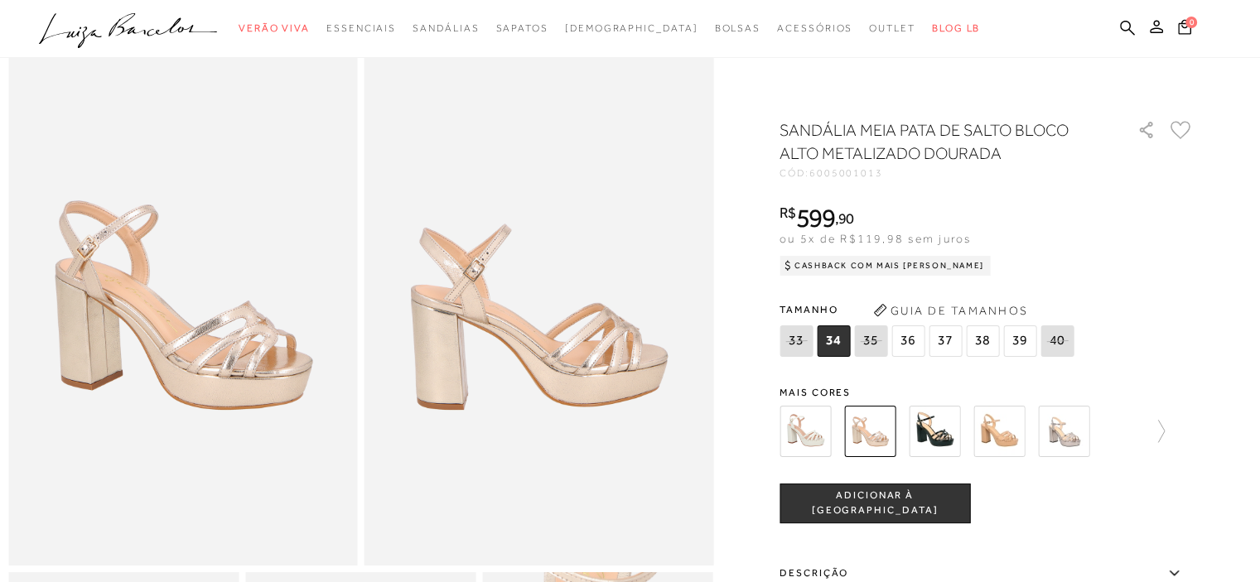
scroll to position [61, 0]
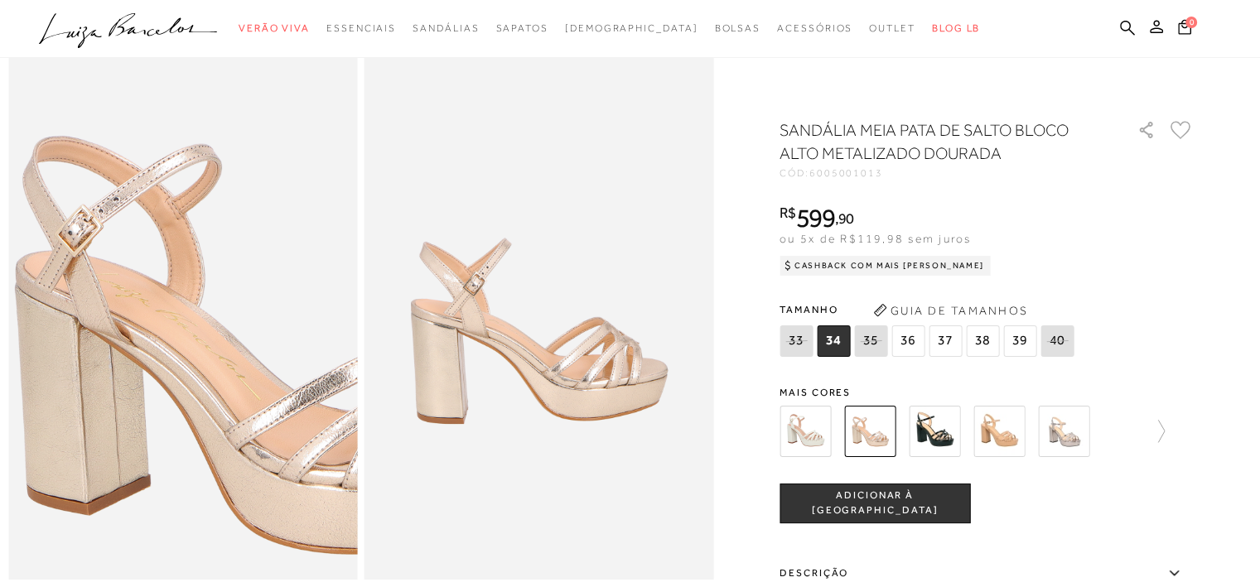
click at [91, 297] on img at bounding box center [270, 343] width 698 height 1048
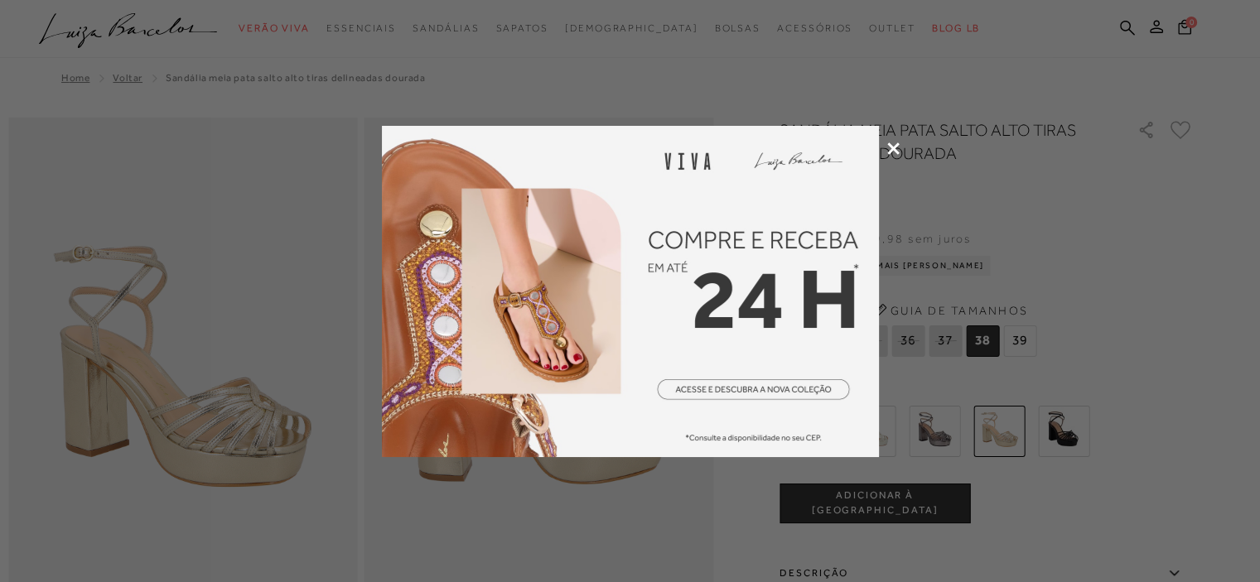
click at [895, 148] on icon at bounding box center [893, 148] width 12 height 12
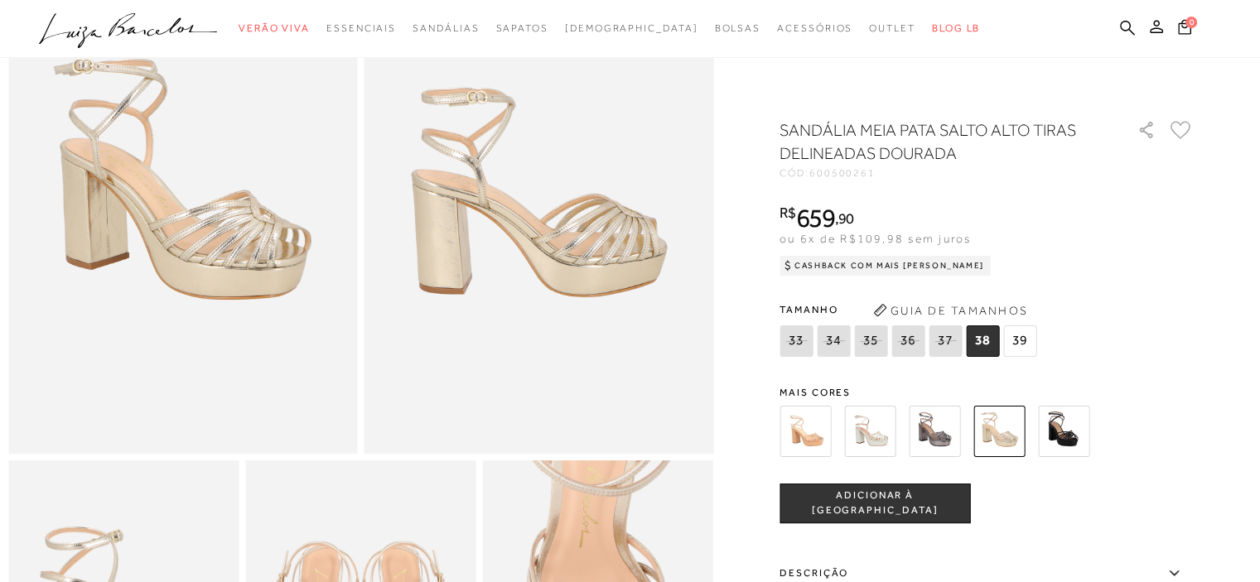
scroll to position [149, 0]
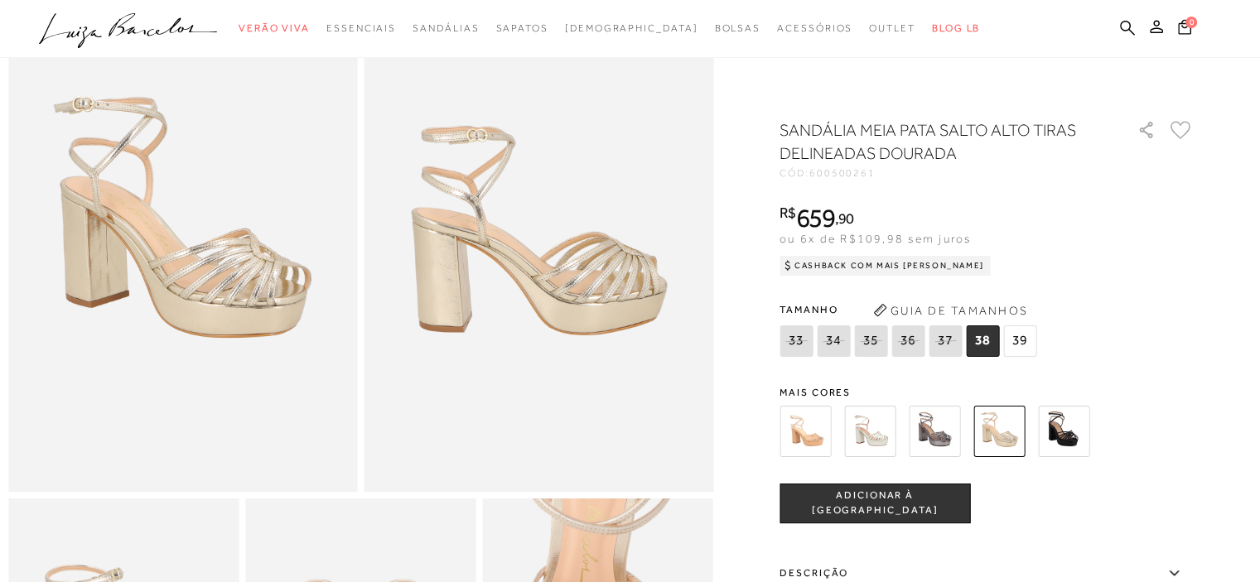
click at [874, 440] on img at bounding box center [869, 431] width 51 height 51
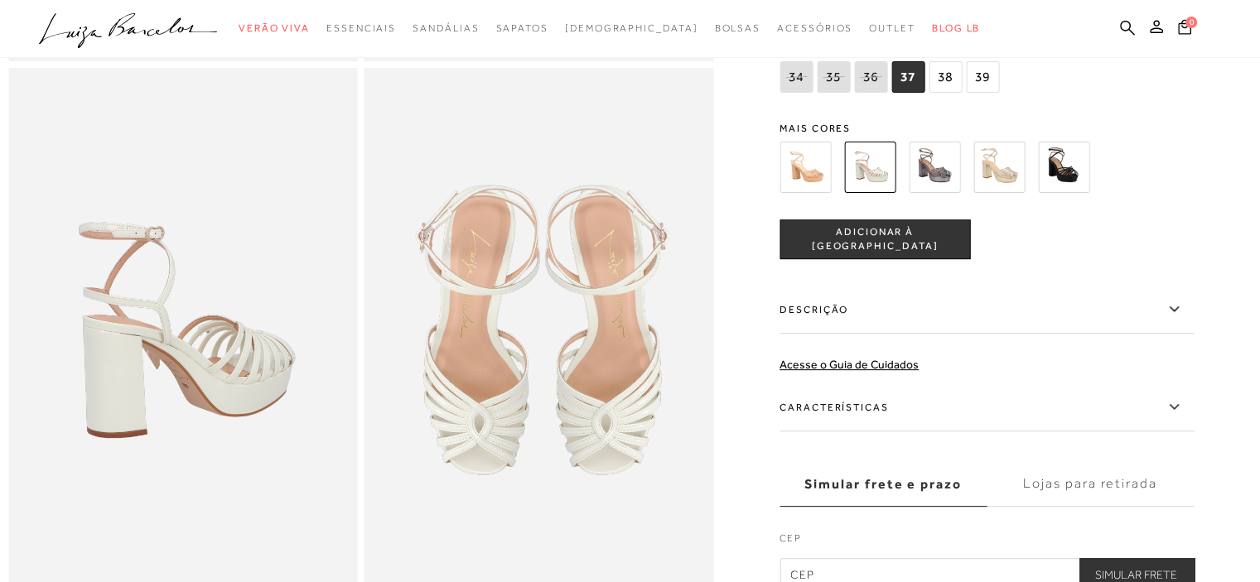
scroll to position [663, 0]
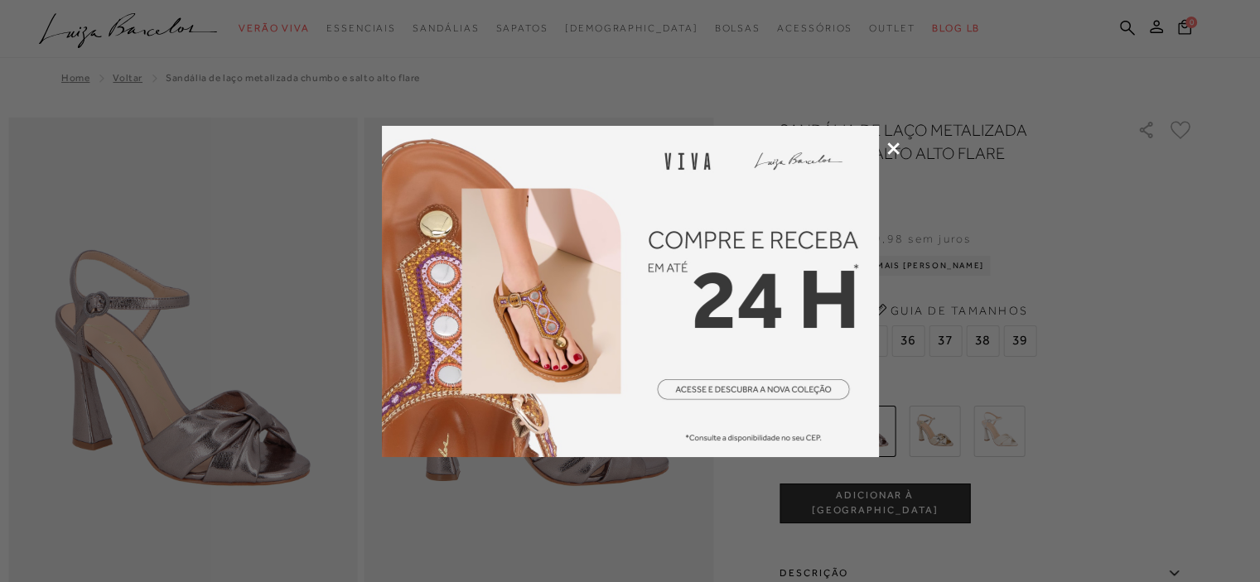
click at [1090, 289] on div at bounding box center [630, 291] width 1260 height 582
click at [890, 144] on icon at bounding box center [893, 148] width 12 height 12
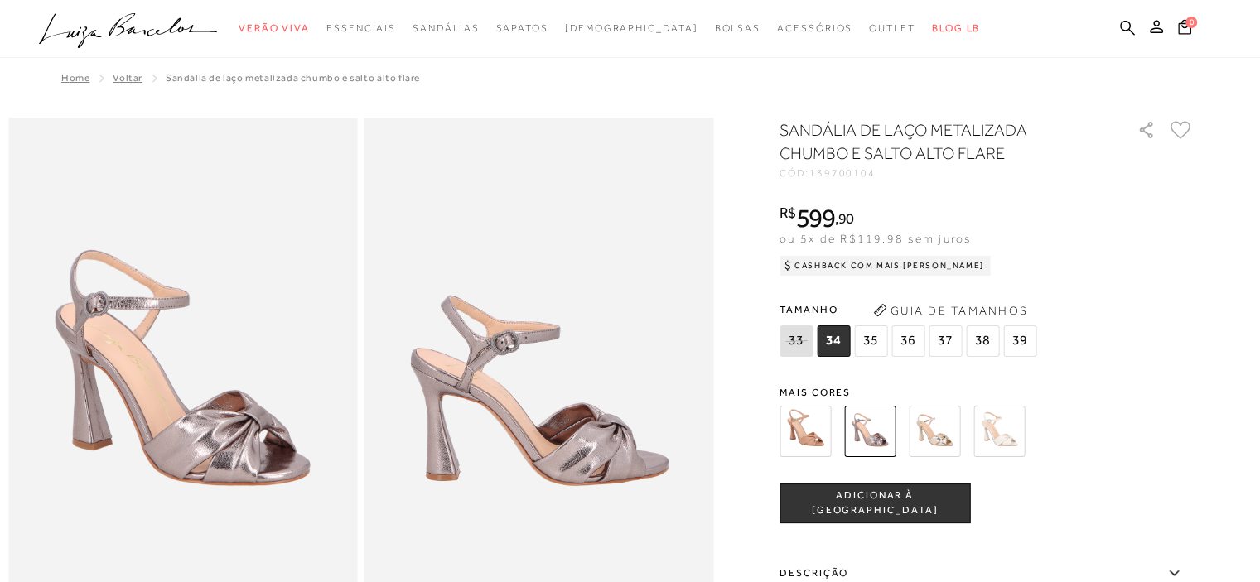
click at [942, 432] on img at bounding box center [934, 431] width 51 height 51
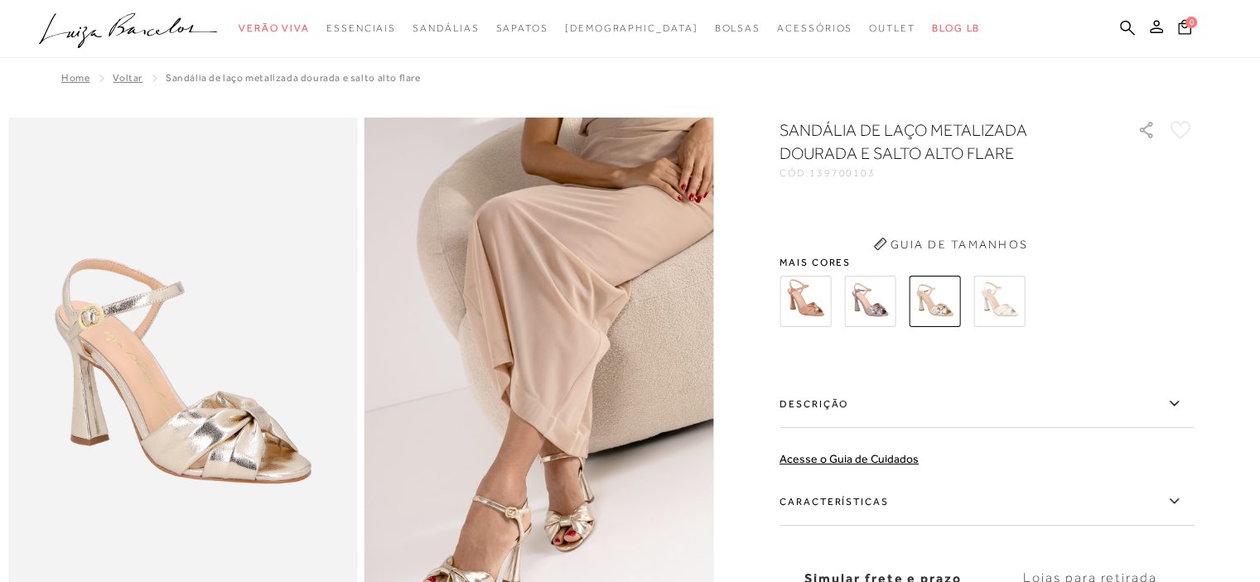
click at [873, 258] on button "Guia de Tamanhos" at bounding box center [950, 244] width 166 height 27
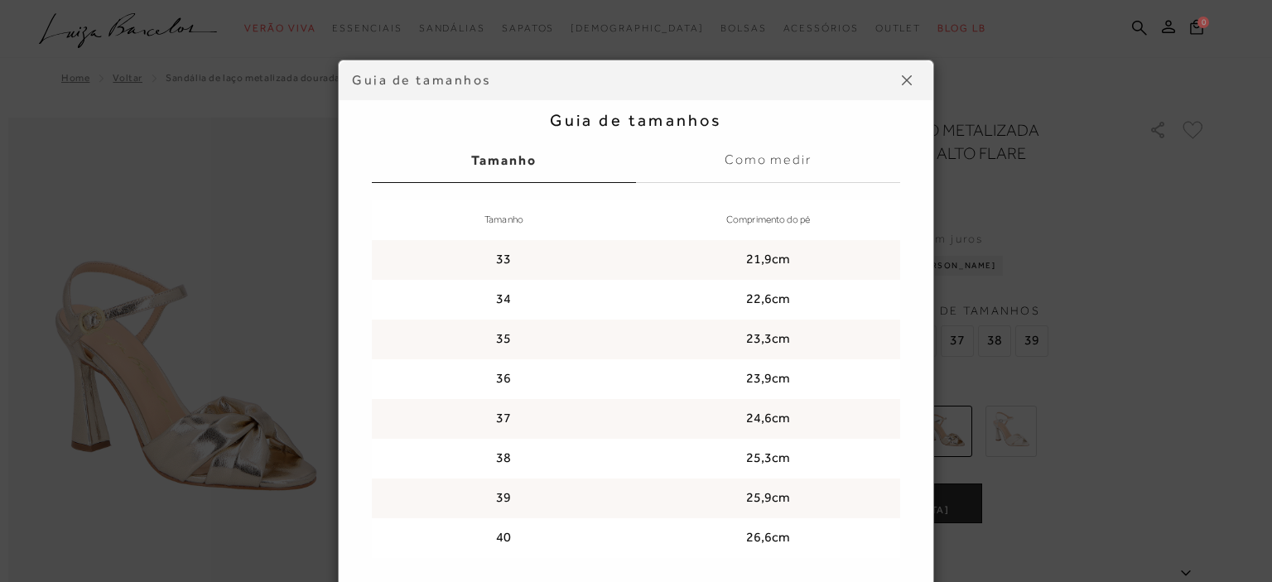
click at [1017, 382] on div "Guia de tamanhos Guia de tamanhos Tamanho Como medir Tamanho Comprimento do pé …" at bounding box center [636, 291] width 1272 height 582
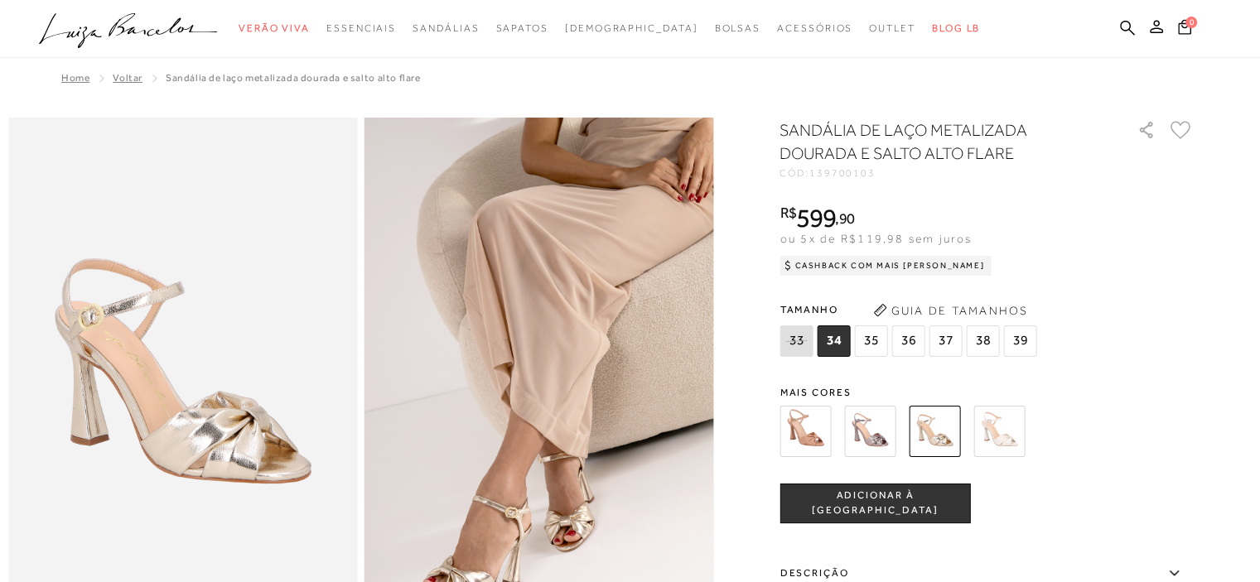
click at [881, 441] on img at bounding box center [869, 431] width 51 height 51
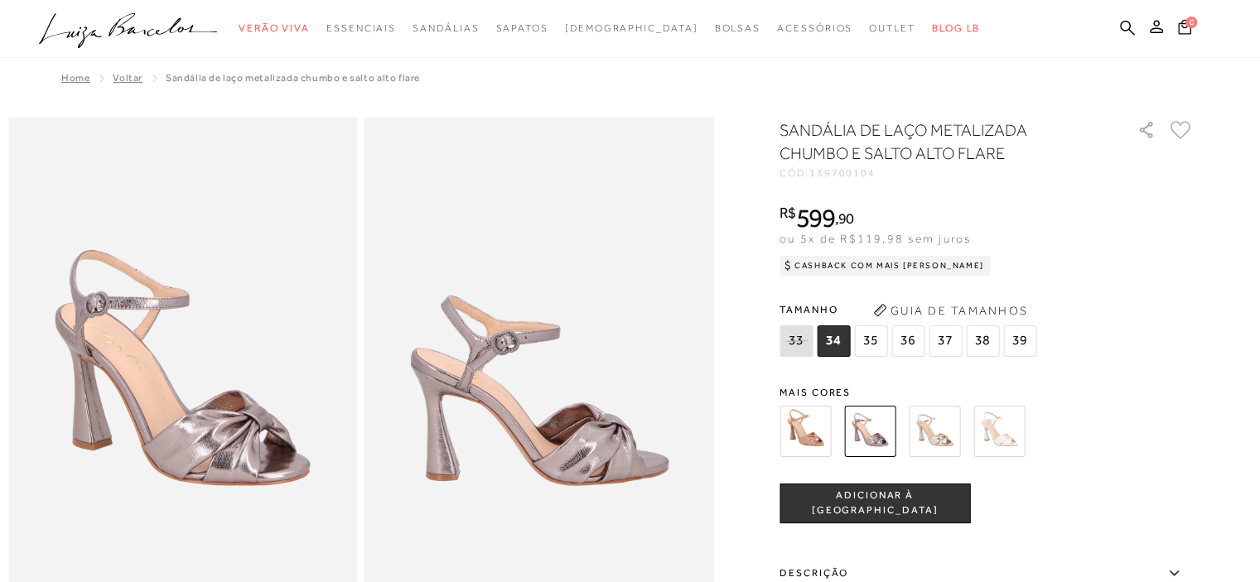
click at [995, 430] on img at bounding box center [998, 431] width 51 height 51
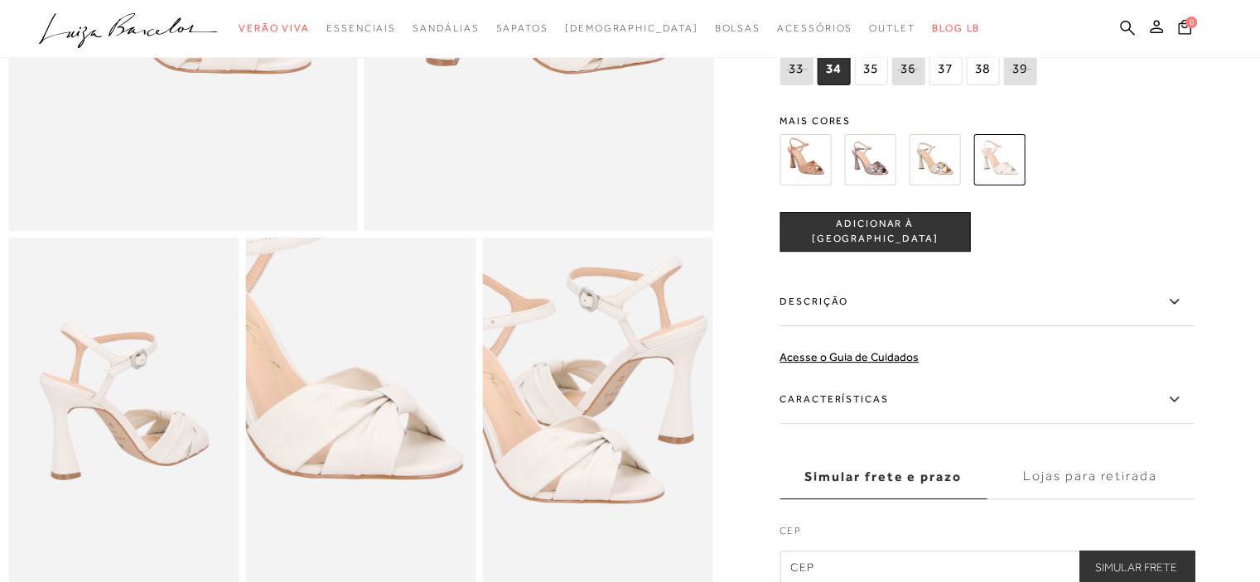
scroll to position [414, 0]
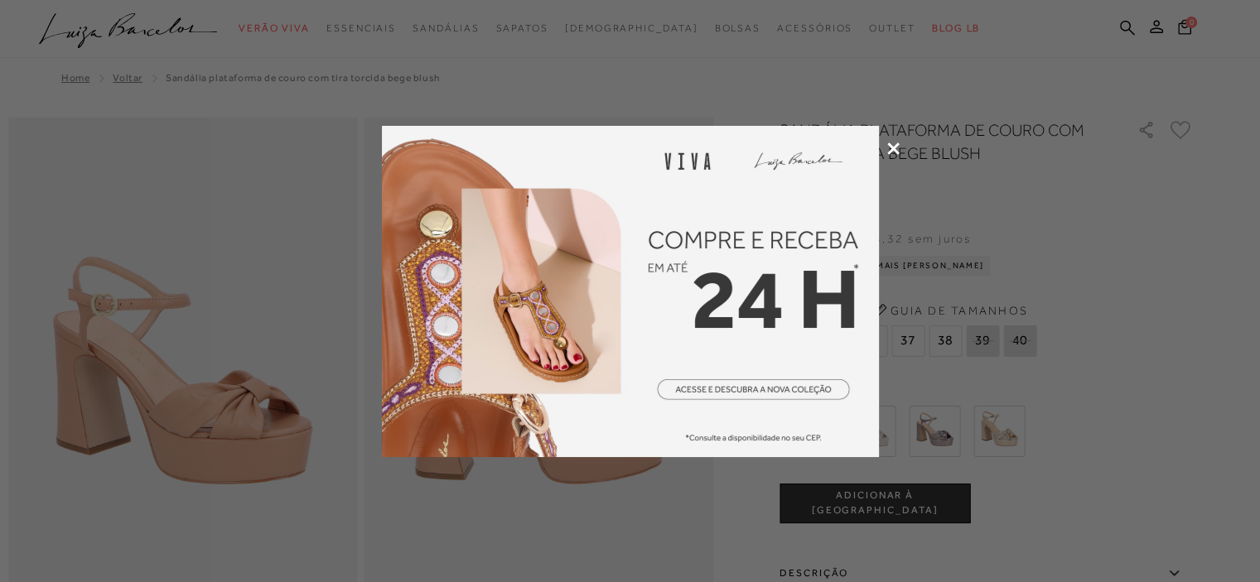
click at [961, 268] on div at bounding box center [630, 291] width 1260 height 582
click at [894, 143] on icon at bounding box center [893, 148] width 12 height 12
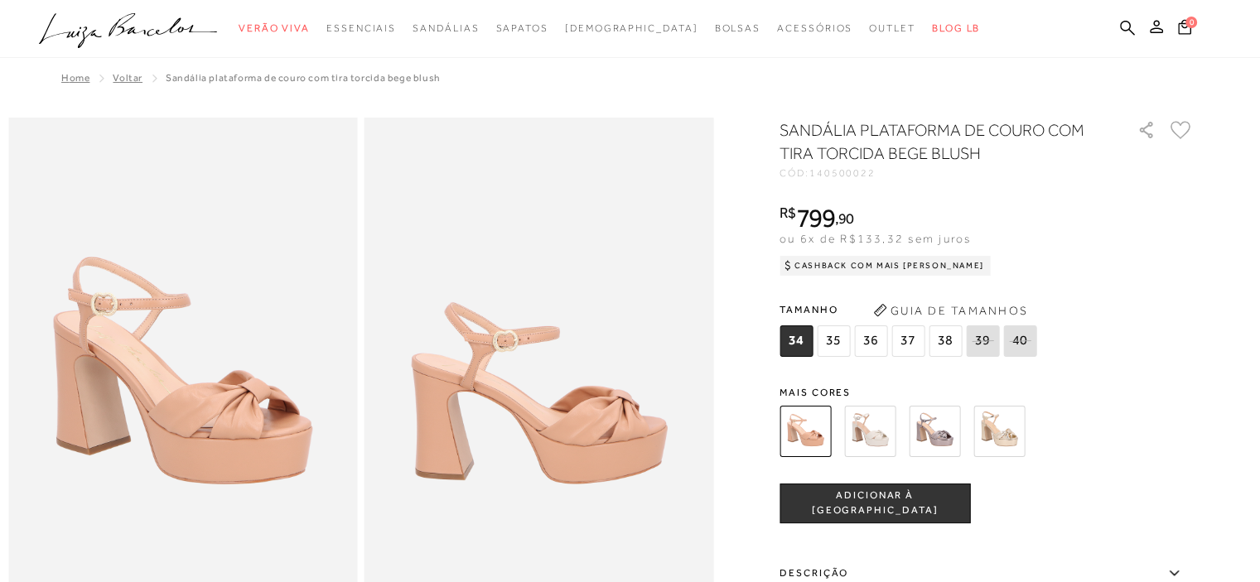
click at [999, 430] on img at bounding box center [998, 431] width 51 height 51
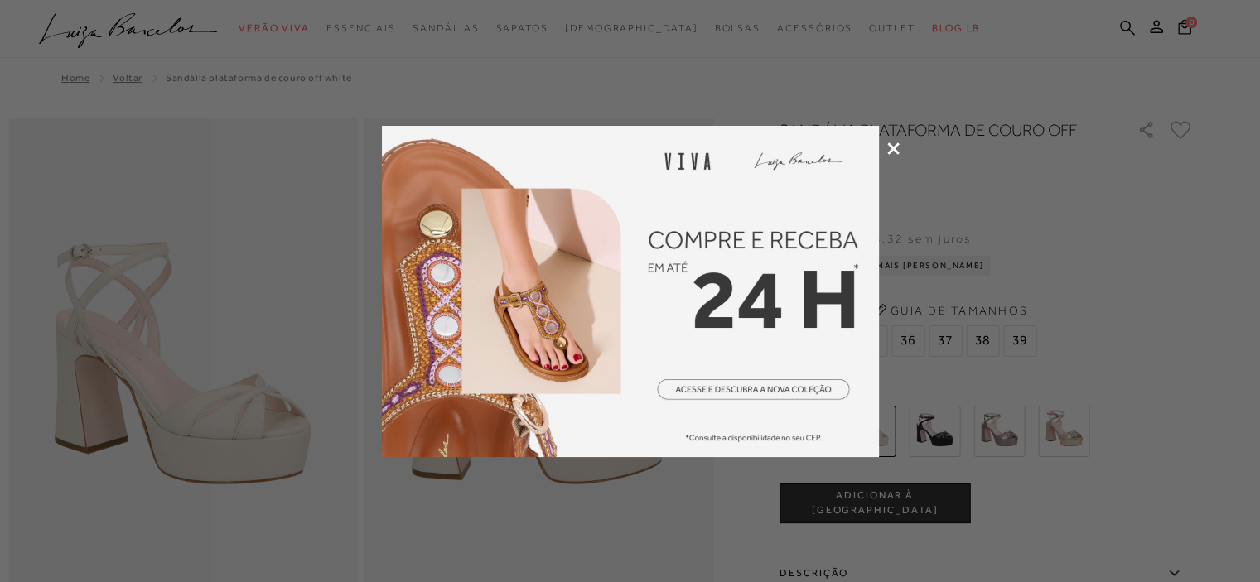
click at [894, 146] on icon at bounding box center [893, 148] width 12 height 12
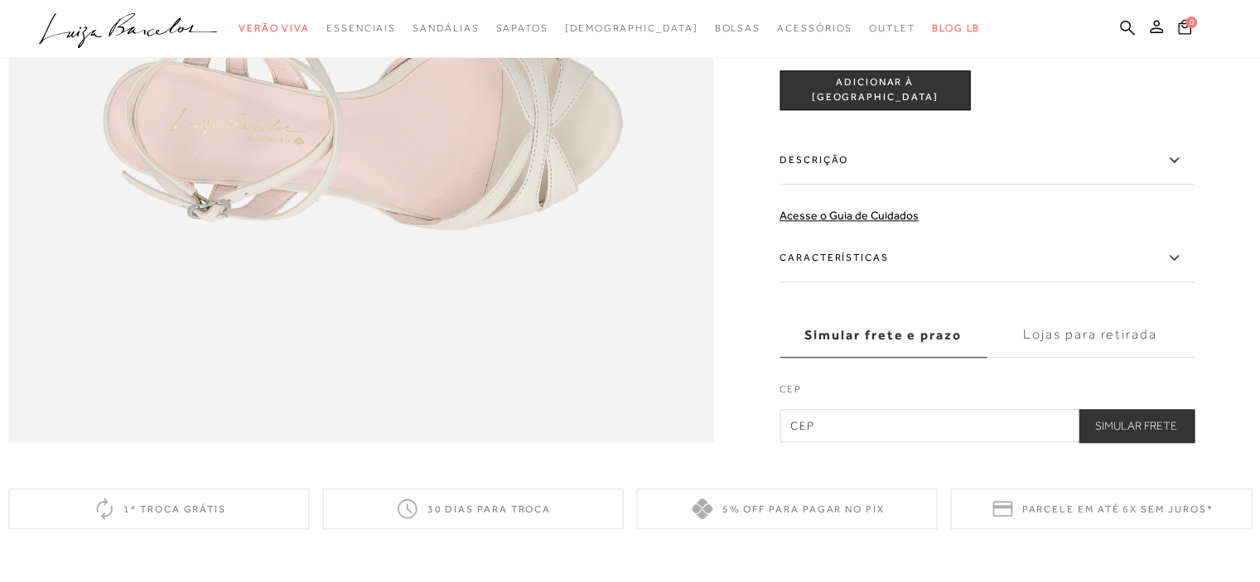
scroll to position [1637, 0]
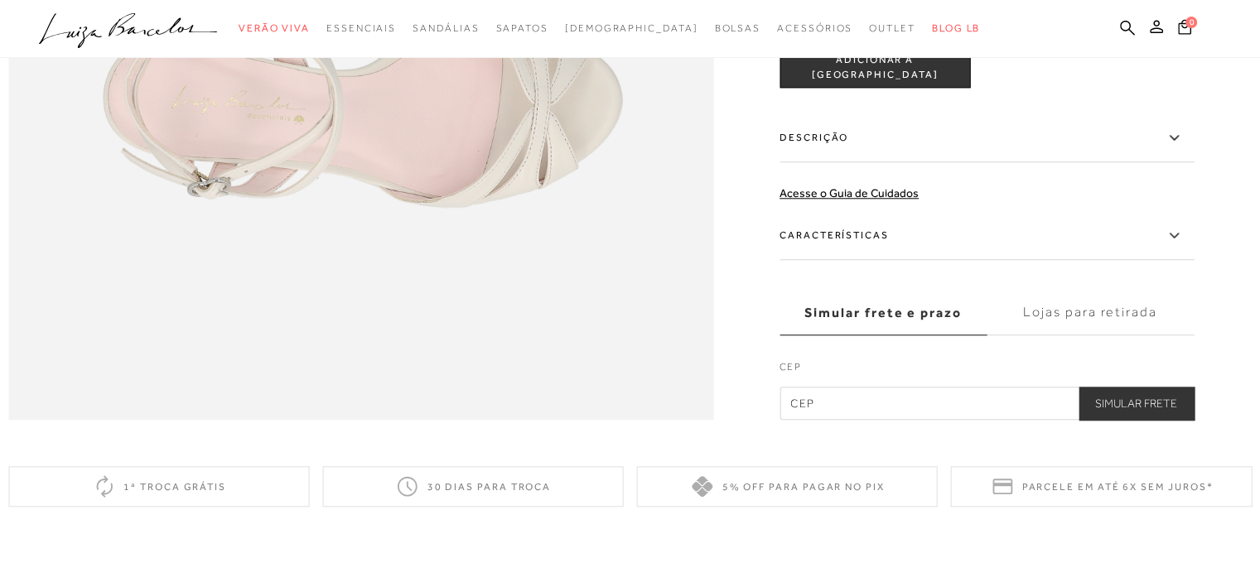
click at [968, 255] on label "Características" at bounding box center [986, 236] width 414 height 48
click at [0, 0] on input "Características" at bounding box center [0, 0] width 0 height 0
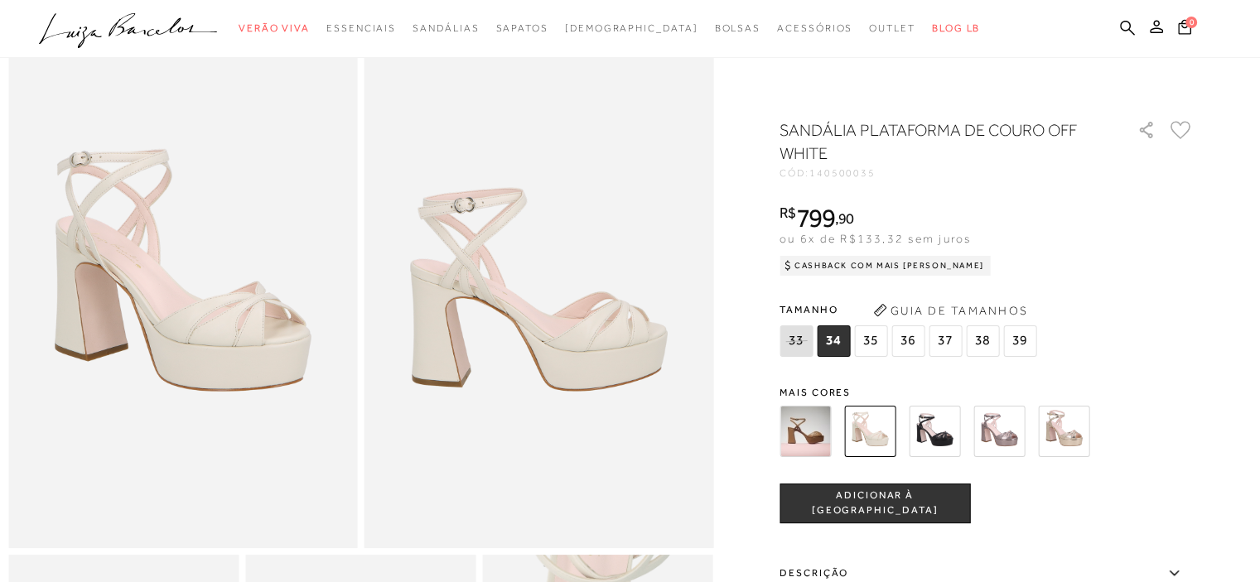
scroll to position [66, 0]
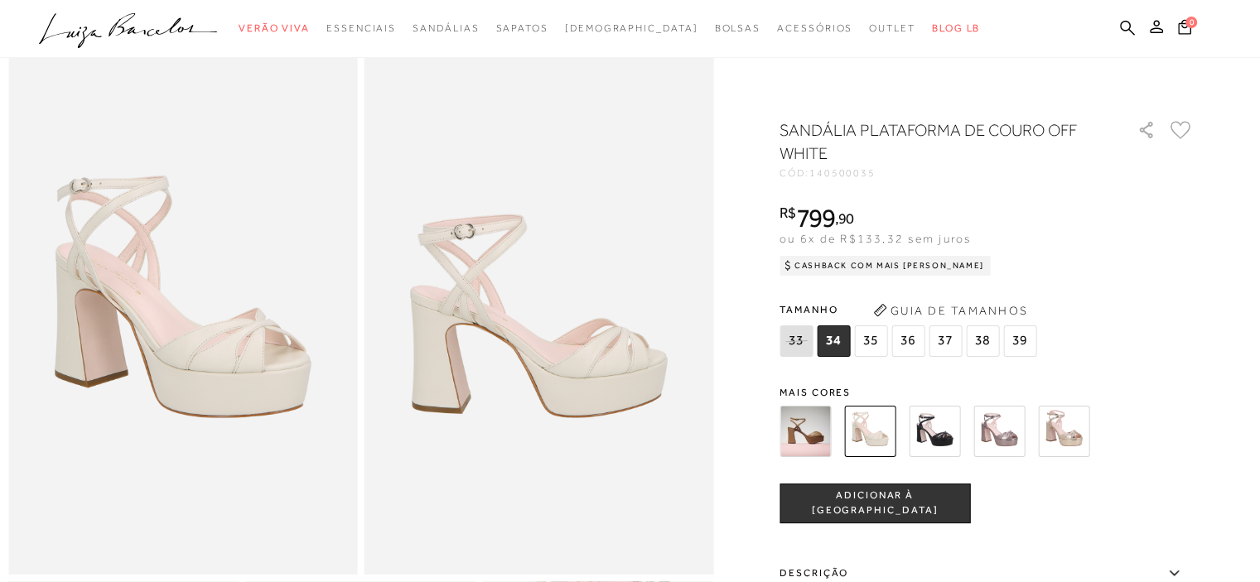
click at [808, 430] on img at bounding box center [804, 431] width 51 height 51
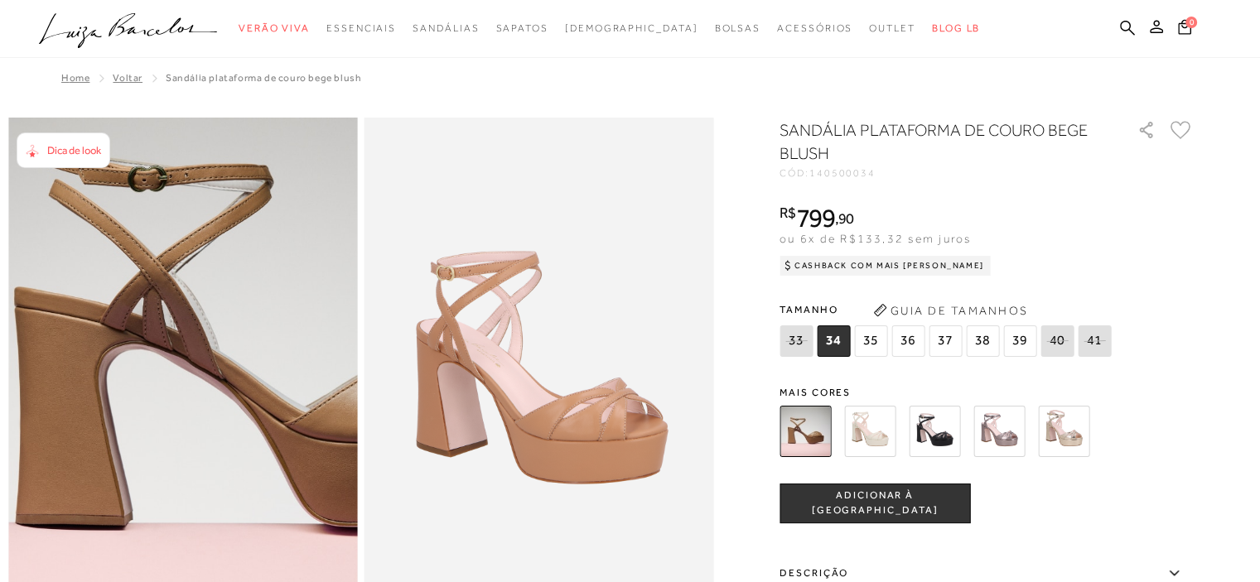
click at [86, 440] on img at bounding box center [274, 325] width 698 height 1048
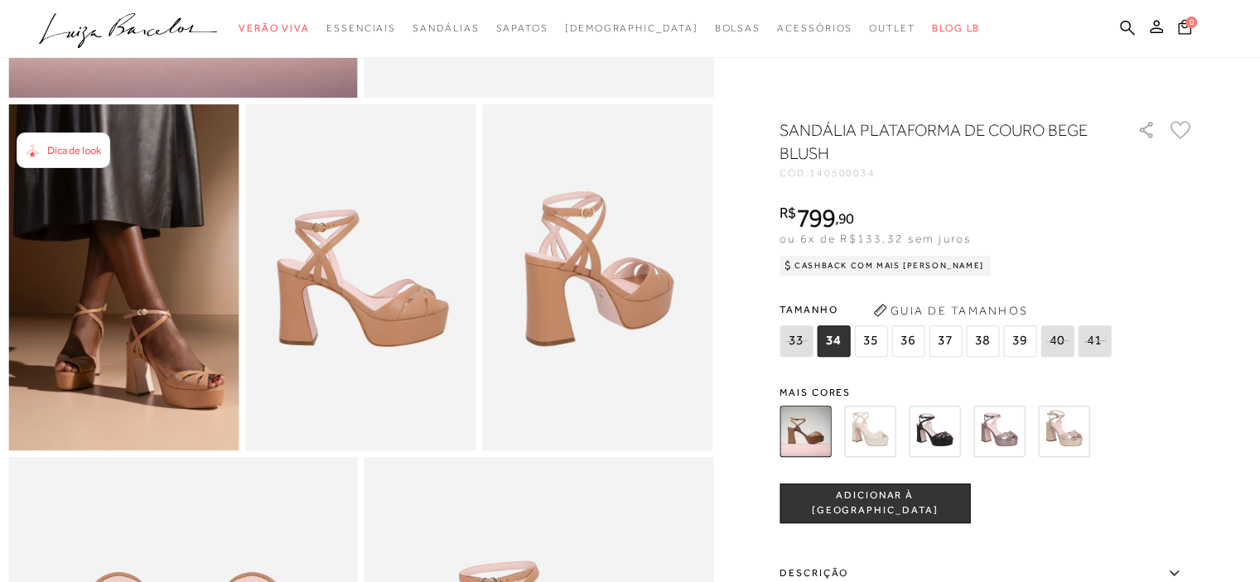
scroll to position [580, 0]
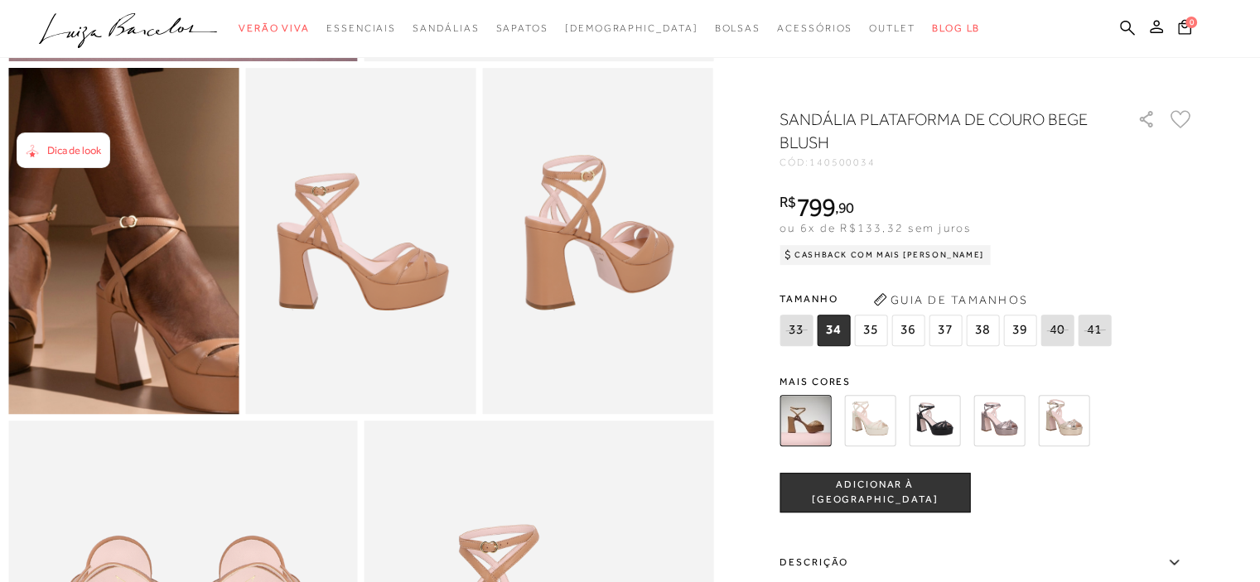
click at [152, 343] on img at bounding box center [91, 153] width 461 height 692
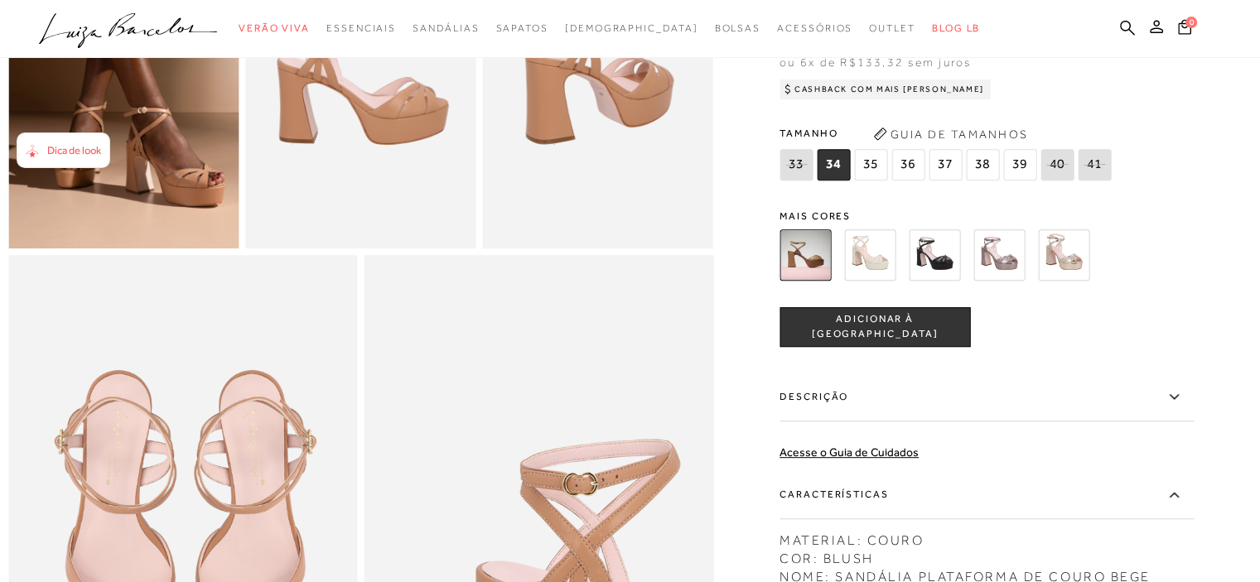
scroll to position [745, 0]
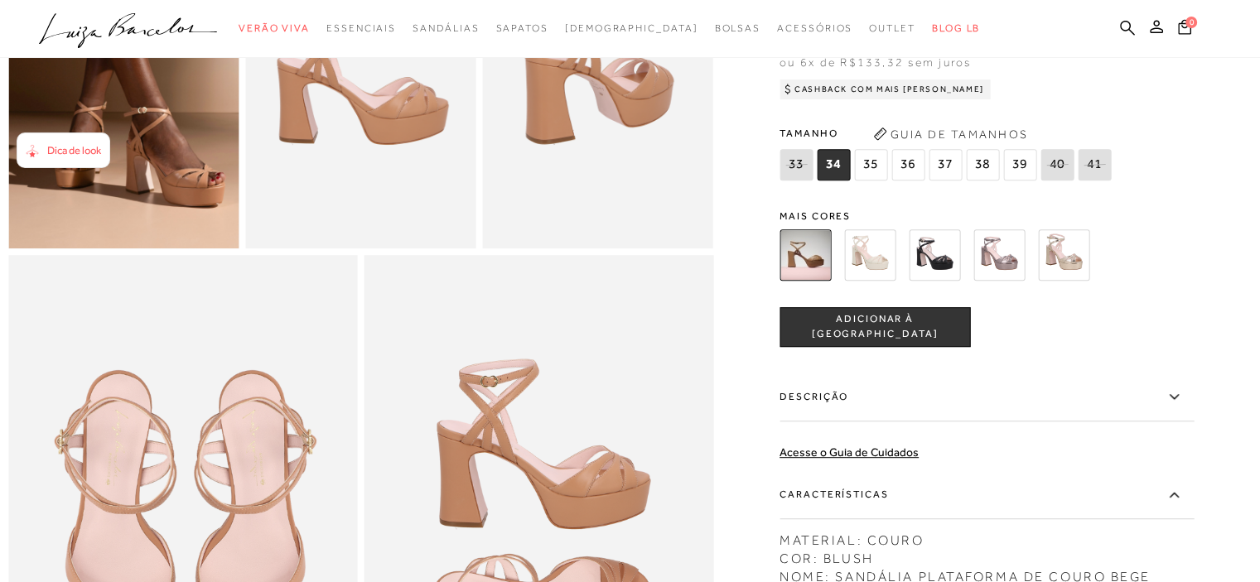
click at [884, 277] on img at bounding box center [869, 254] width 51 height 51
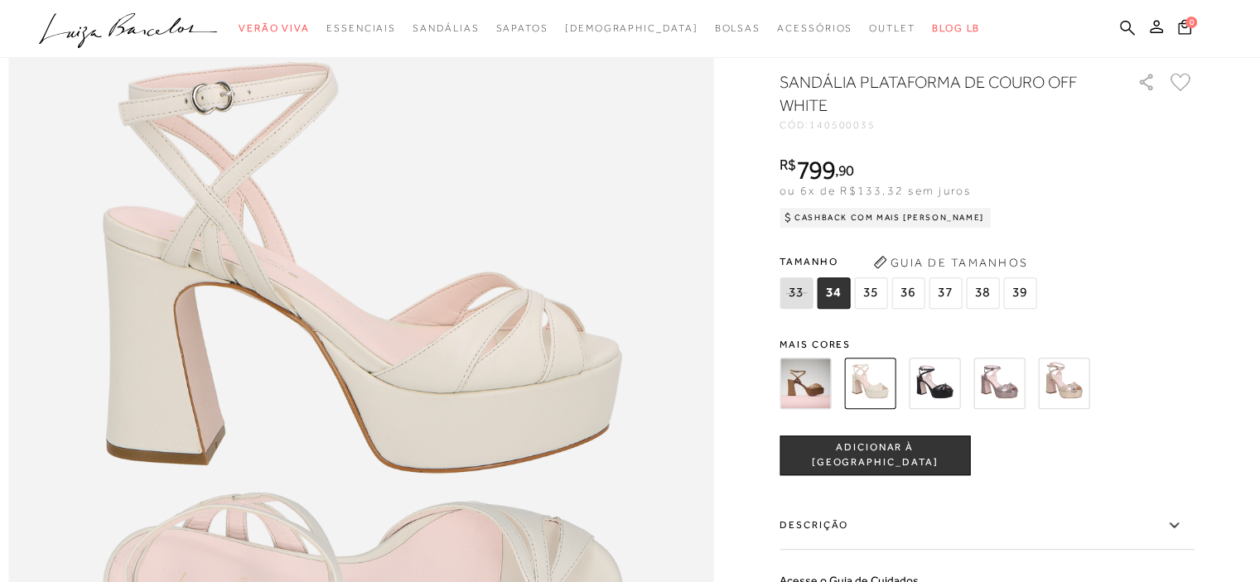
scroll to position [918, 0]
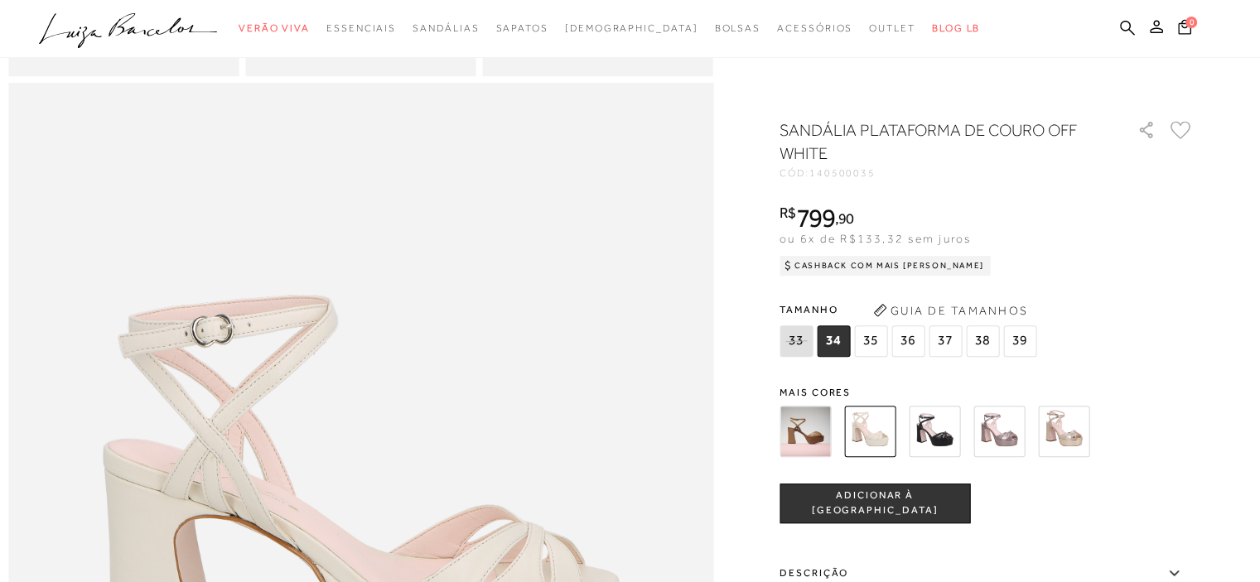
click at [1076, 420] on img at bounding box center [1063, 431] width 51 height 51
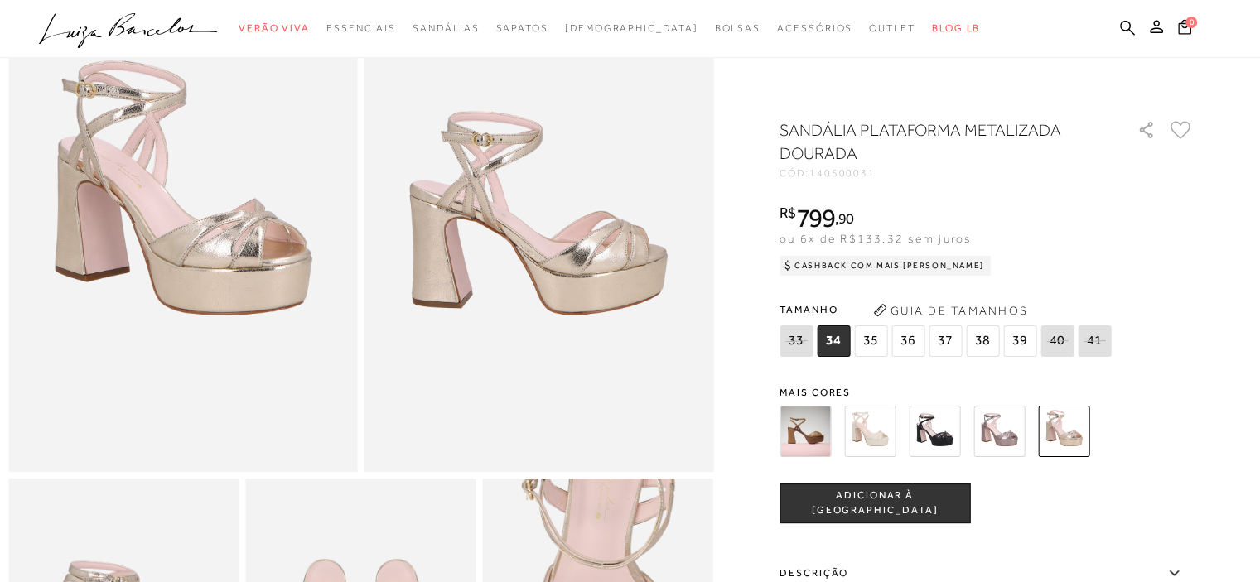
scroll to position [149, 0]
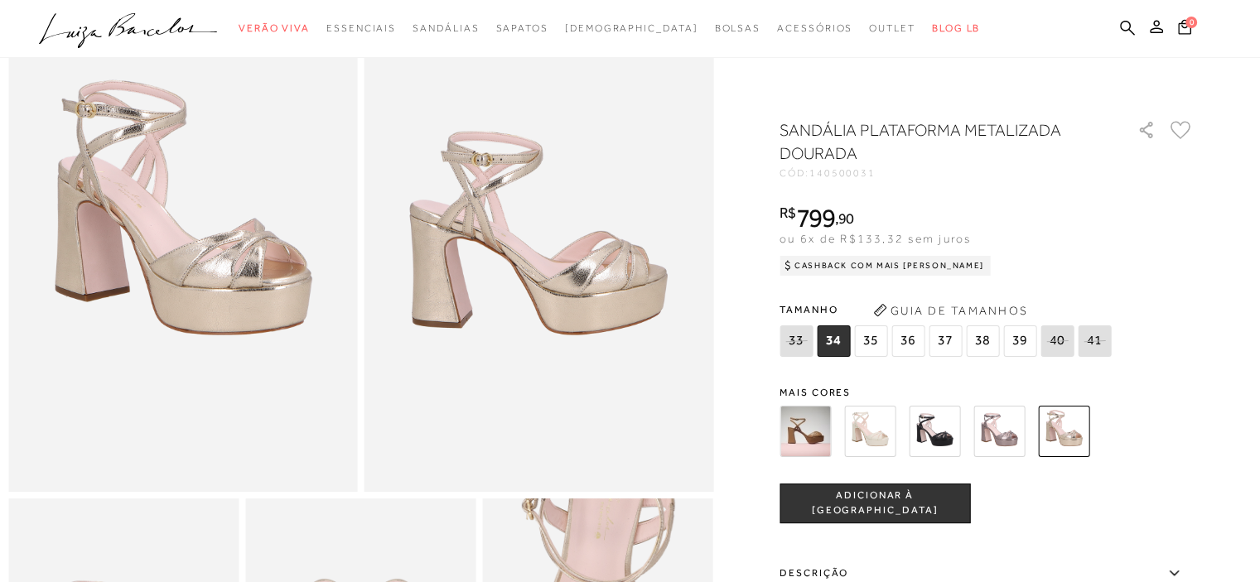
click at [871, 427] on img at bounding box center [869, 431] width 51 height 51
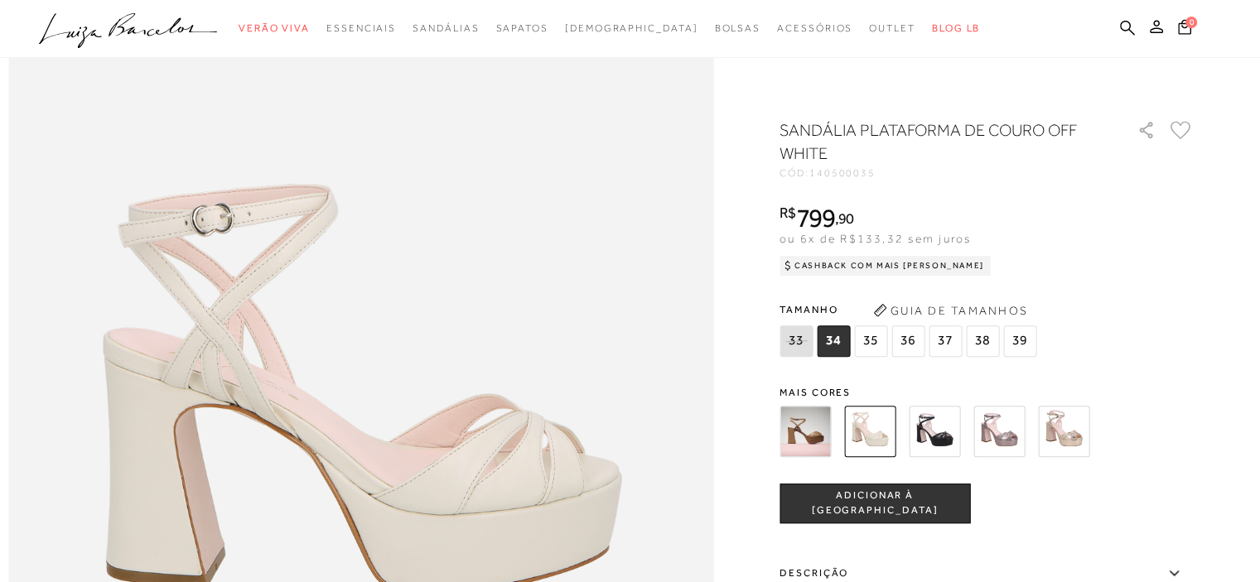
scroll to position [1159, 0]
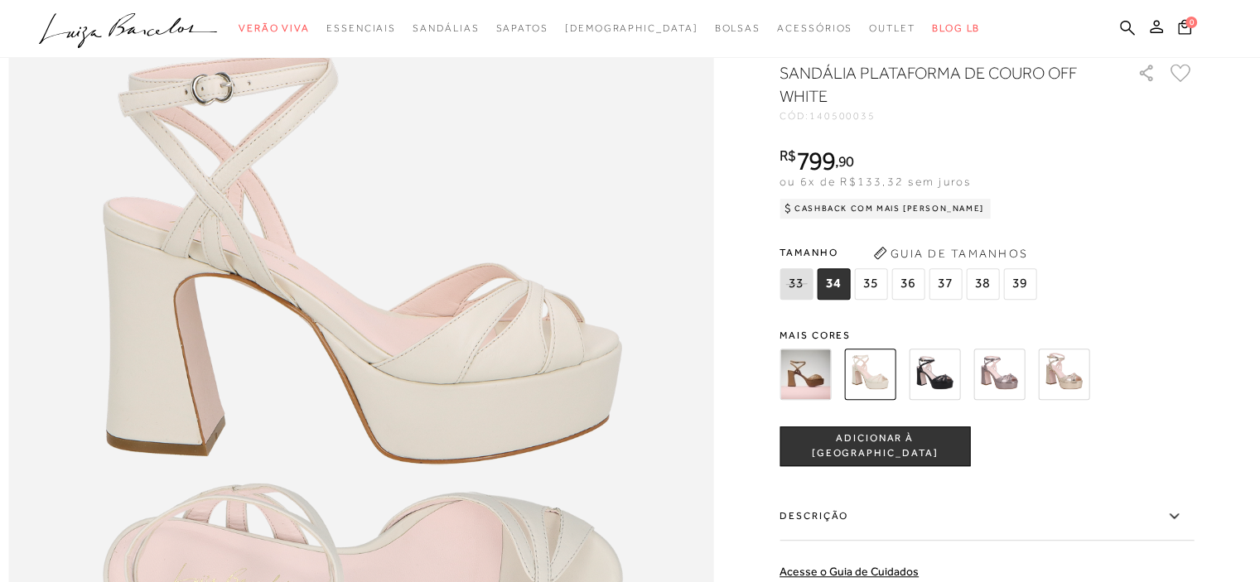
click at [954, 400] on img at bounding box center [934, 374] width 51 height 51
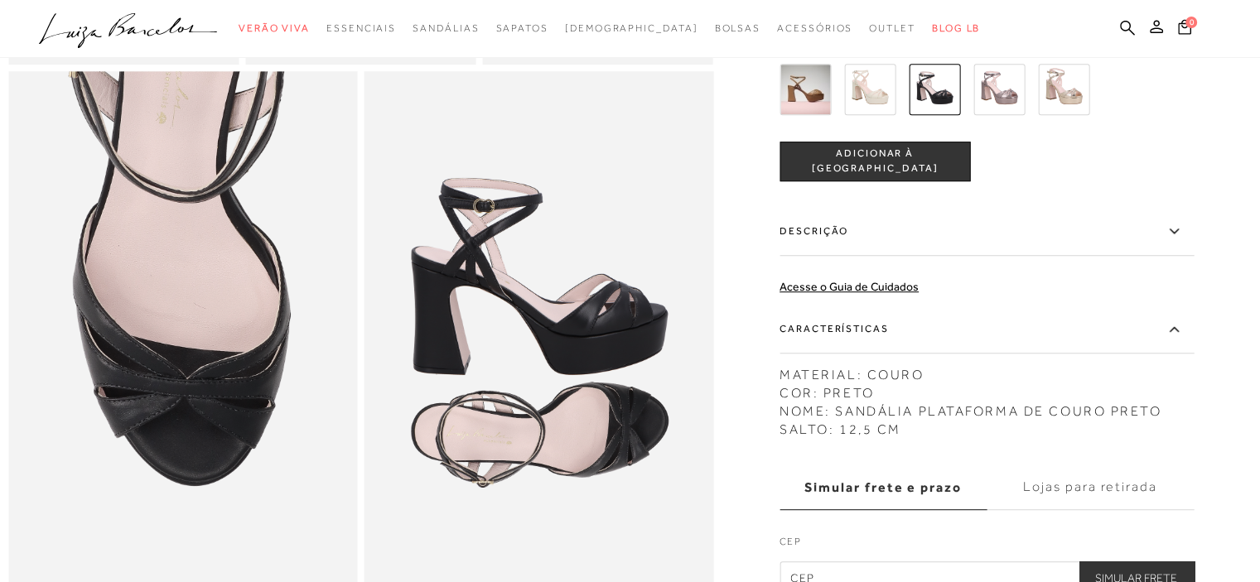
scroll to position [828, 0]
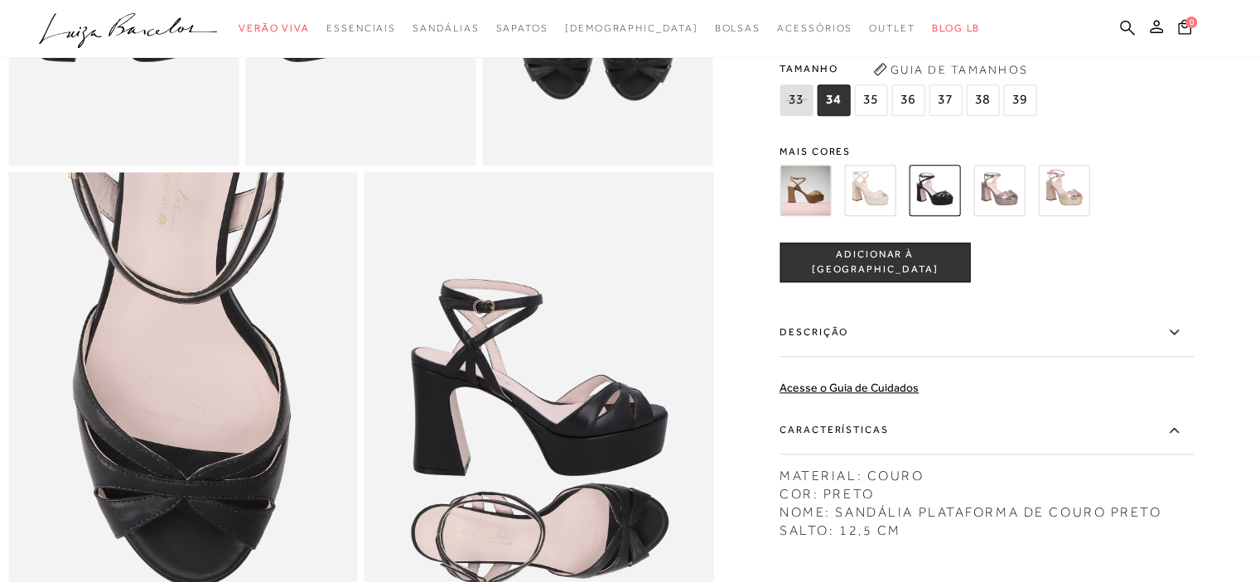
click at [998, 208] on img at bounding box center [998, 190] width 51 height 51
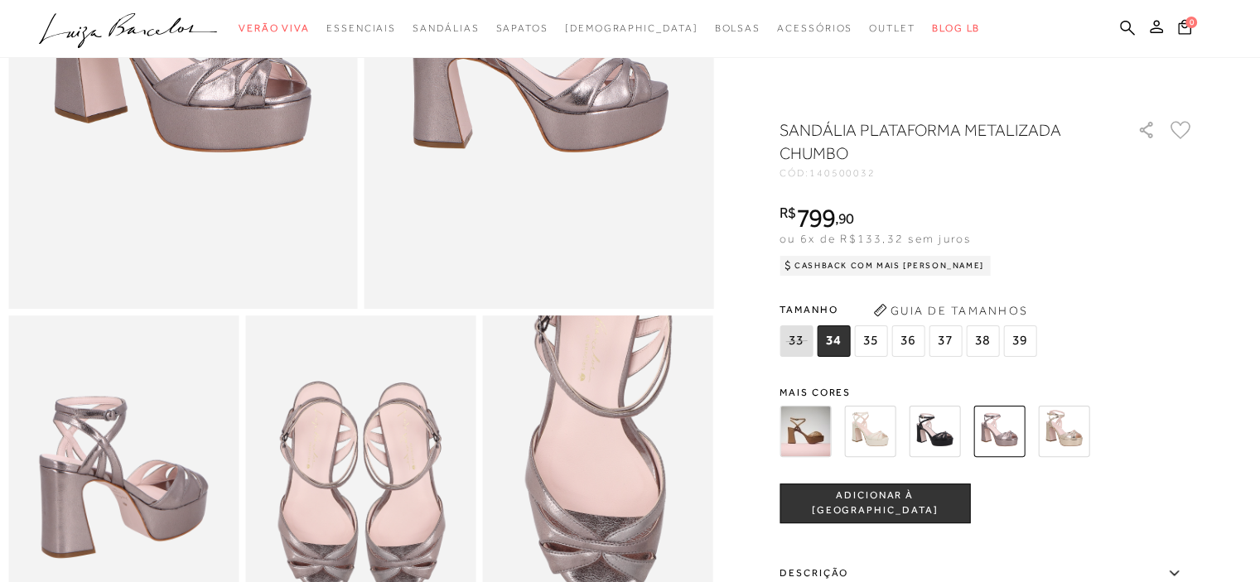
scroll to position [497, 0]
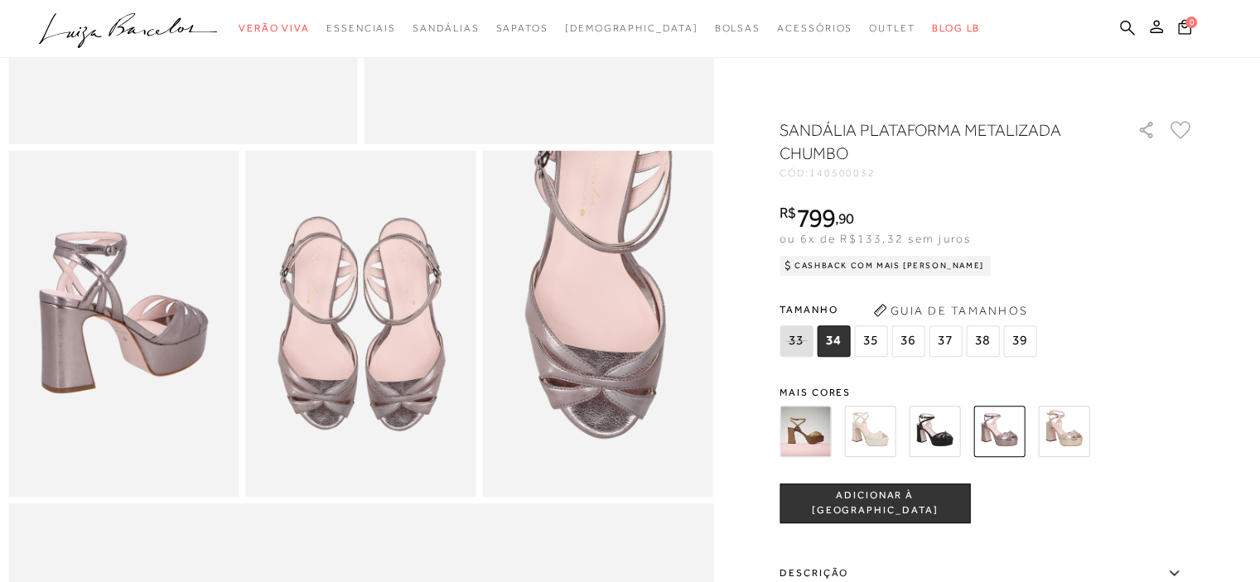
click at [822, 433] on img at bounding box center [804, 431] width 51 height 51
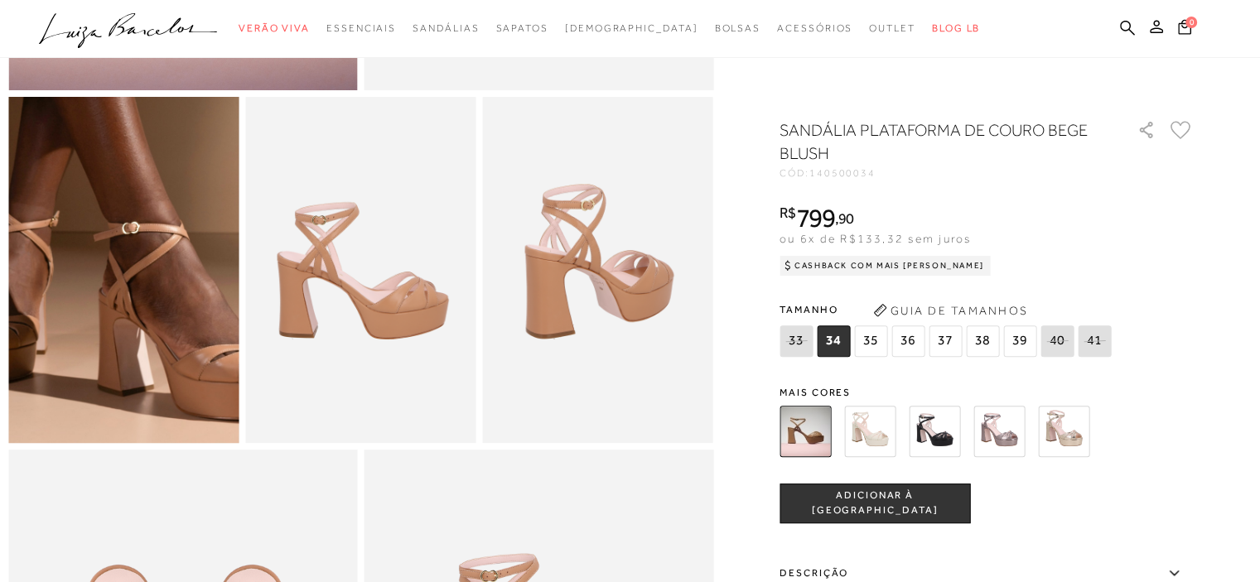
scroll to position [580, 0]
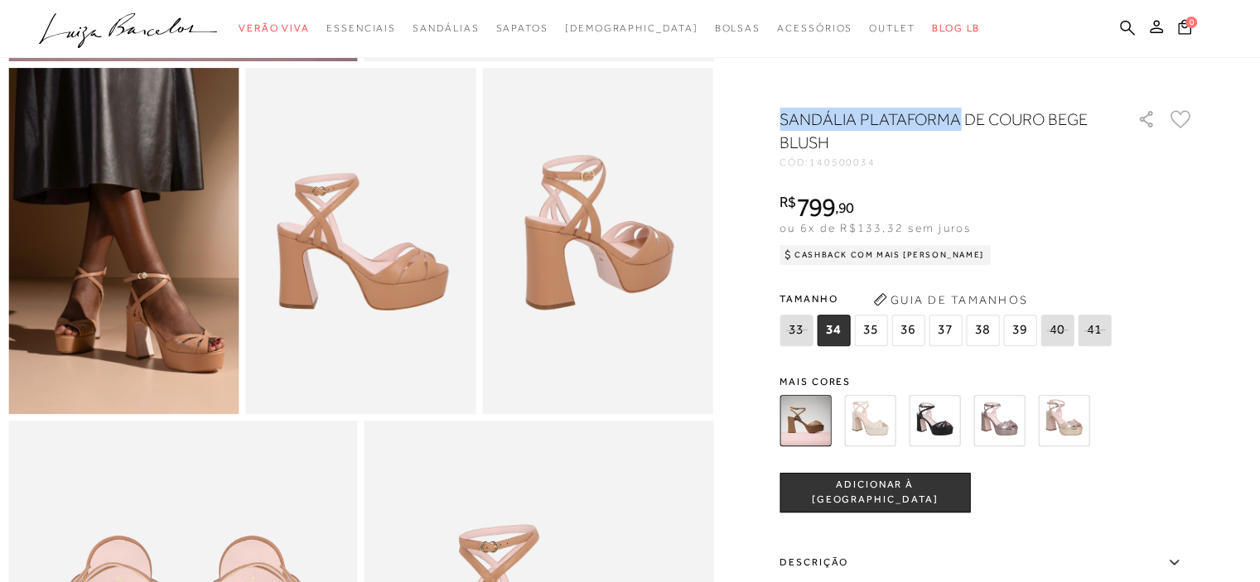
drag, startPoint x: 963, startPoint y: 129, endPoint x: 788, endPoint y: 126, distance: 174.8
click at [788, 126] on h1 "SANDÁLIA PLATAFORMA DE COURO BEGE BLUSH" at bounding box center [934, 131] width 311 height 46
copy h1 "SANDÁLIA PLATAFORMA"
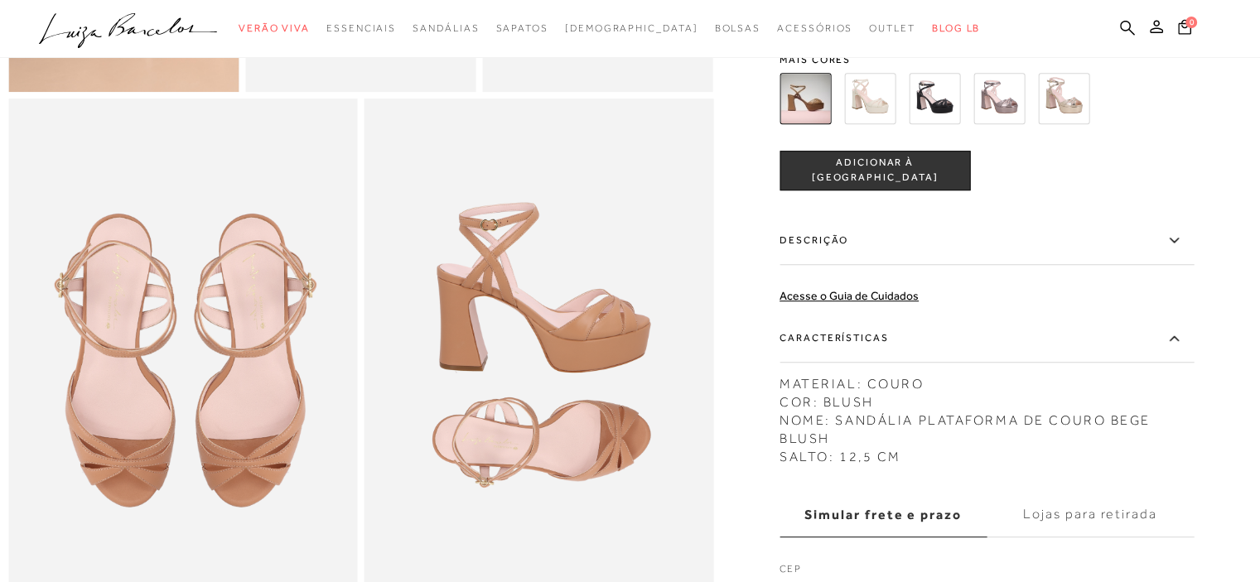
scroll to position [911, 0]
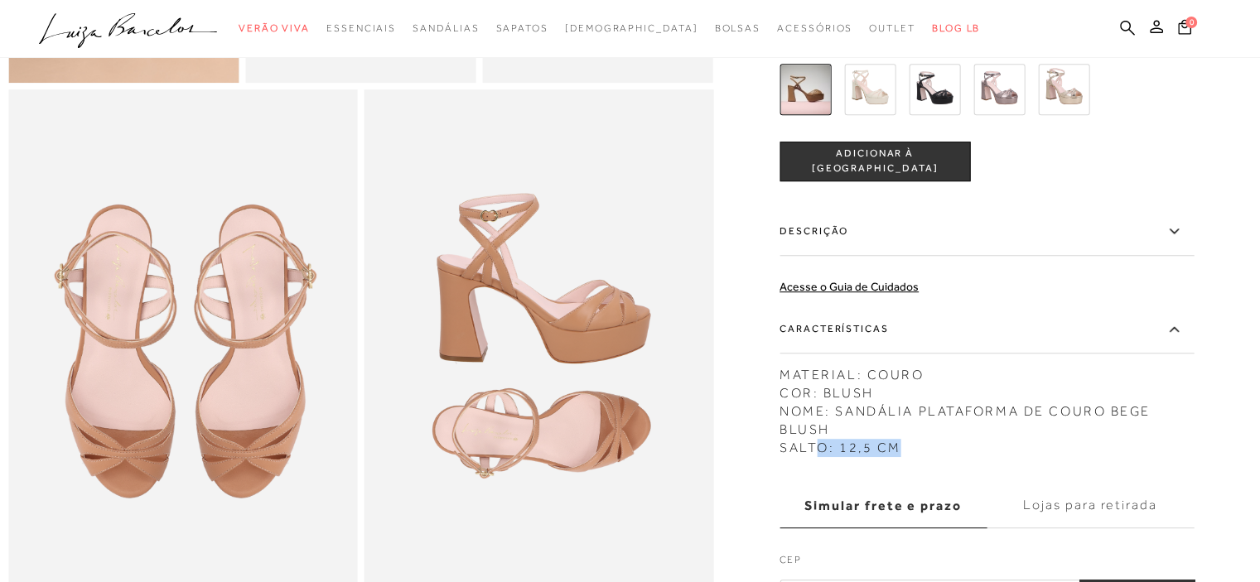
drag, startPoint x: 908, startPoint y: 472, endPoint x: 826, endPoint y: 466, distance: 82.2
click at [827, 457] on div "MATERIAL: COURO COR: BLUSH NOME: SANDÁLIA PLATAFORMA DE COURO BEGE BLUSH SALTO:…" at bounding box center [986, 407] width 414 height 99
click at [825, 457] on div "MATERIAL: COURO COR: BLUSH NOME: SANDÁLIA PLATAFORMA DE COURO BEGE BLUSH SALTO:…" at bounding box center [986, 407] width 414 height 99
click at [871, 113] on img at bounding box center [869, 89] width 51 height 51
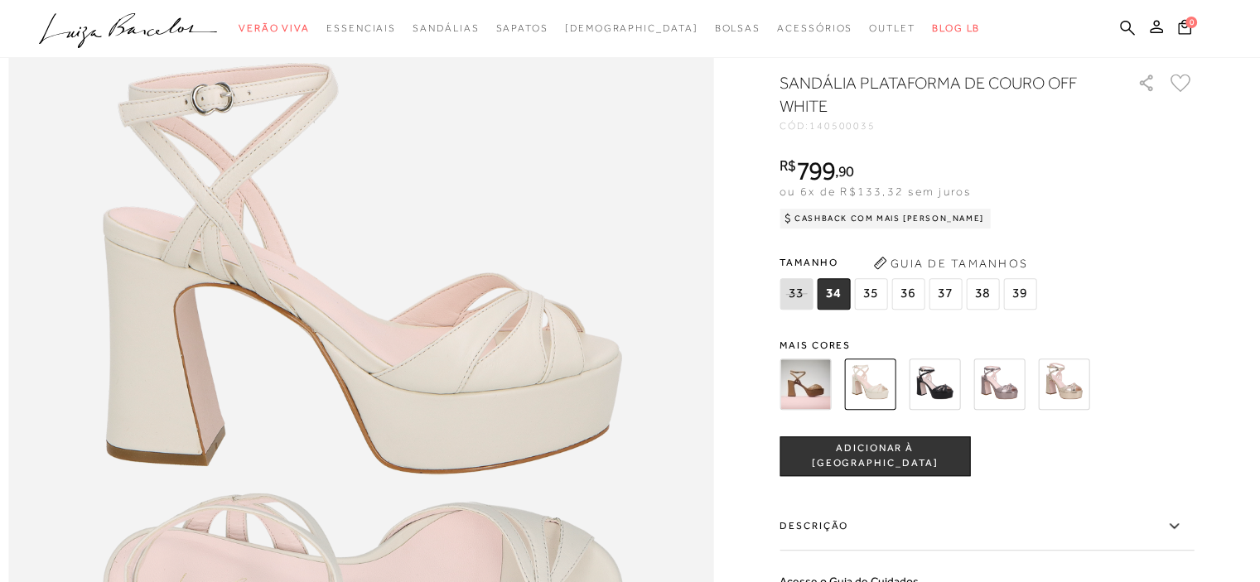
scroll to position [1145, 0]
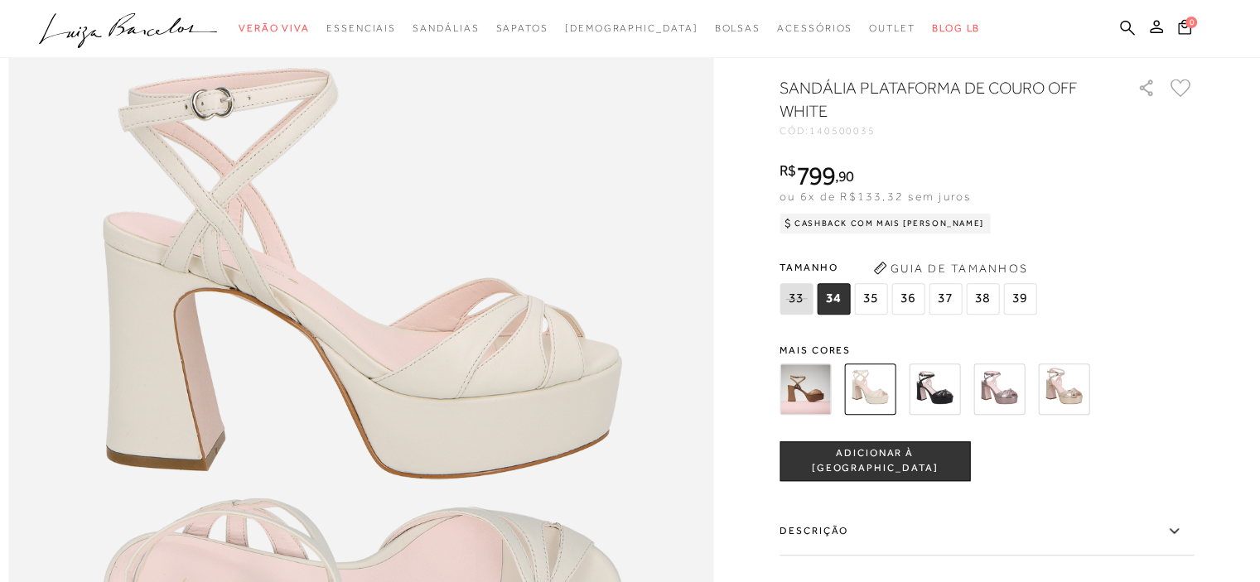
click at [1077, 415] on img at bounding box center [1063, 389] width 51 height 51
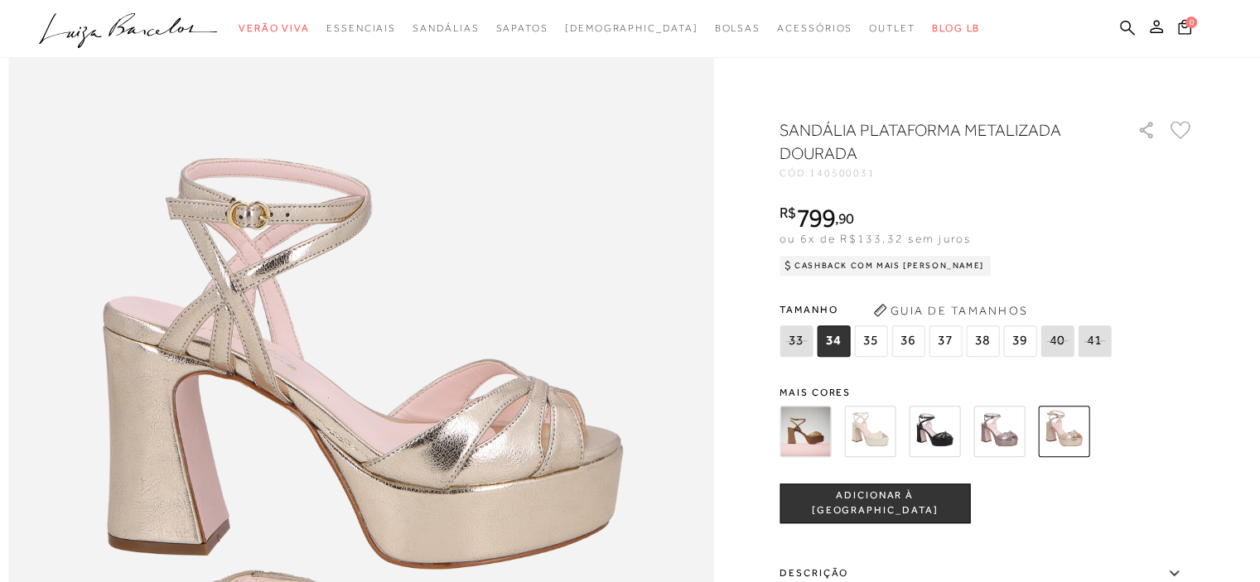
scroll to position [1013, 0]
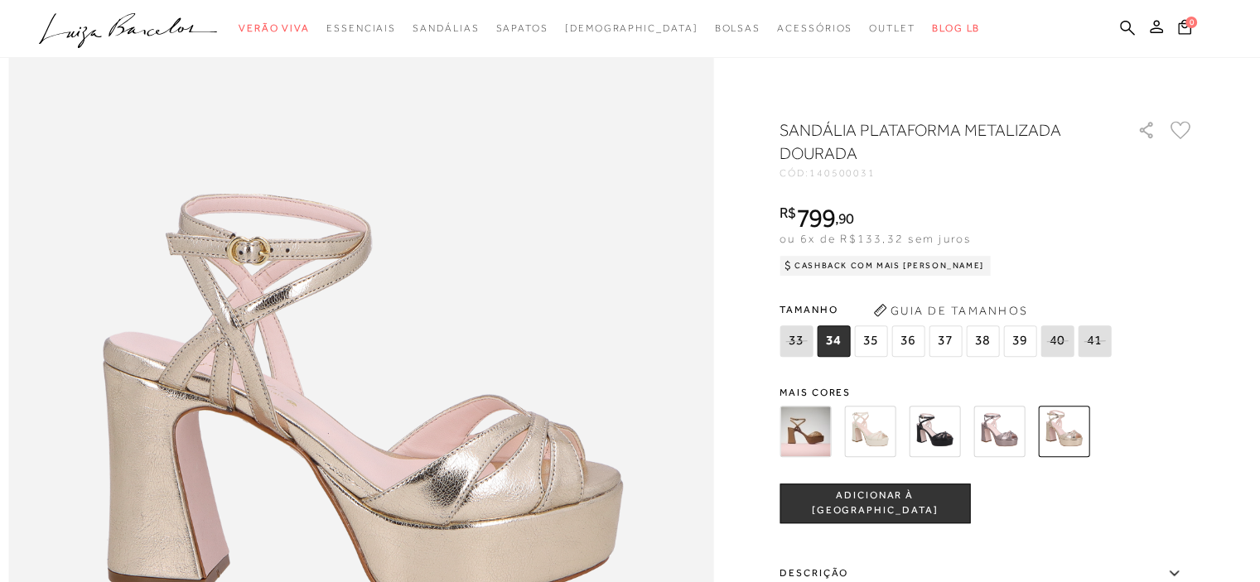
click at [875, 424] on img at bounding box center [869, 431] width 51 height 51
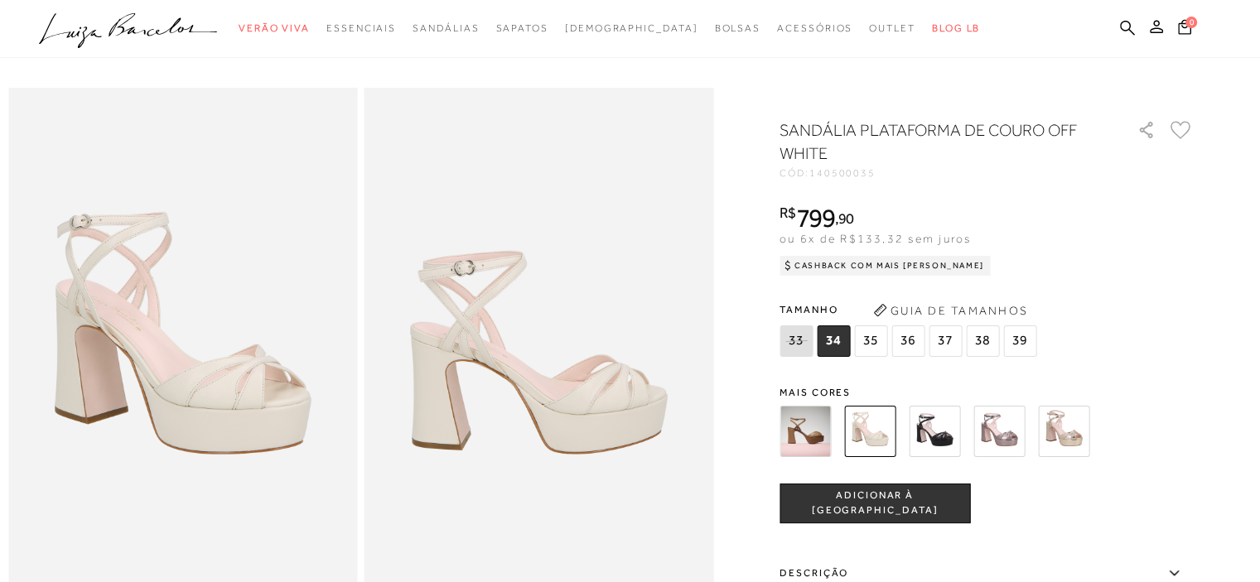
scroll to position [83, 0]
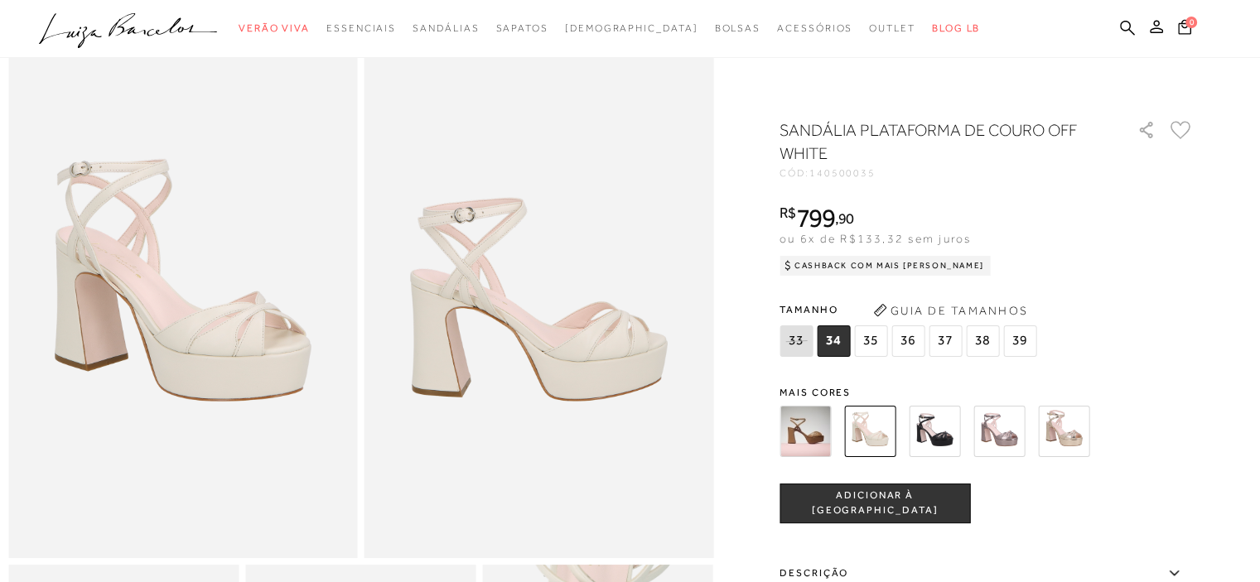
click at [812, 432] on img at bounding box center [804, 431] width 51 height 51
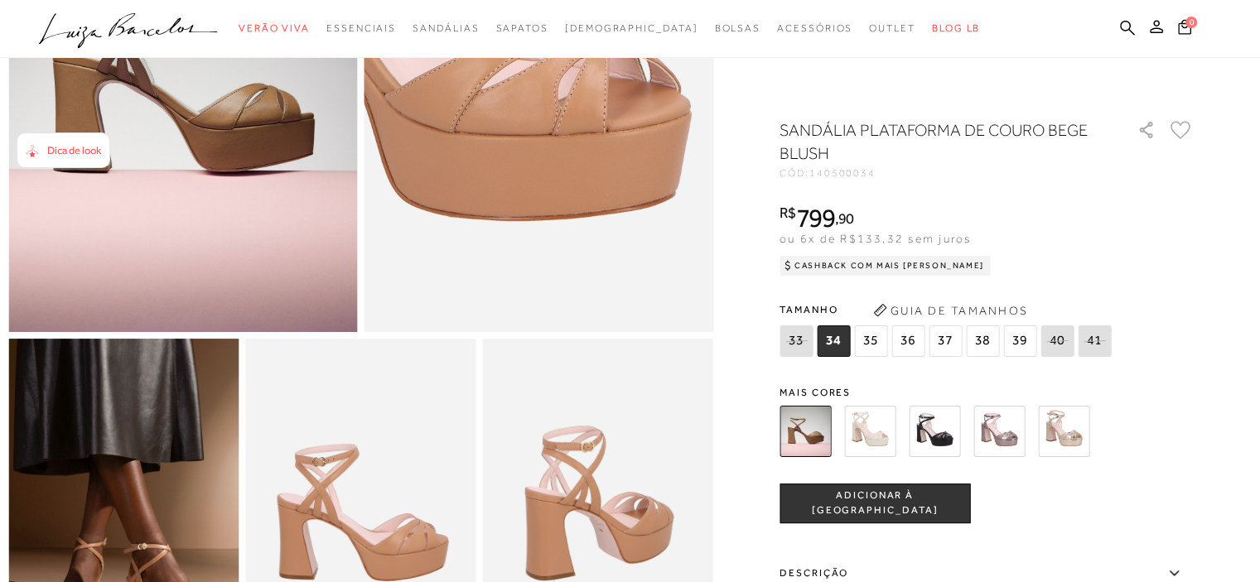
scroll to position [497, 0]
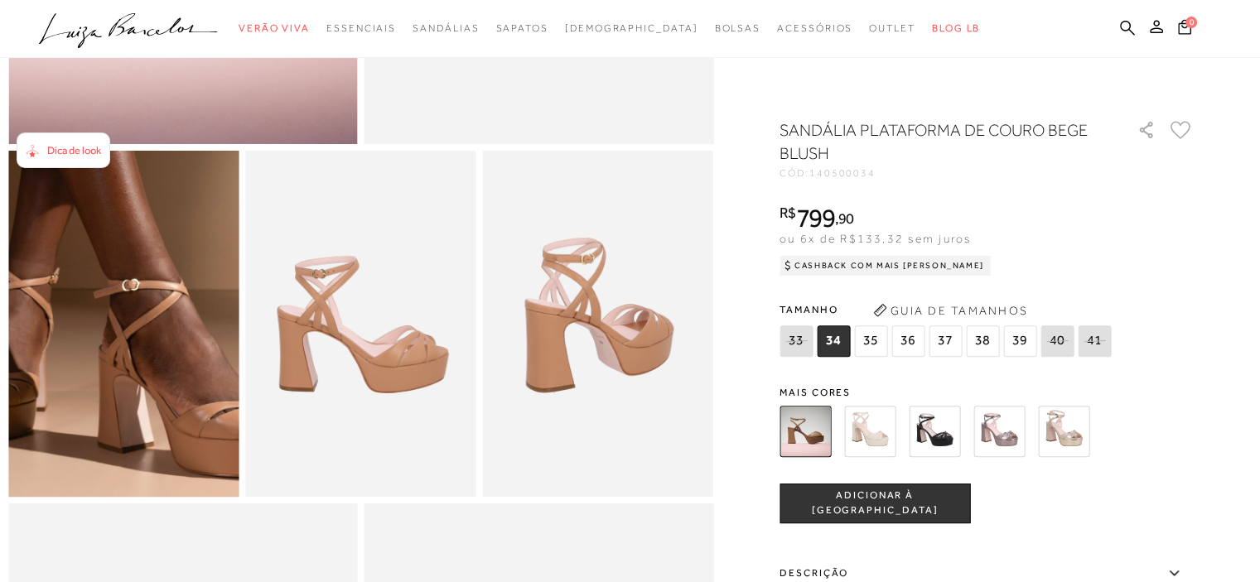
click at [150, 446] on img at bounding box center [93, 217] width 461 height 692
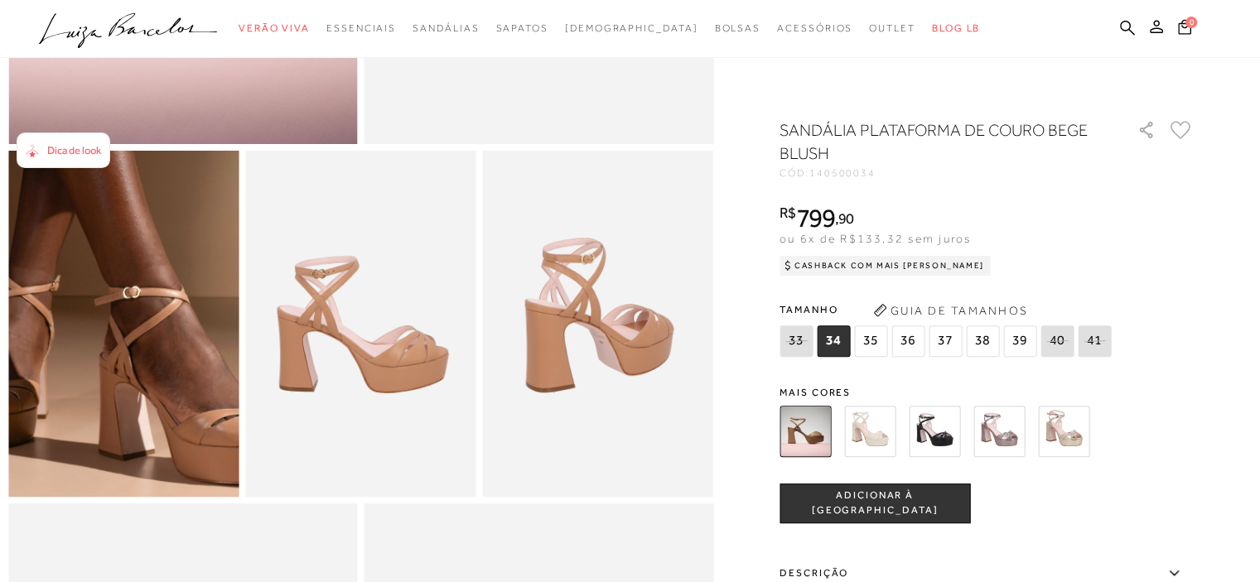
click at [149, 438] on img at bounding box center [94, 224] width 461 height 692
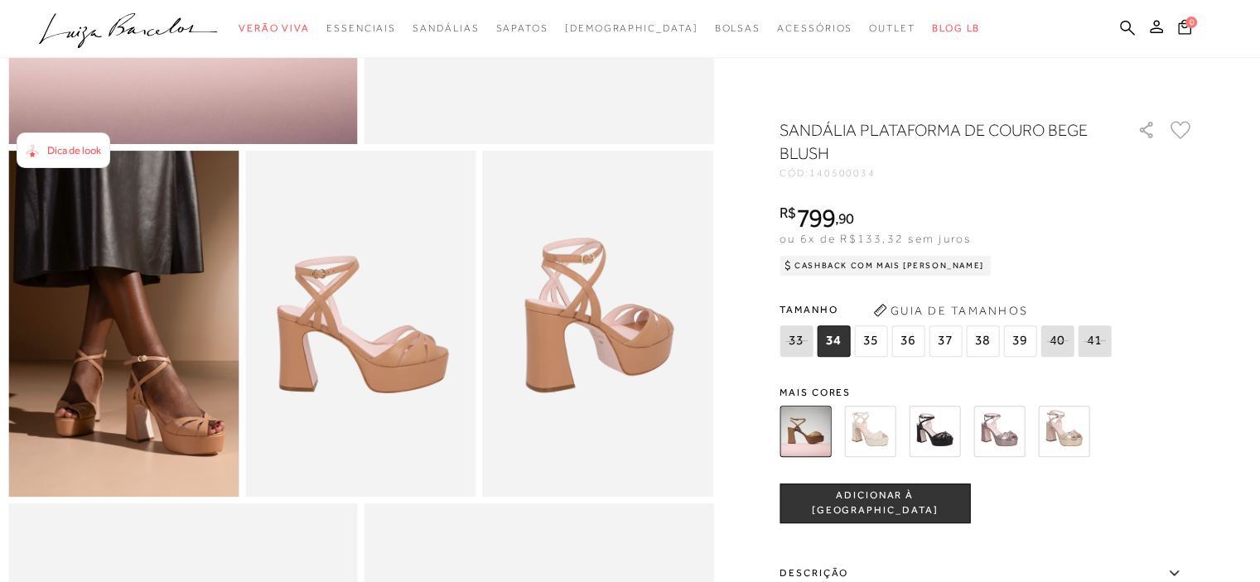
click at [884, 427] on img at bounding box center [869, 431] width 51 height 51
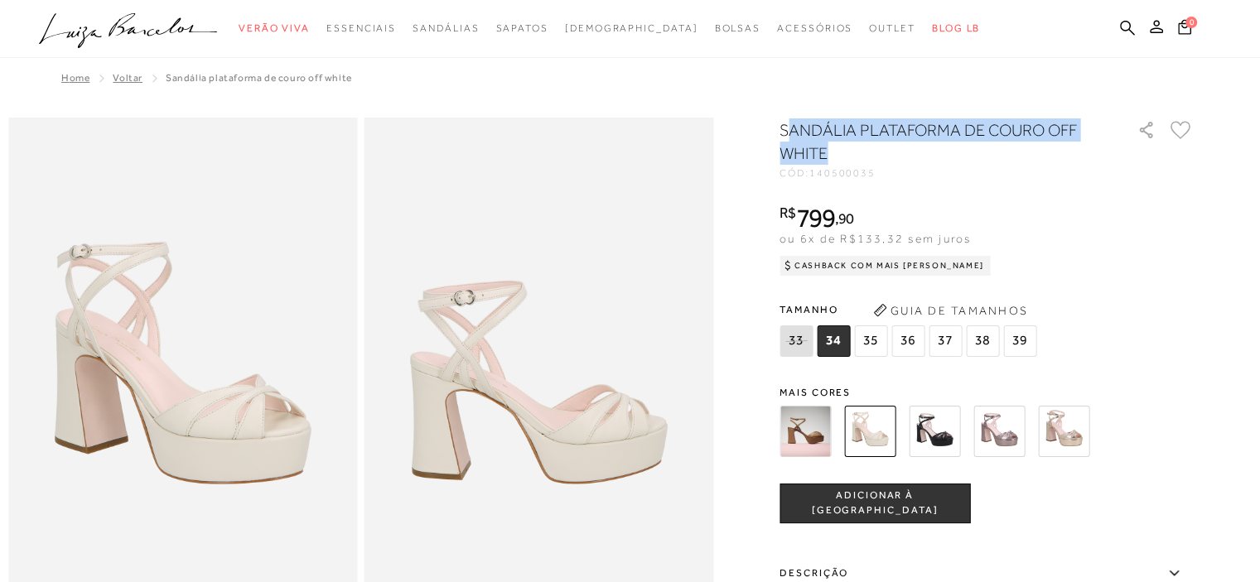
drag, startPoint x: 791, startPoint y: 122, endPoint x: 868, endPoint y: 151, distance: 82.3
click at [868, 151] on h1 "SANDÁLIA PLATAFORMA DE COURO OFF WHITE" at bounding box center [934, 141] width 311 height 46
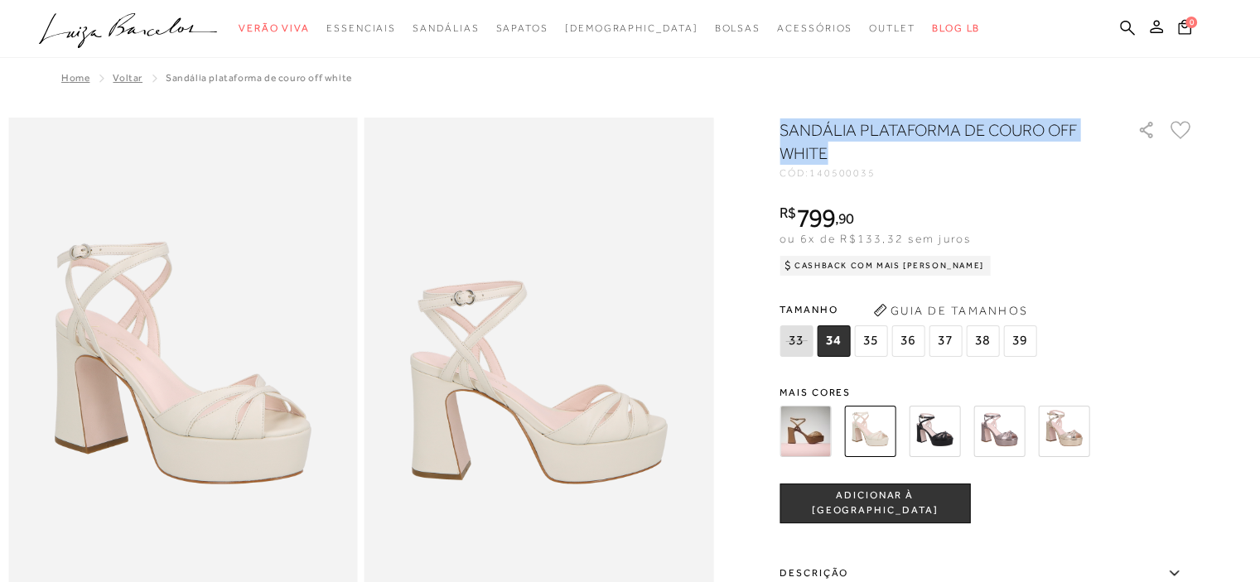
drag, startPoint x: 784, startPoint y: 125, endPoint x: 839, endPoint y: 152, distance: 60.7
copy h1 "SANDÁLIA PLATAFORMA DE COURO OFF WHITE"
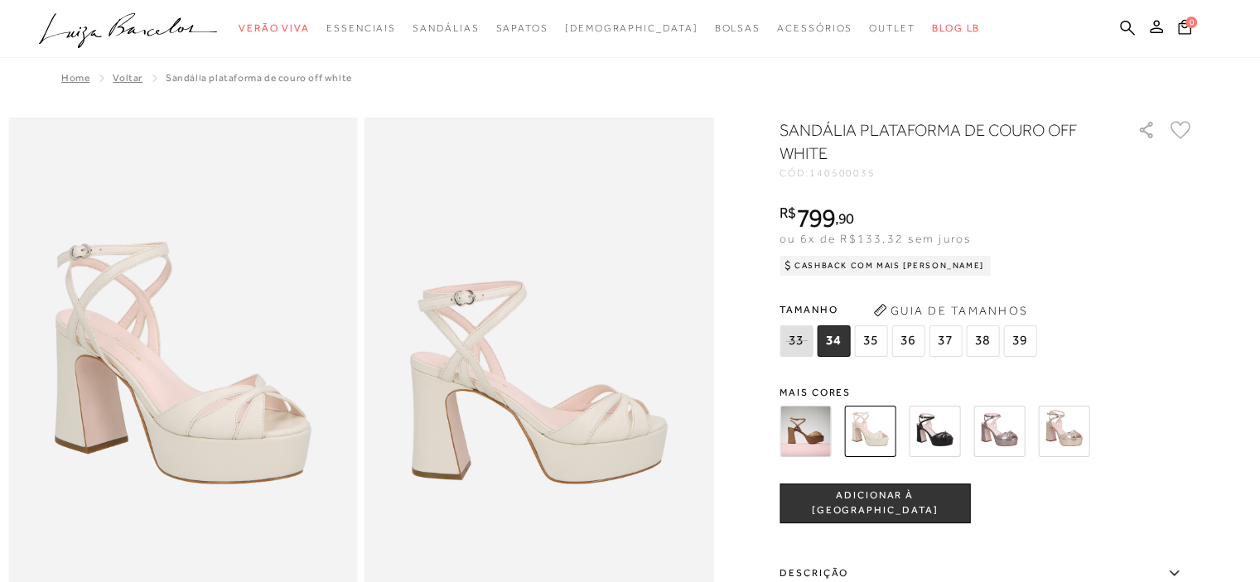
drag, startPoint x: 994, startPoint y: 181, endPoint x: 906, endPoint y: 52, distance: 156.2
click at [994, 181] on div "SANDÁLIA PLATAFORMA DE COURO OFF WHITE CÓD: 140500035 × É necessário selecionar…" at bounding box center [986, 536] width 414 height 836
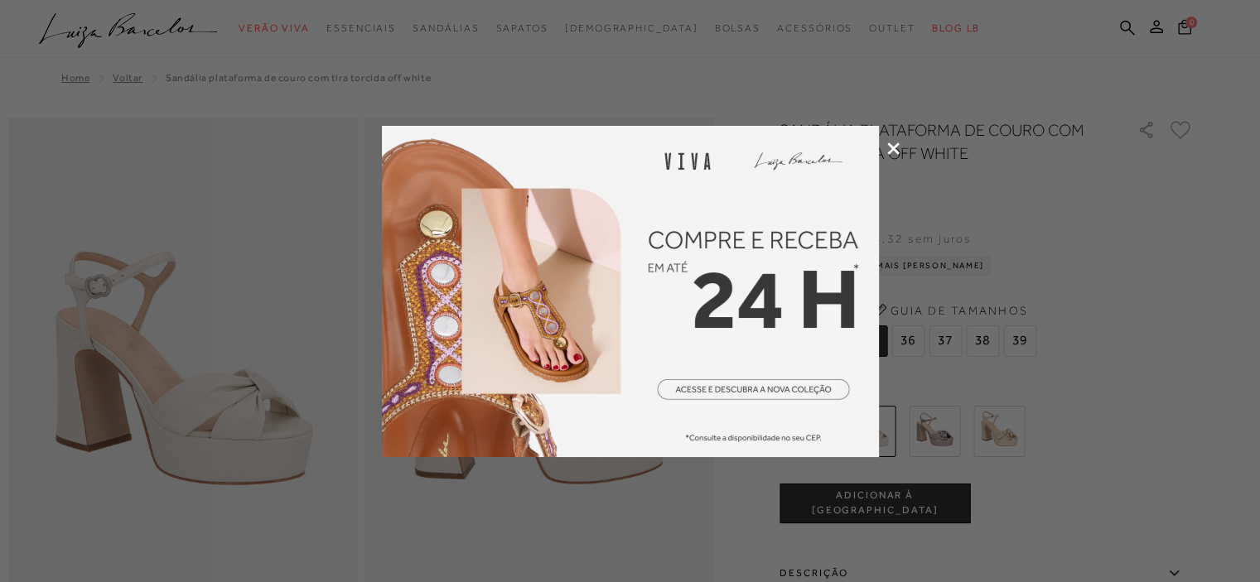
drag, startPoint x: 775, startPoint y: 142, endPoint x: 812, endPoint y: 156, distance: 38.8
click at [778, 144] on img at bounding box center [630, 291] width 497 height 331
click at [889, 152] on icon at bounding box center [893, 148] width 12 height 12
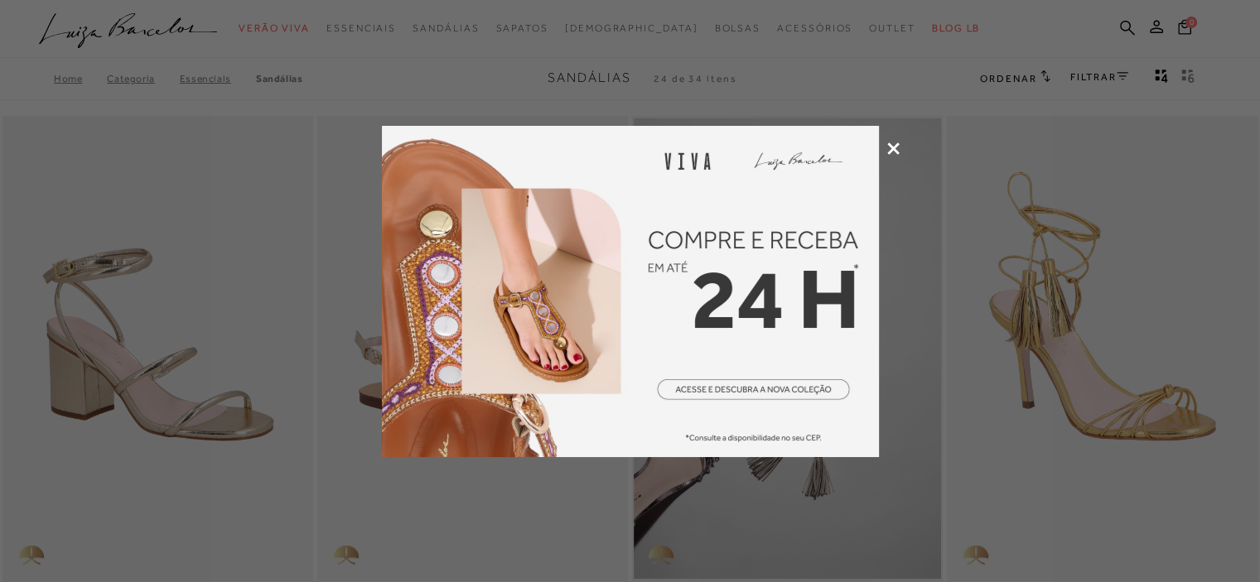
click at [890, 147] on icon at bounding box center [893, 148] width 12 height 12
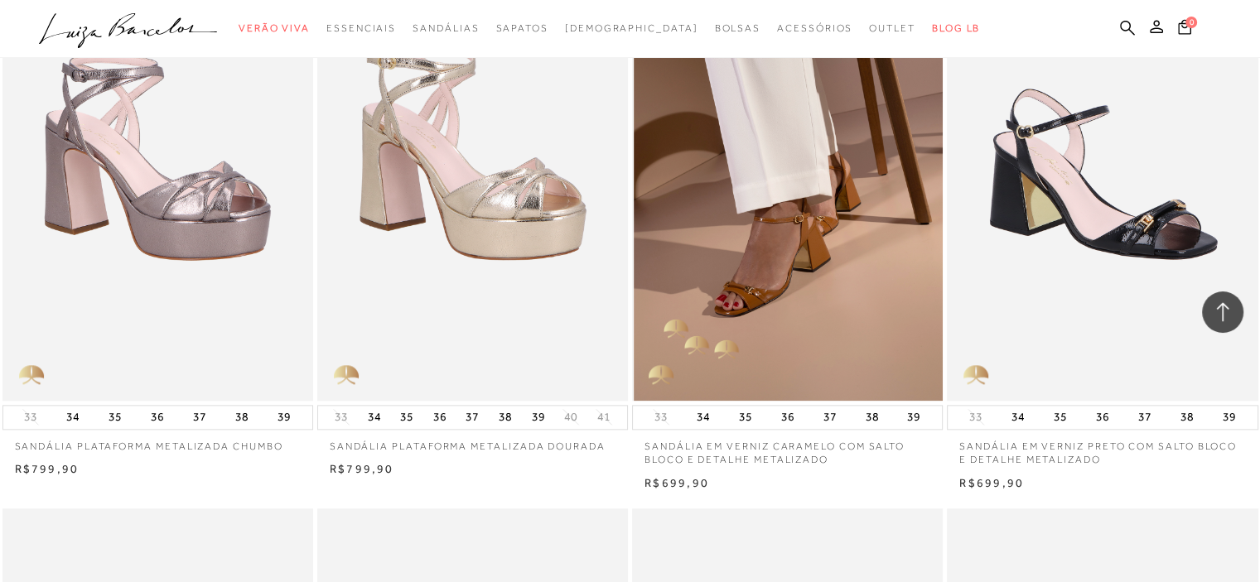
scroll to position [1905, 0]
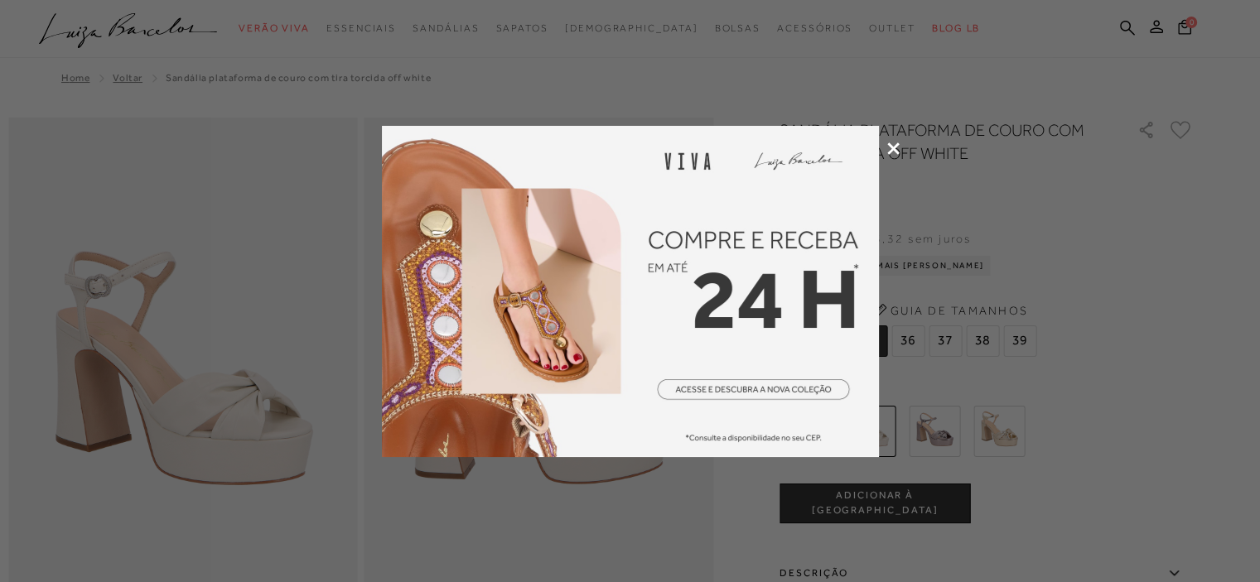
click at [937, 214] on div at bounding box center [630, 291] width 1260 height 582
click at [891, 144] on icon at bounding box center [893, 148] width 12 height 12
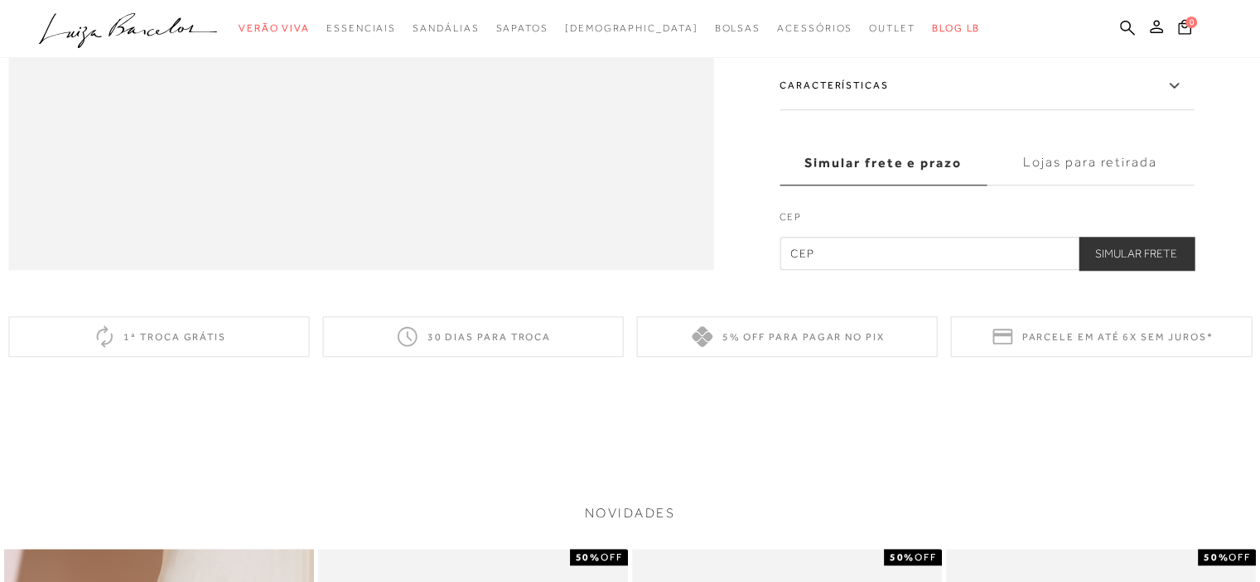
scroll to position [1779, 0]
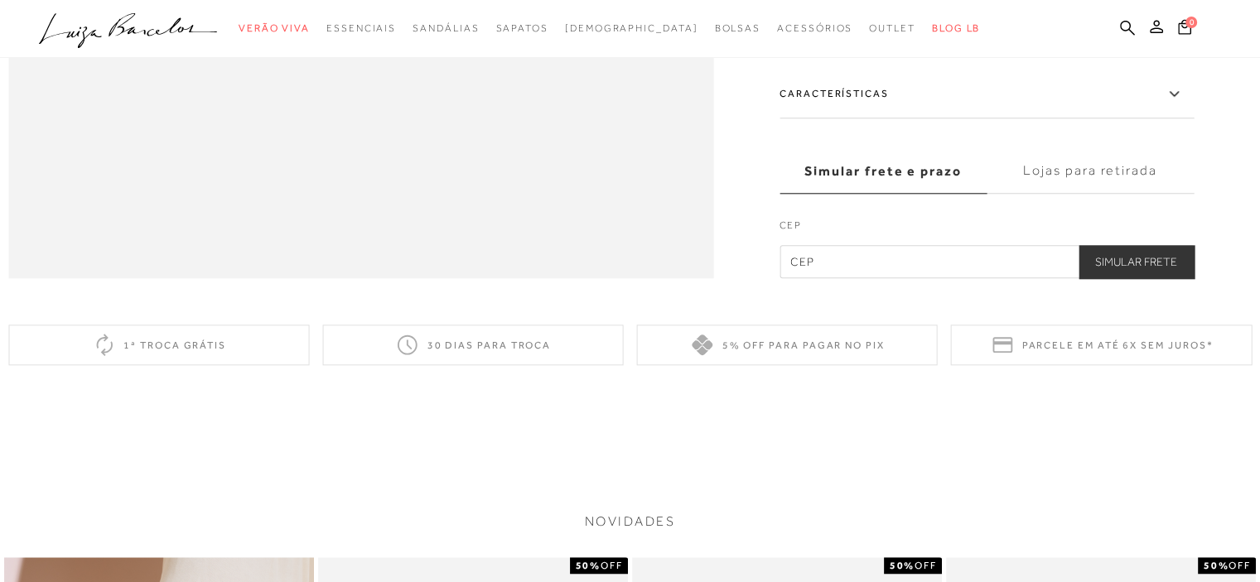
click at [881, 118] on label "Características" at bounding box center [986, 94] width 414 height 48
click at [0, 0] on input "Características" at bounding box center [0, 0] width 0 height 0
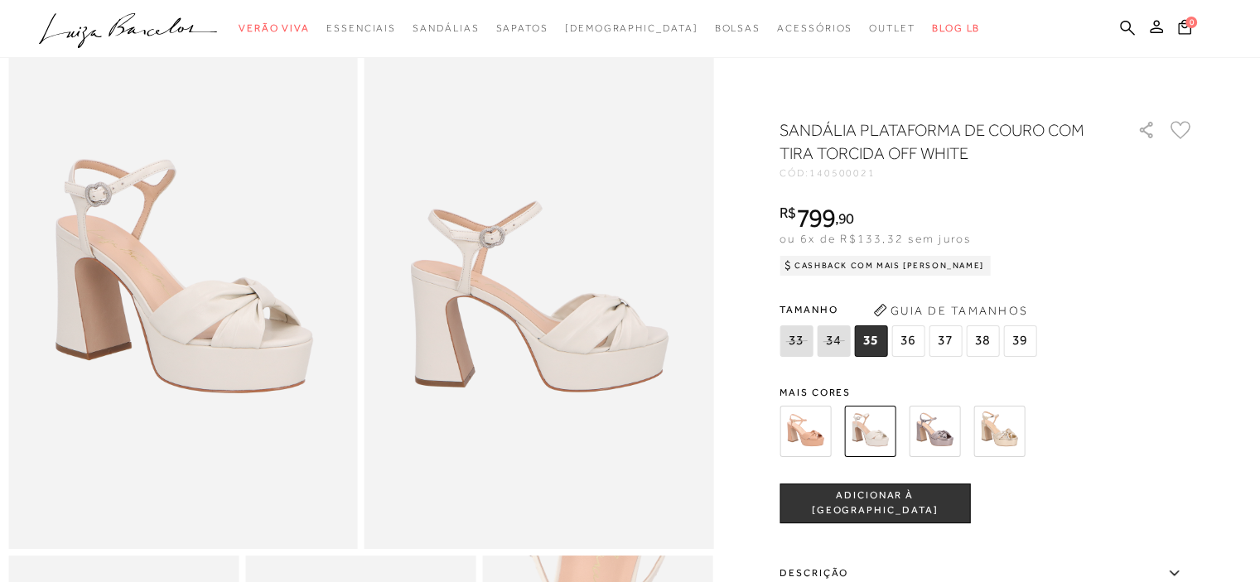
scroll to position [83, 0]
